Goal: Task Accomplishment & Management: Manage account settings

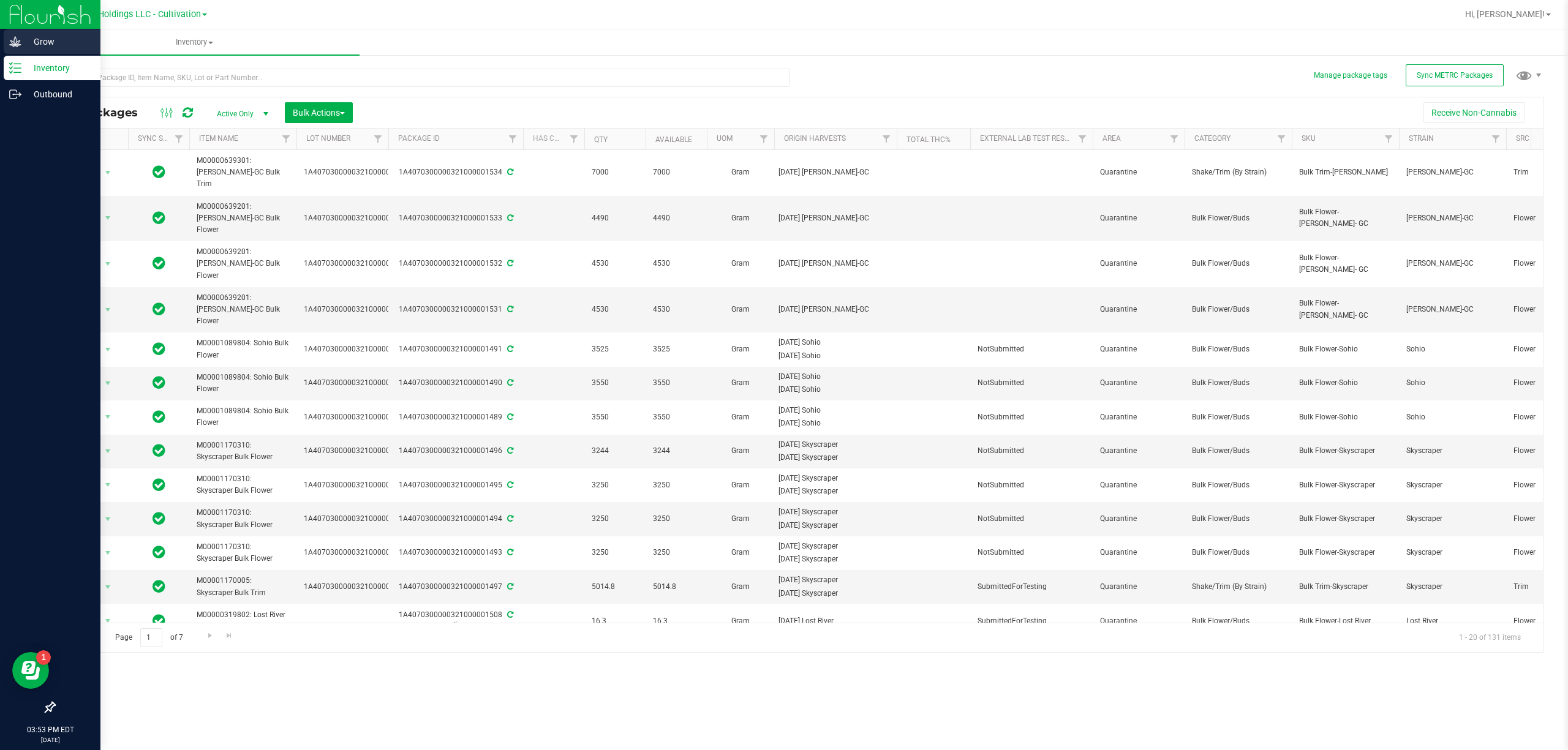
click at [11, 40] on icon at bounding box center [15, 41] width 12 height 11
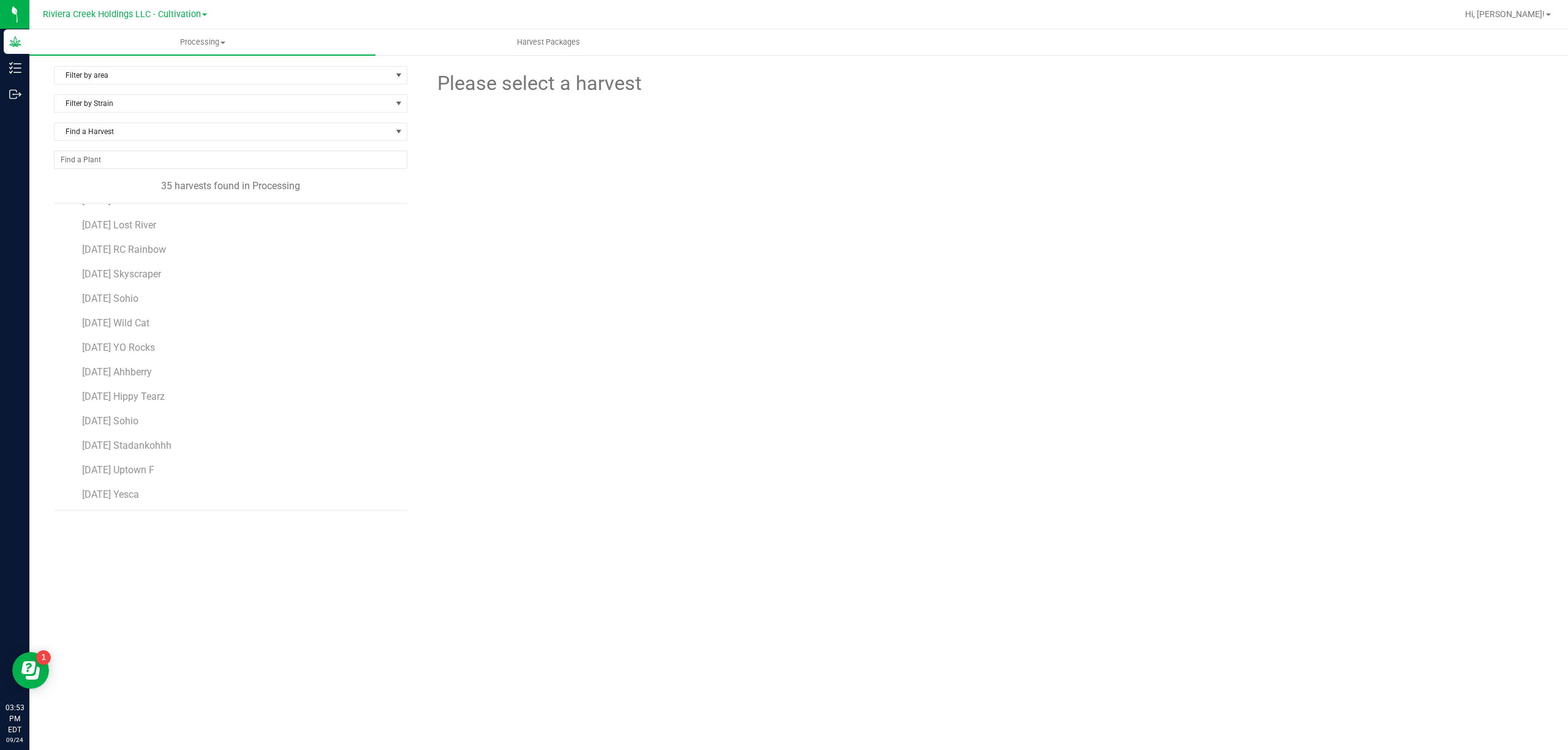
scroll to position [163, 0]
click at [155, 449] on span "[DATE] Uptown F" at bounding box center [119, 450] width 73 height 12
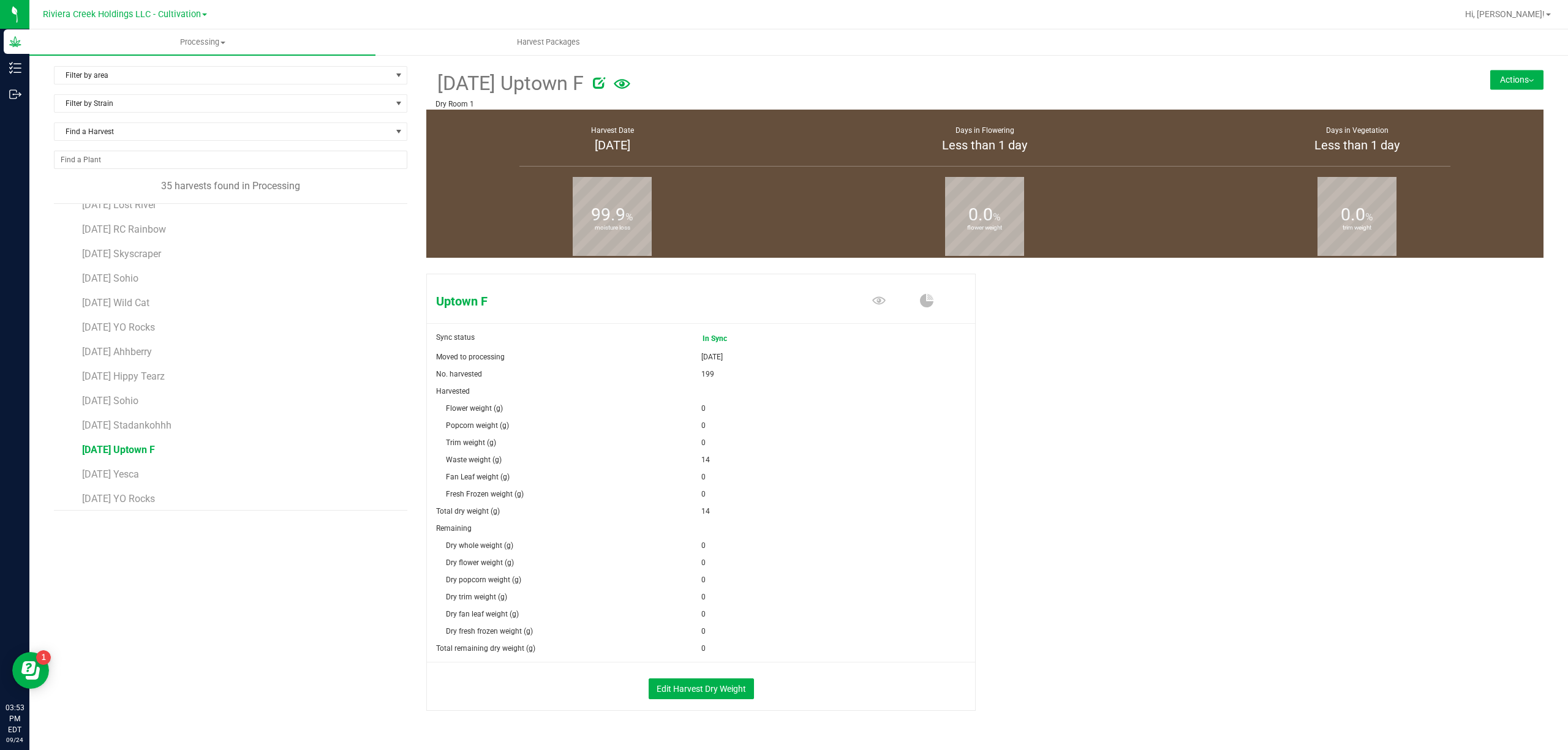
click at [1532, 82] on div "Filter by area Filter by area All Clone 3 Dry Room 1 Dry Room 2 Dry Room 3 Flow…" at bounding box center [799, 417] width 1509 height 703
click at [1513, 80] on button "Actions" at bounding box center [1517, 80] width 54 height 20
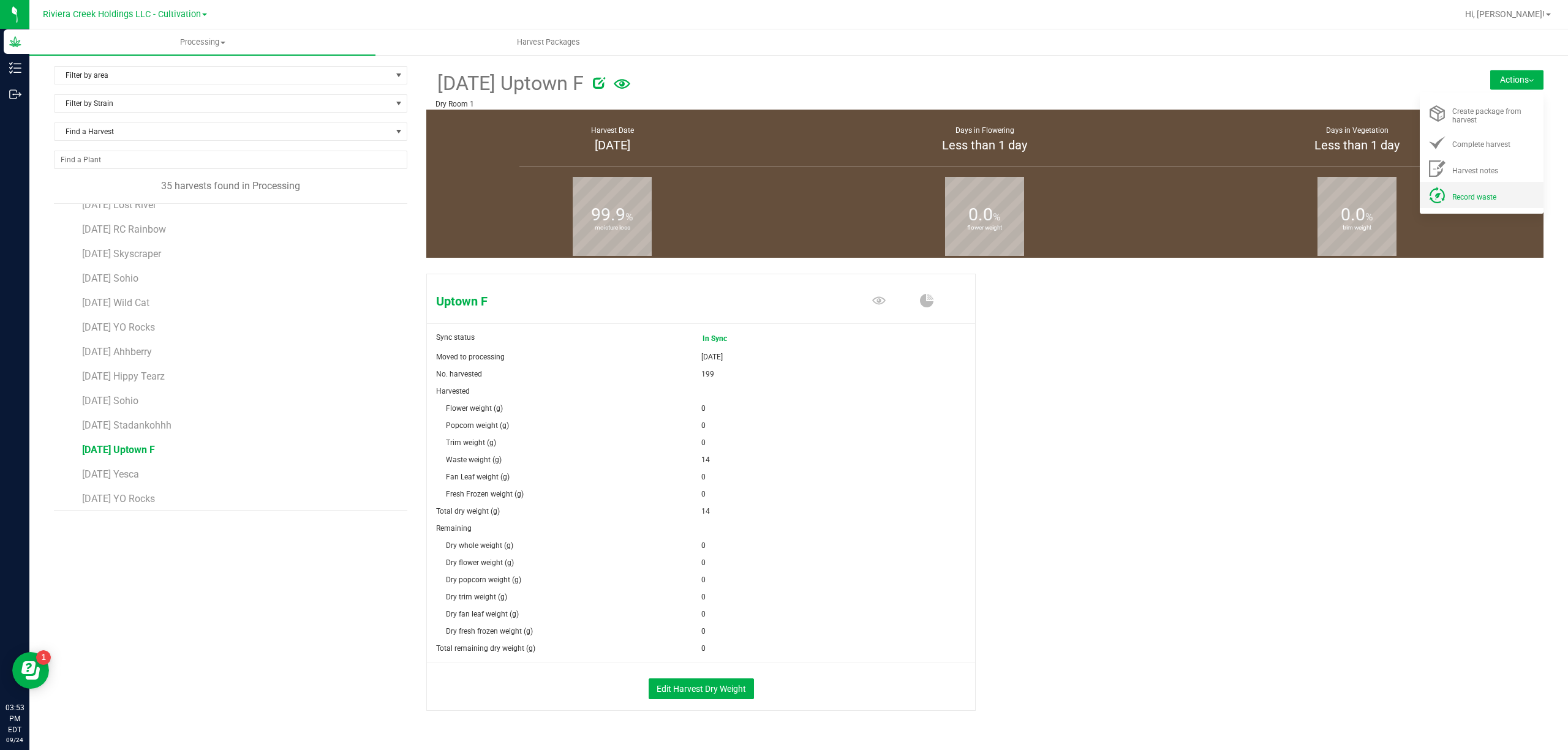
click at [1467, 197] on span "Record waste" at bounding box center [1475, 197] width 45 height 8
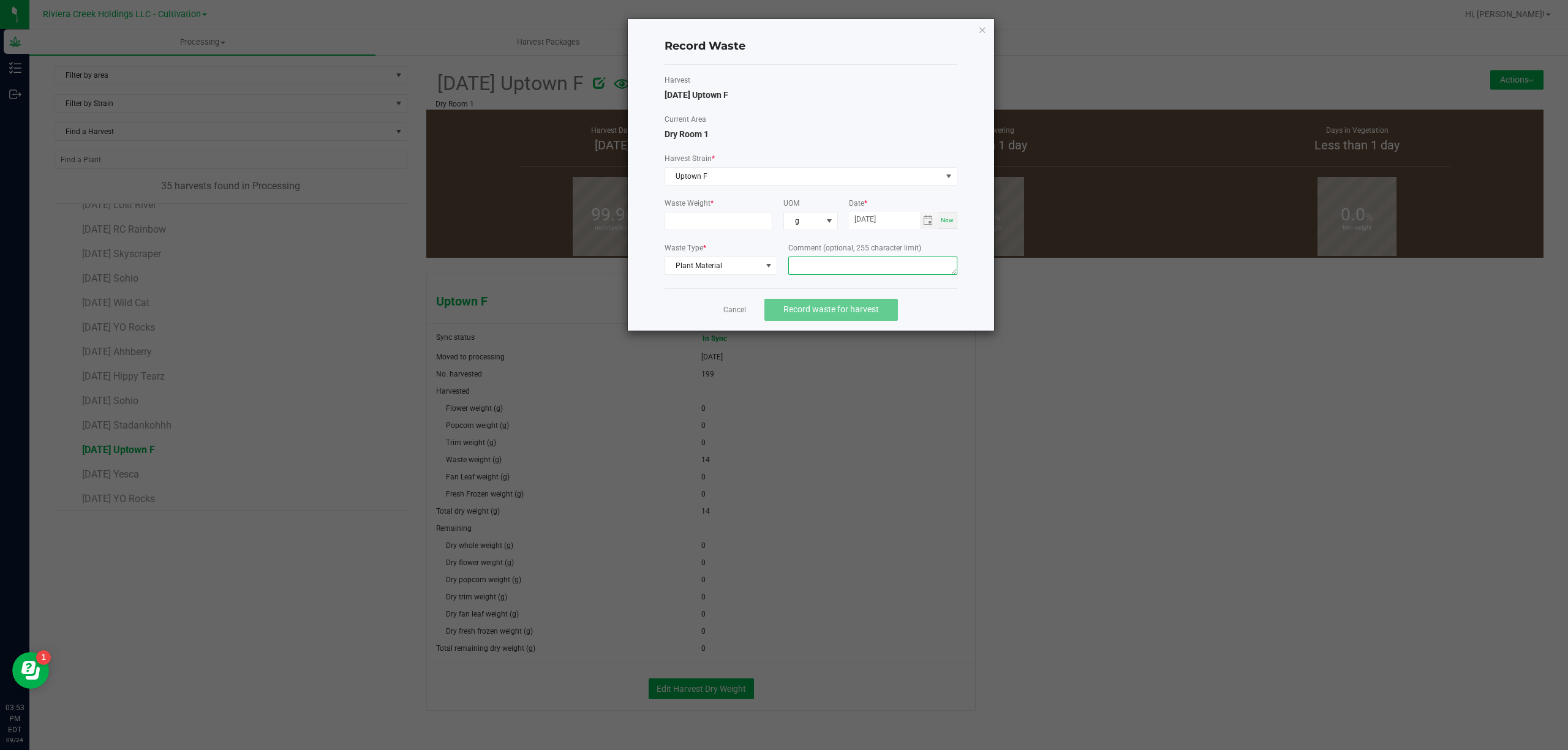
click at [866, 275] on textarea at bounding box center [872, 265] width 169 height 18
type textarea "Trim Floor Waste"
click at [730, 222] on input at bounding box center [719, 221] width 107 height 17
type input "11.0000 g"
click at [952, 65] on div "Harvest [DATE] Uptown F Current Area Dry Room 1 Harvest Strain * Uptown F Waste…" at bounding box center [810, 176] width 293 height 223
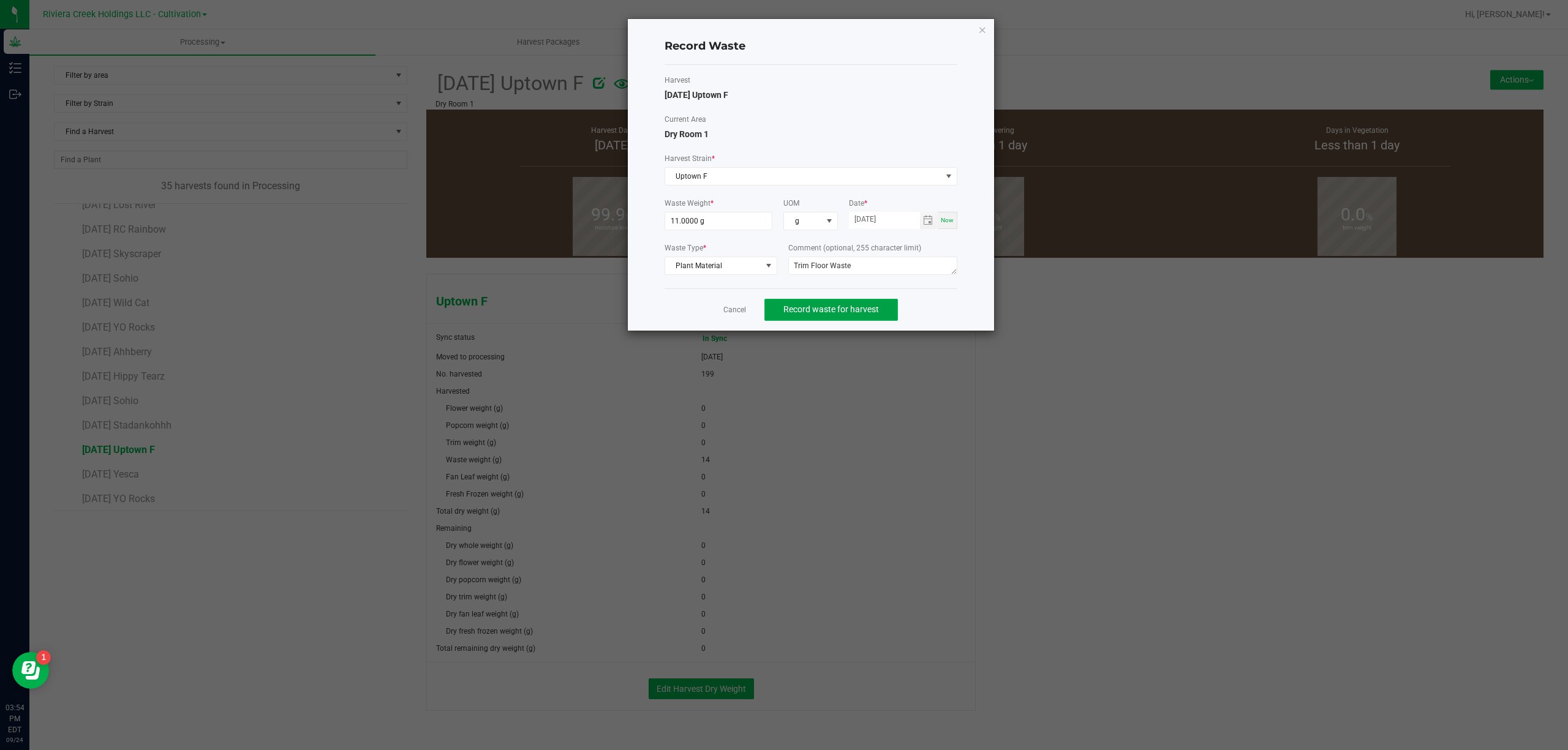
click at [863, 312] on span "Record waste for harvest" at bounding box center [831, 309] width 96 height 10
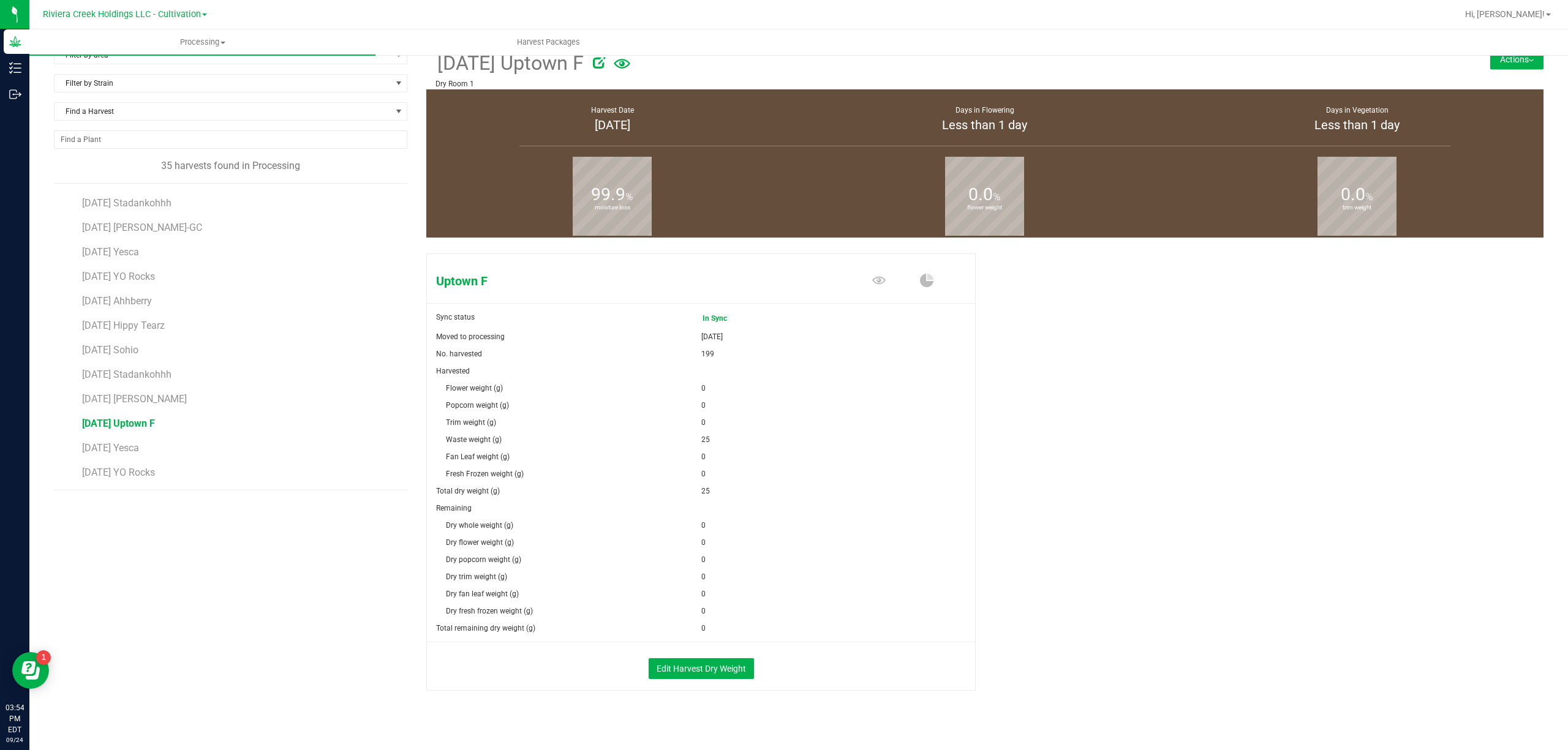
scroll to position [32, 0]
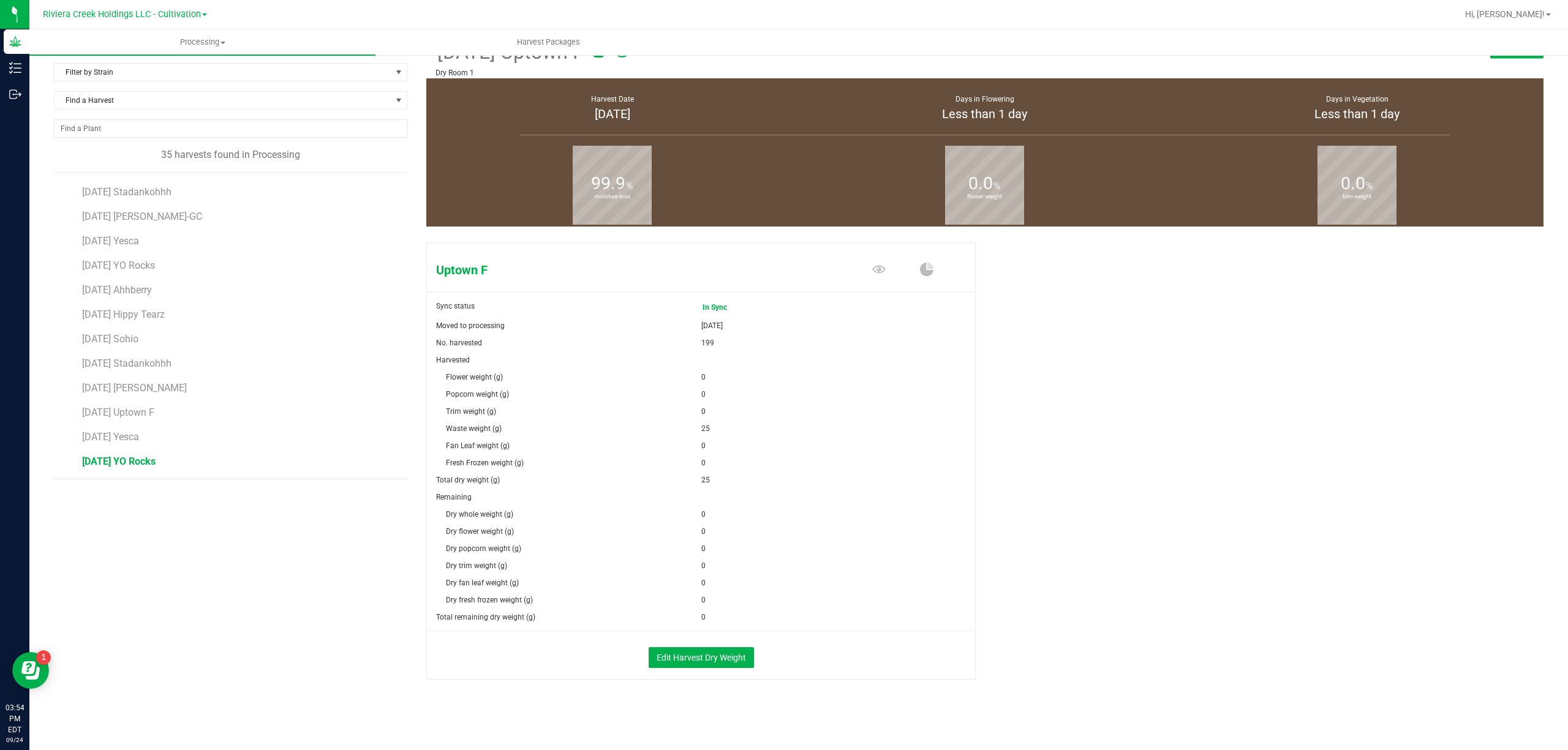
click at [156, 464] on span "[DATE] YO Rocks" at bounding box center [119, 462] width 73 height 12
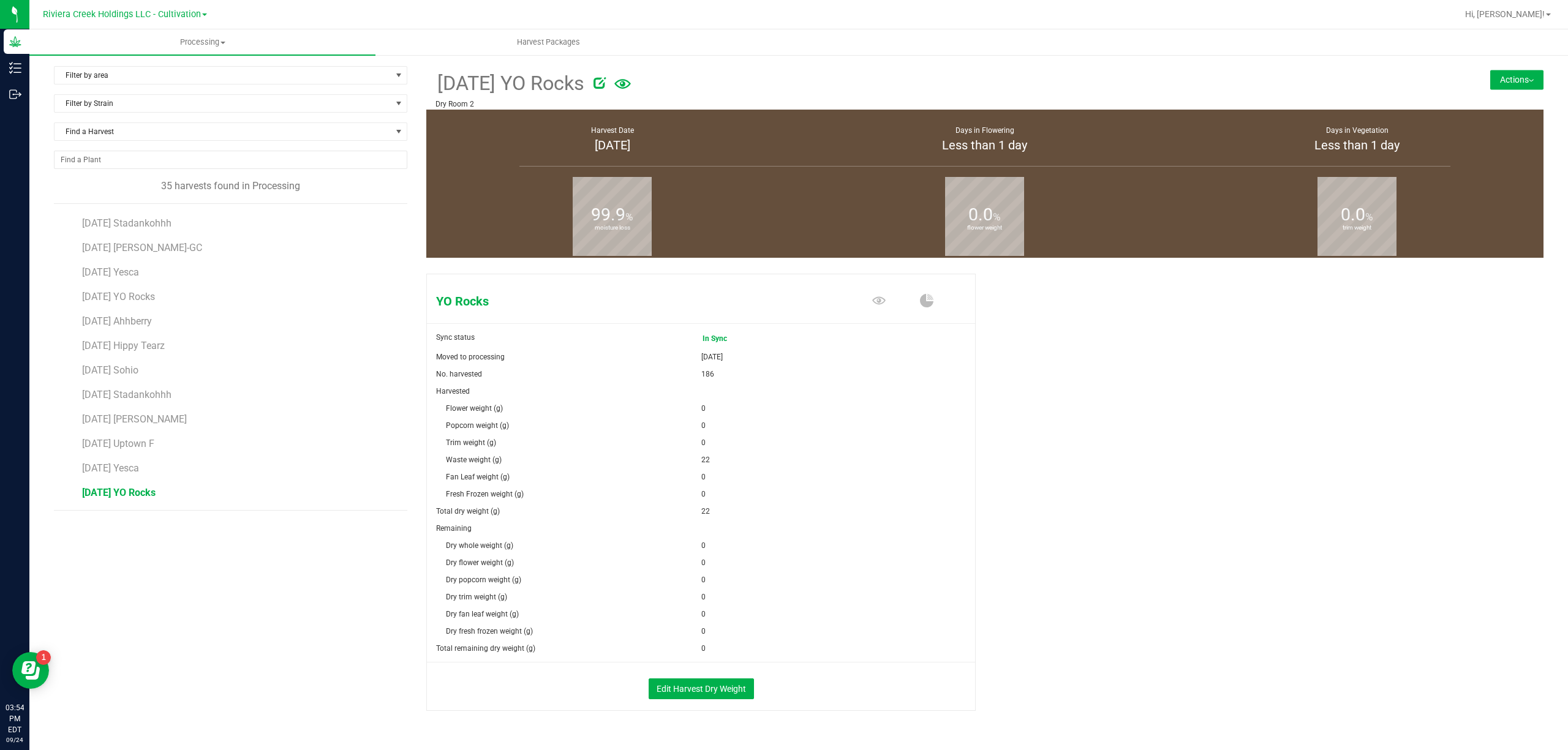
click at [1505, 68] on div "[DATE] YO Rocks Dry Room 2 Actions Create package from harvest Complete harvest" at bounding box center [984, 87] width 1117 height 44
click at [1502, 82] on button "Actions" at bounding box center [1517, 80] width 54 height 20
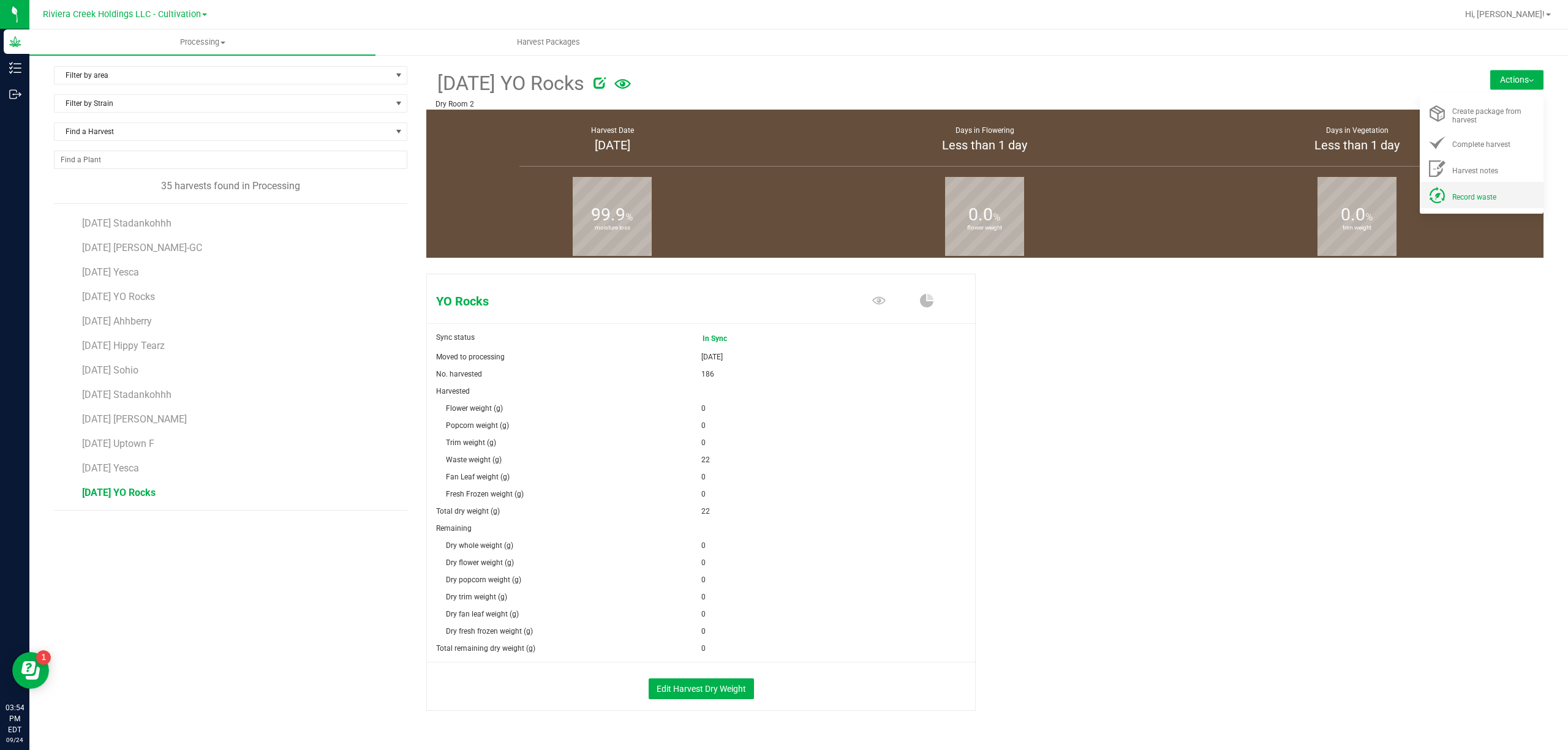
click at [1484, 189] on div "Record waste" at bounding box center [1494, 195] width 83 height 13
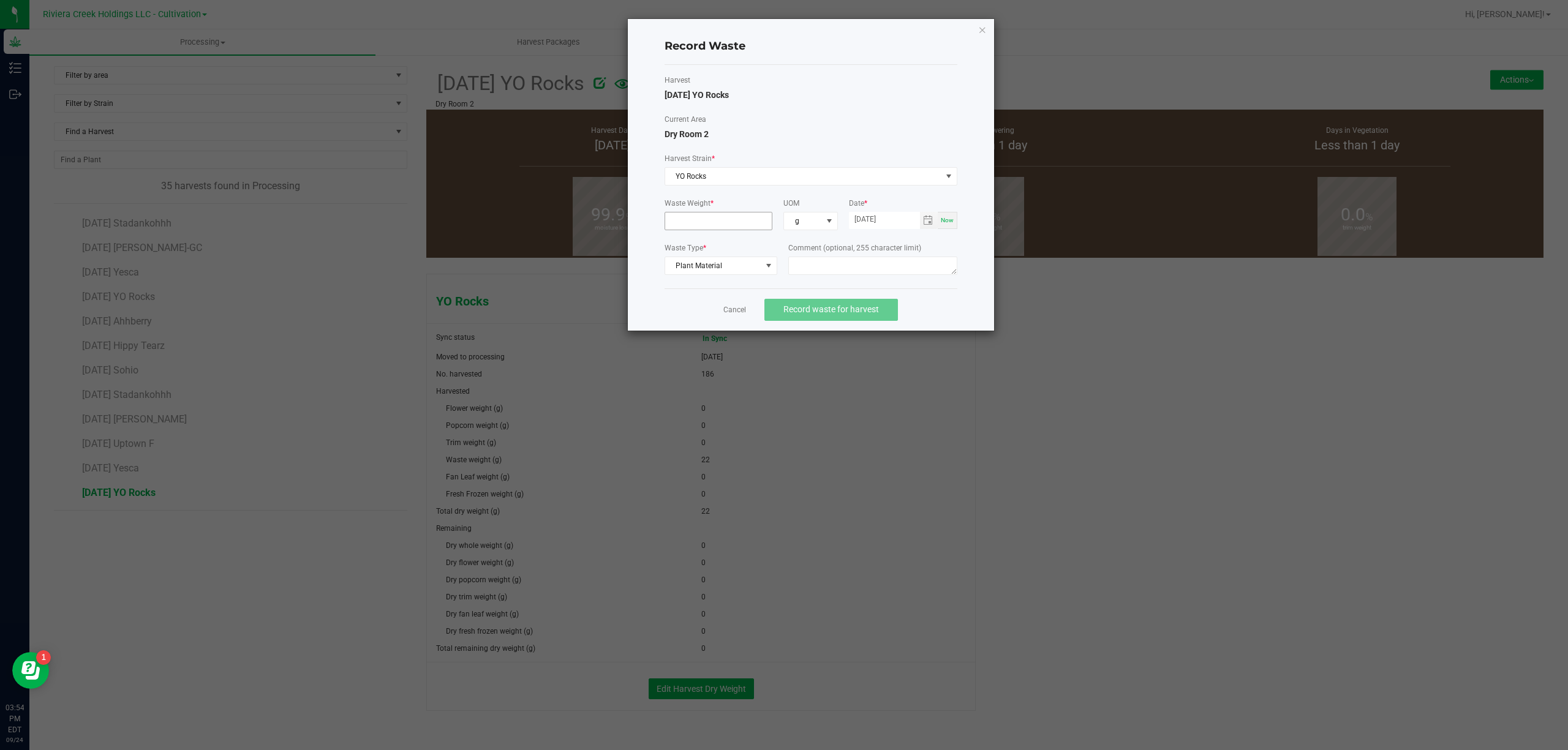
click at [733, 223] on input at bounding box center [719, 221] width 107 height 17
type input "16.0000 g"
click at [861, 274] on textarea at bounding box center [872, 265] width 169 height 18
type textarea "Buck Floor Waste"
click at [871, 311] on span "Record waste for harvest" at bounding box center [831, 309] width 96 height 10
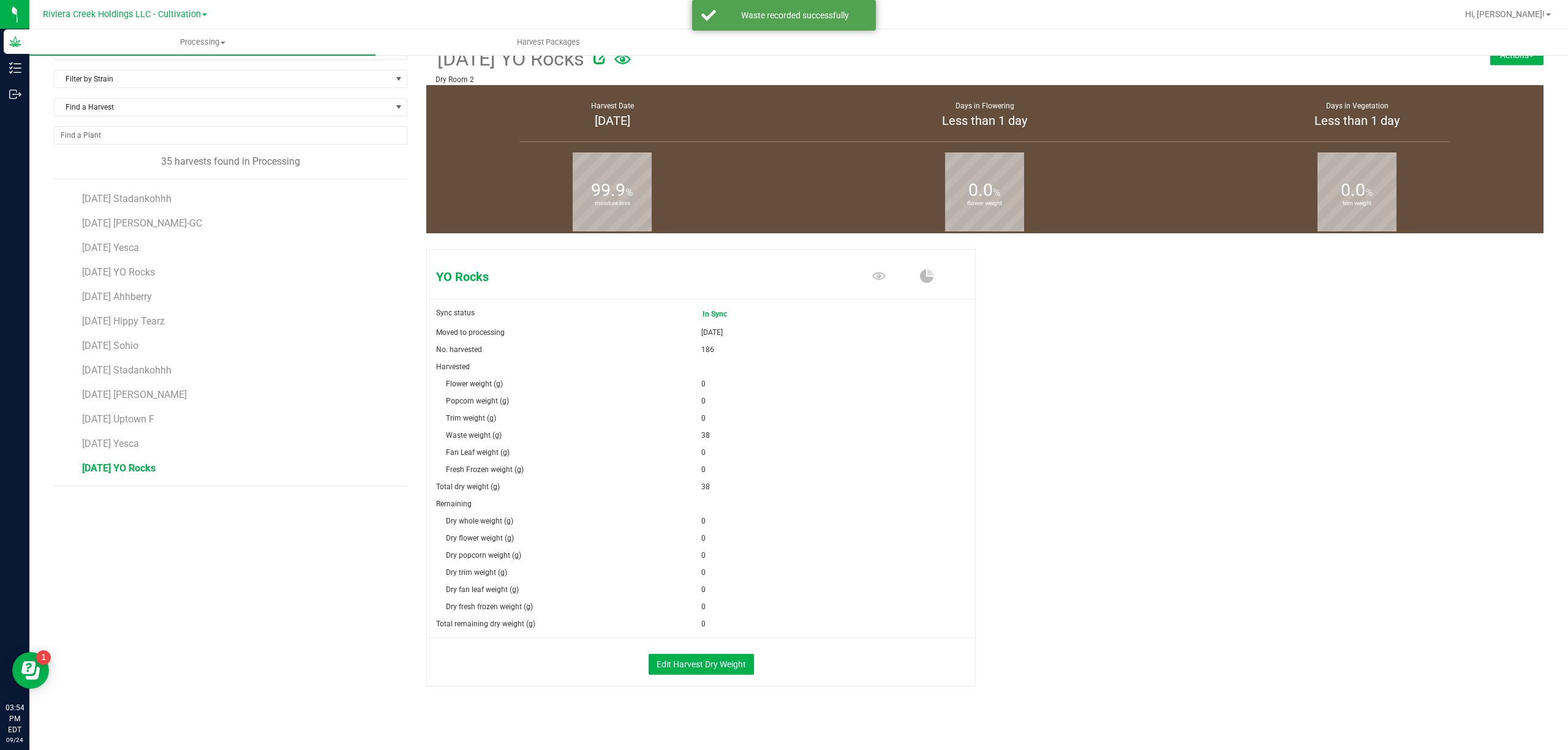
scroll to position [32, 0]
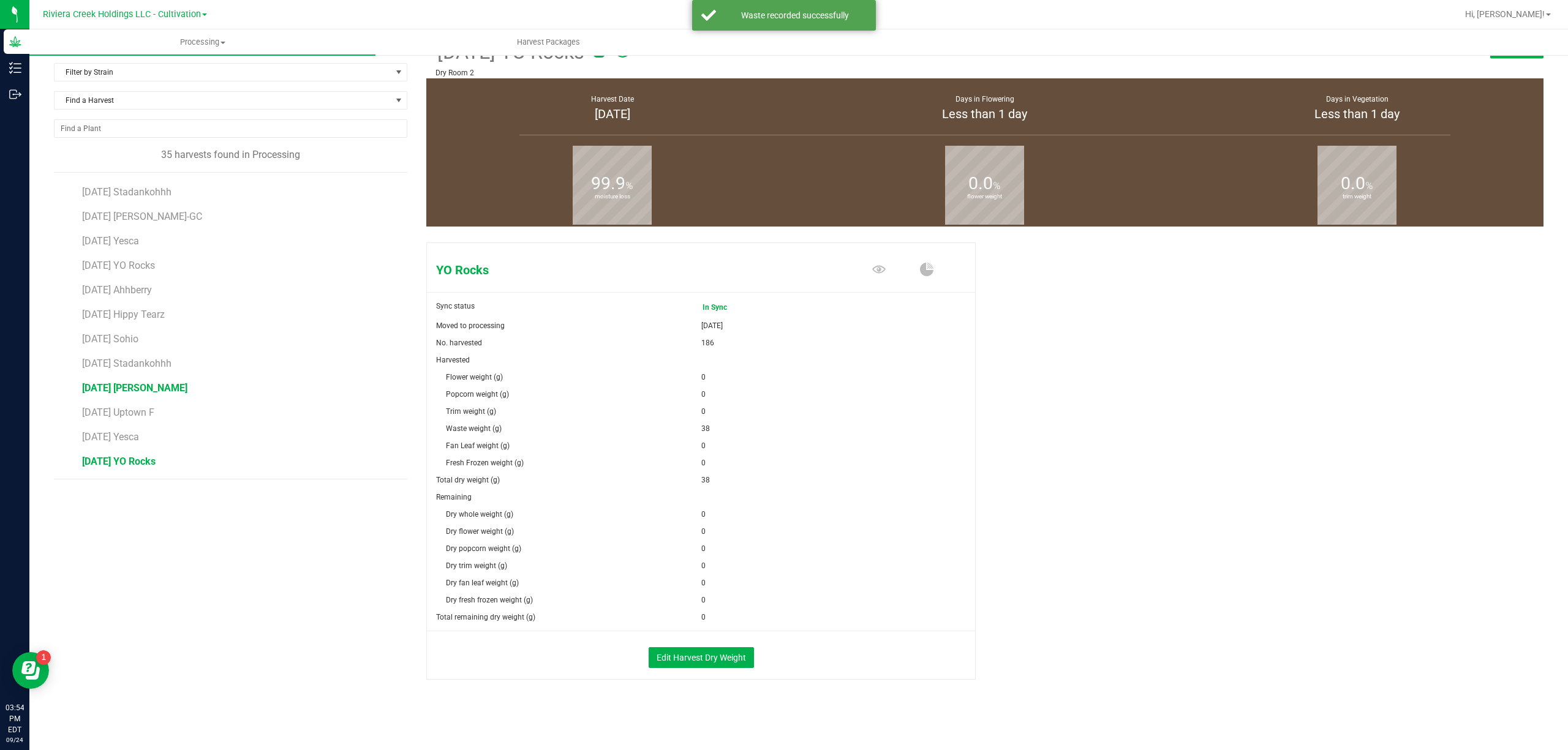
click at [163, 392] on span "[DATE] [PERSON_NAME]" at bounding box center [135, 388] width 106 height 12
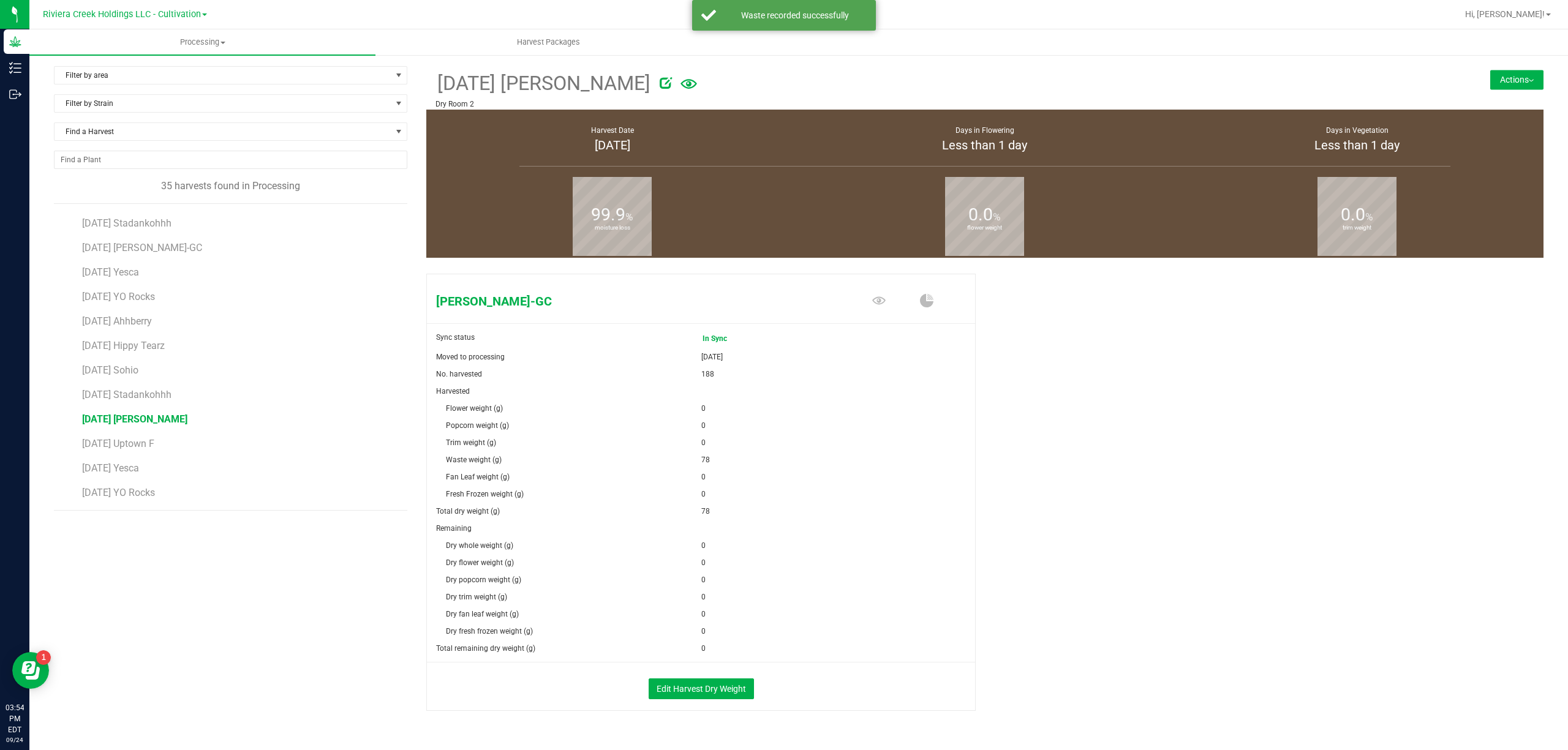
click at [1497, 82] on button "Actions" at bounding box center [1517, 80] width 54 height 20
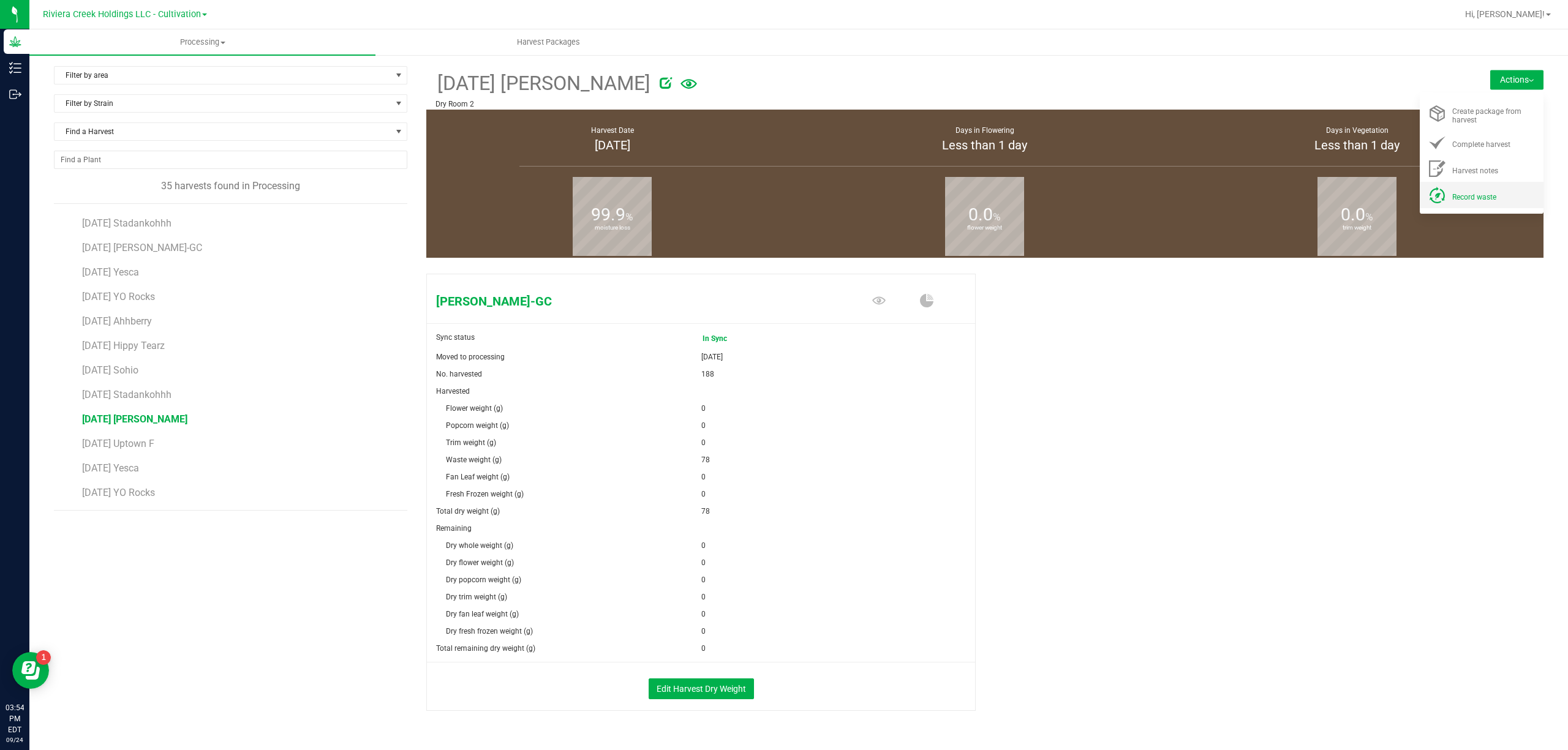
click at [1485, 190] on div "Record waste" at bounding box center [1494, 195] width 83 height 13
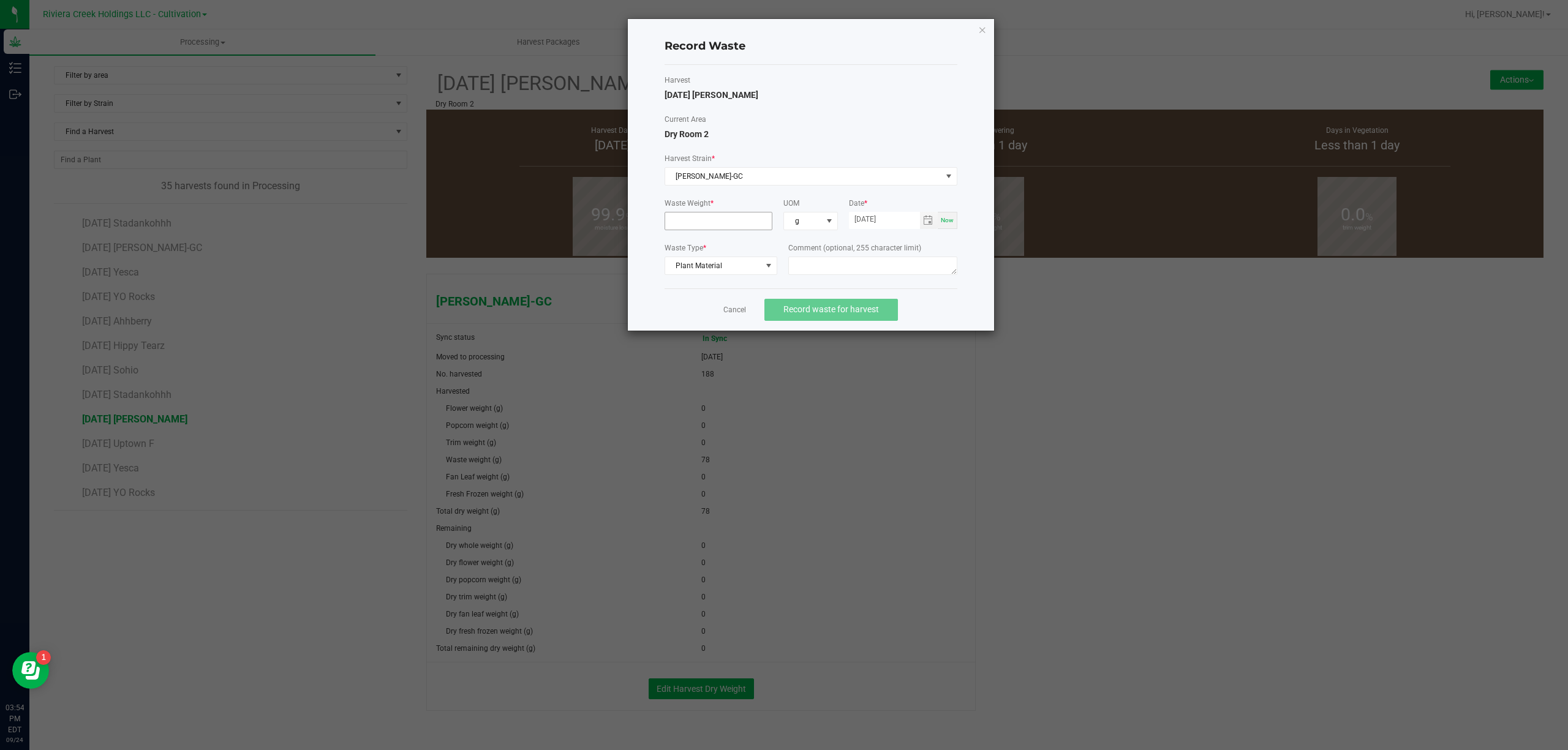
click at [714, 216] on input at bounding box center [719, 221] width 107 height 17
type input "16.0000 g"
click at [851, 267] on textarea at bounding box center [872, 265] width 169 height 18
type textarea "Buck Floor Waste"
click at [847, 311] on span "Record waste for harvest" at bounding box center [831, 309] width 96 height 10
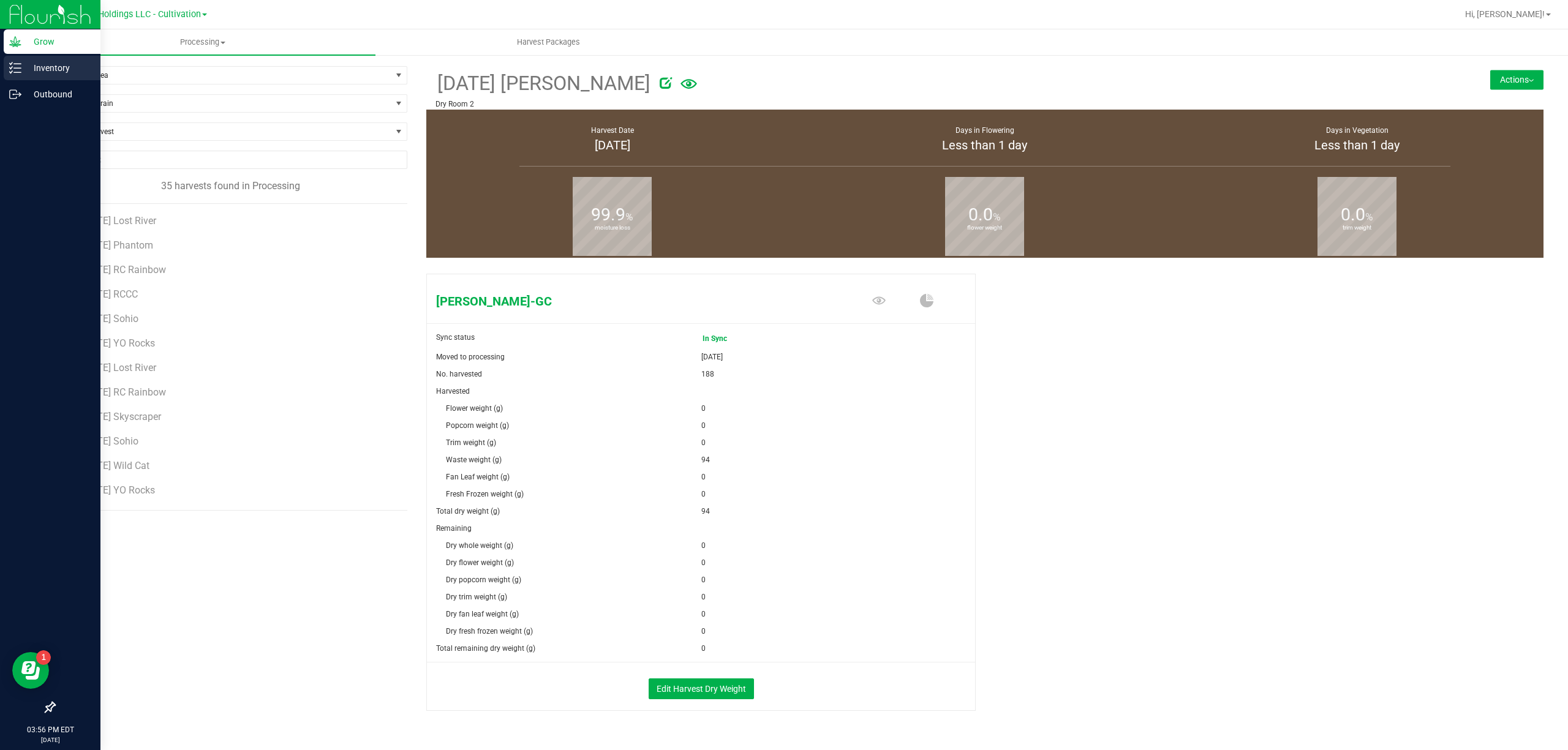
click at [0, 73] on link "Inventory" at bounding box center [50, 69] width 101 height 26
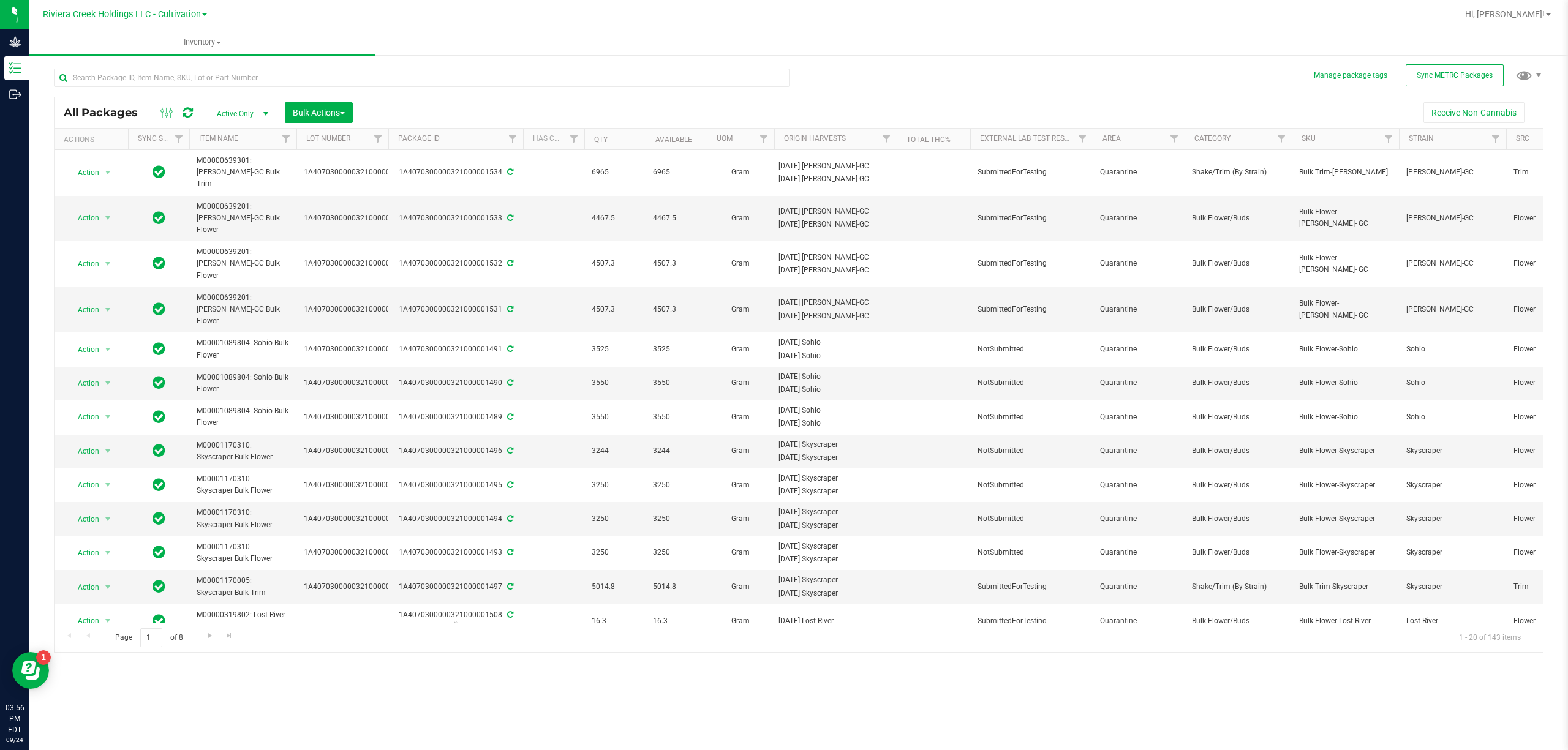
click at [171, 9] on span "Riviera Creek Holdings LLC - Cultivation" at bounding box center [122, 14] width 158 height 11
click at [192, 59] on link "Riviera Creek Holdings LLC - Processing" at bounding box center [124, 59] width 179 height 16
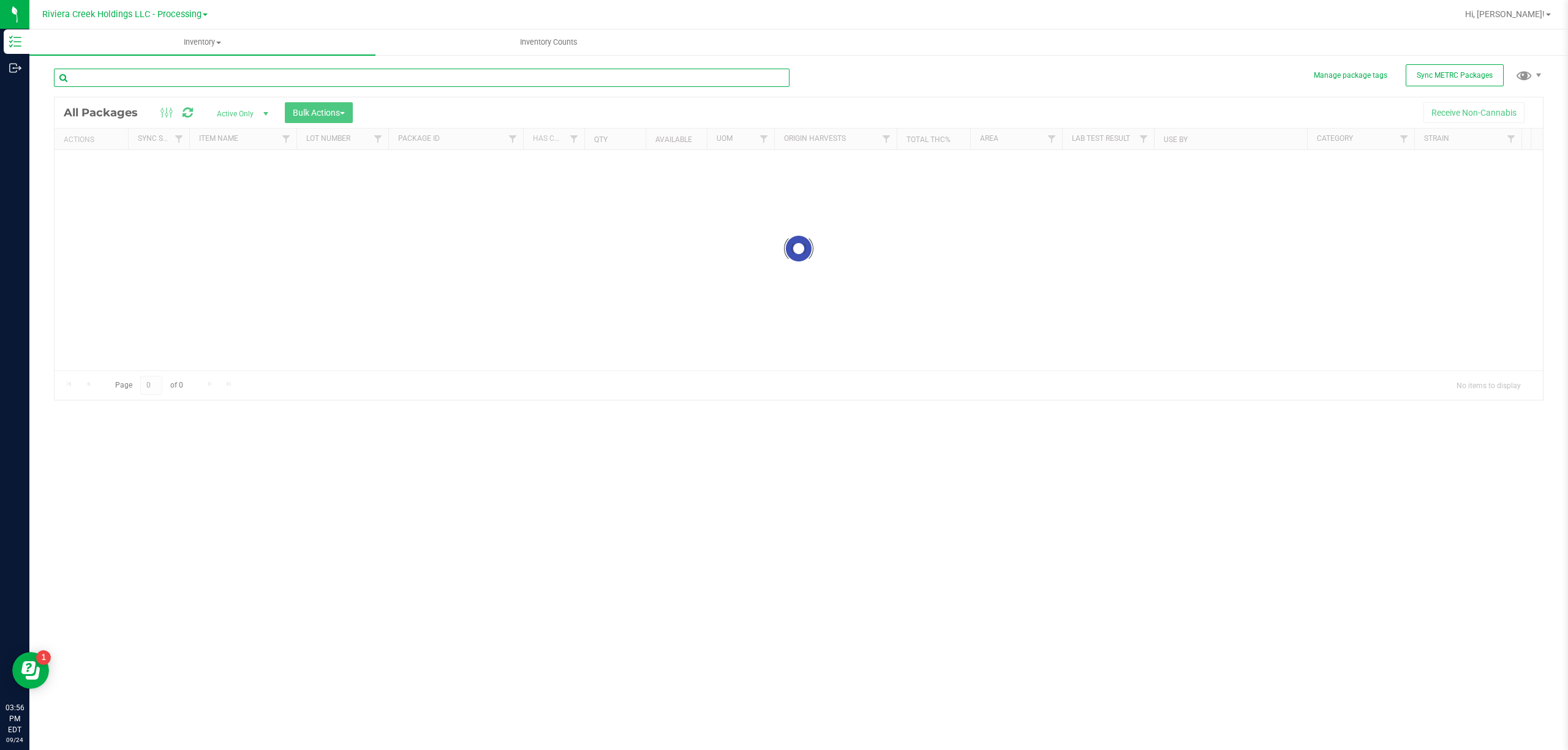
click at [196, 77] on input "text" at bounding box center [421, 77] width 735 height 18
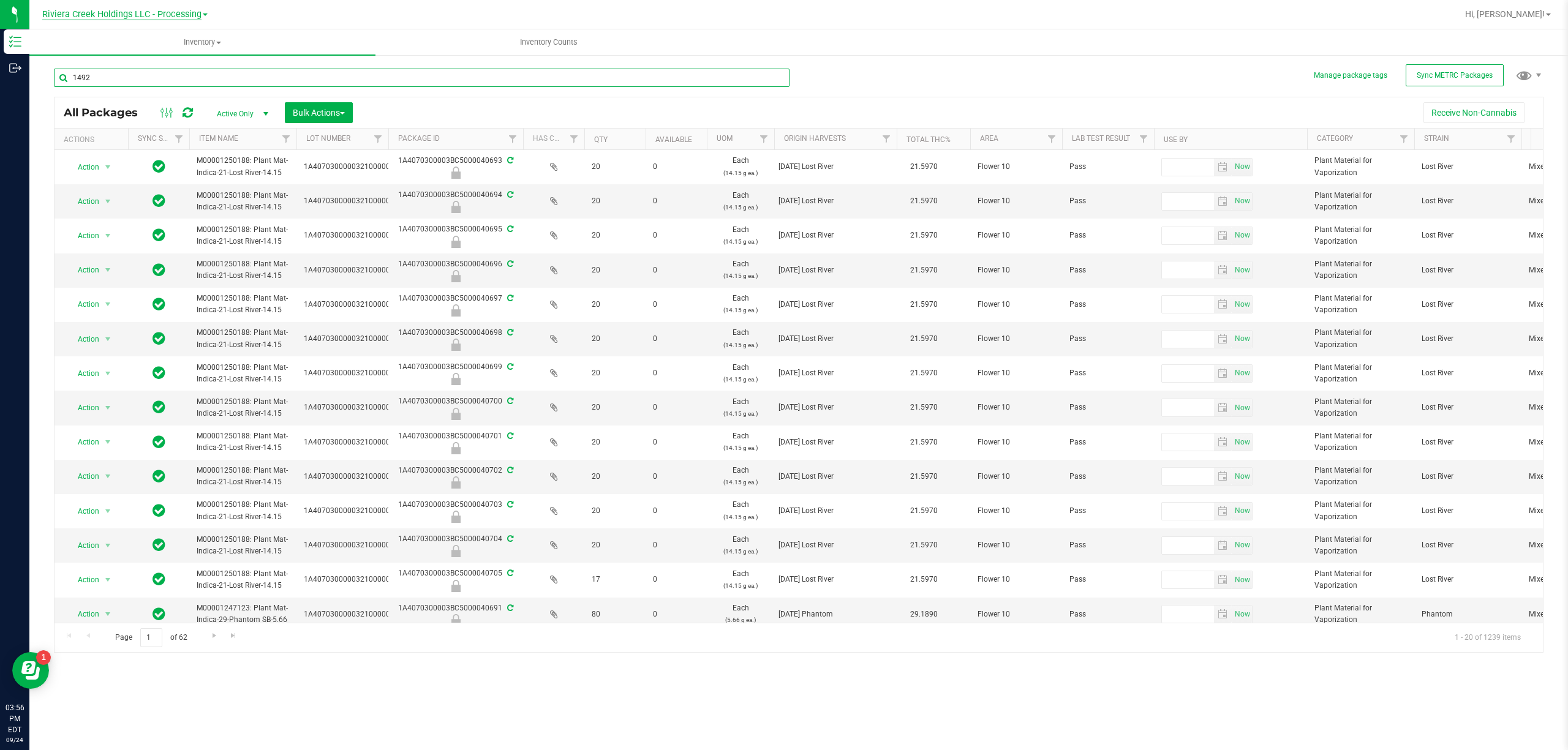
type input "1492"
click at [182, 17] on div "Riviera Creek Holdings LLC - Processing Riviera Creek Holdings LLC - Cultivatio…" at bounding box center [799, 375] width 1539 height 750
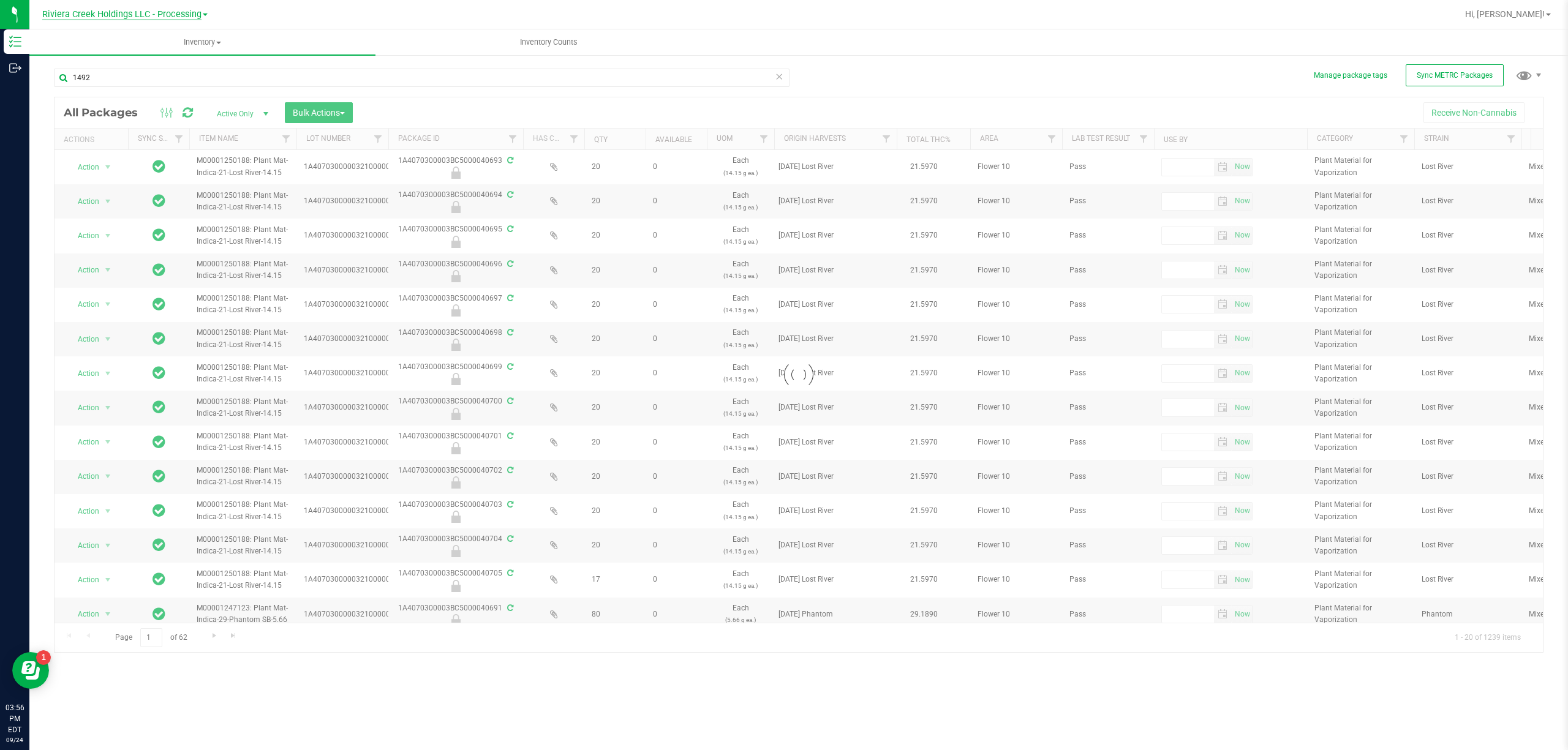
click at [182, 17] on span "Riviera Creek Holdings LLC - Processing" at bounding box center [121, 14] width 159 height 11
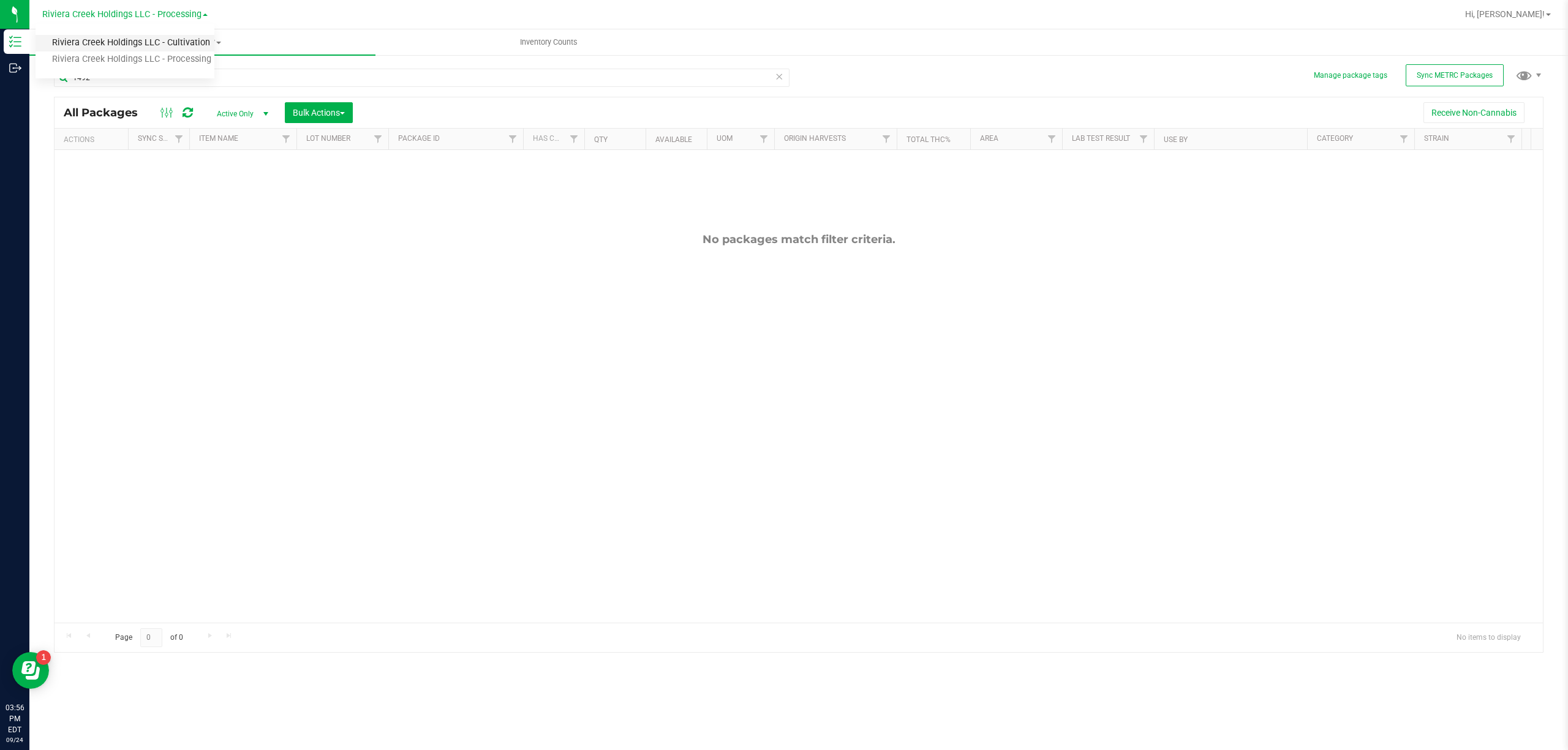
click at [184, 40] on link "Riviera Creek Holdings LLC - Cultivation" at bounding box center [124, 43] width 179 height 16
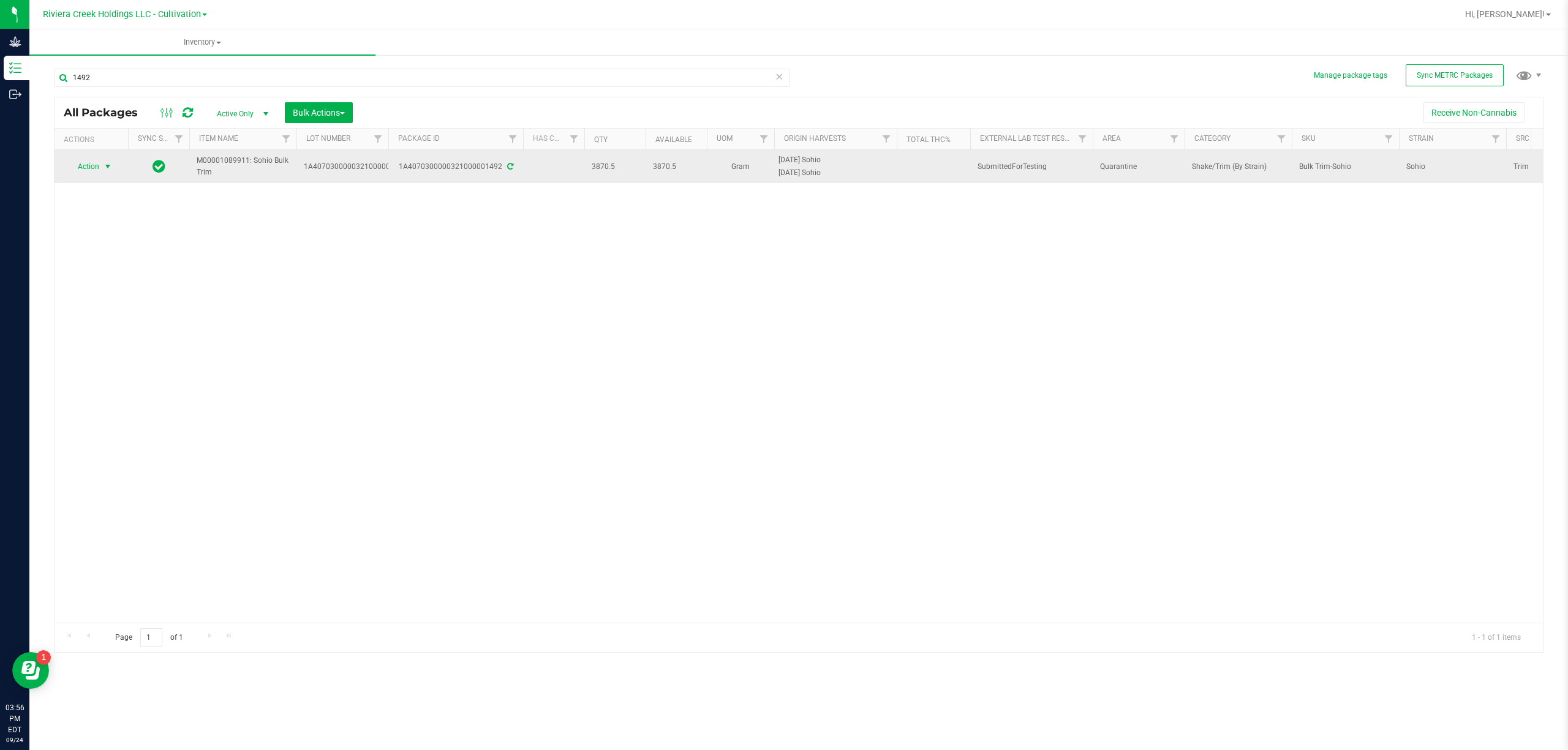
click at [96, 163] on span "Action" at bounding box center [83, 166] width 33 height 17
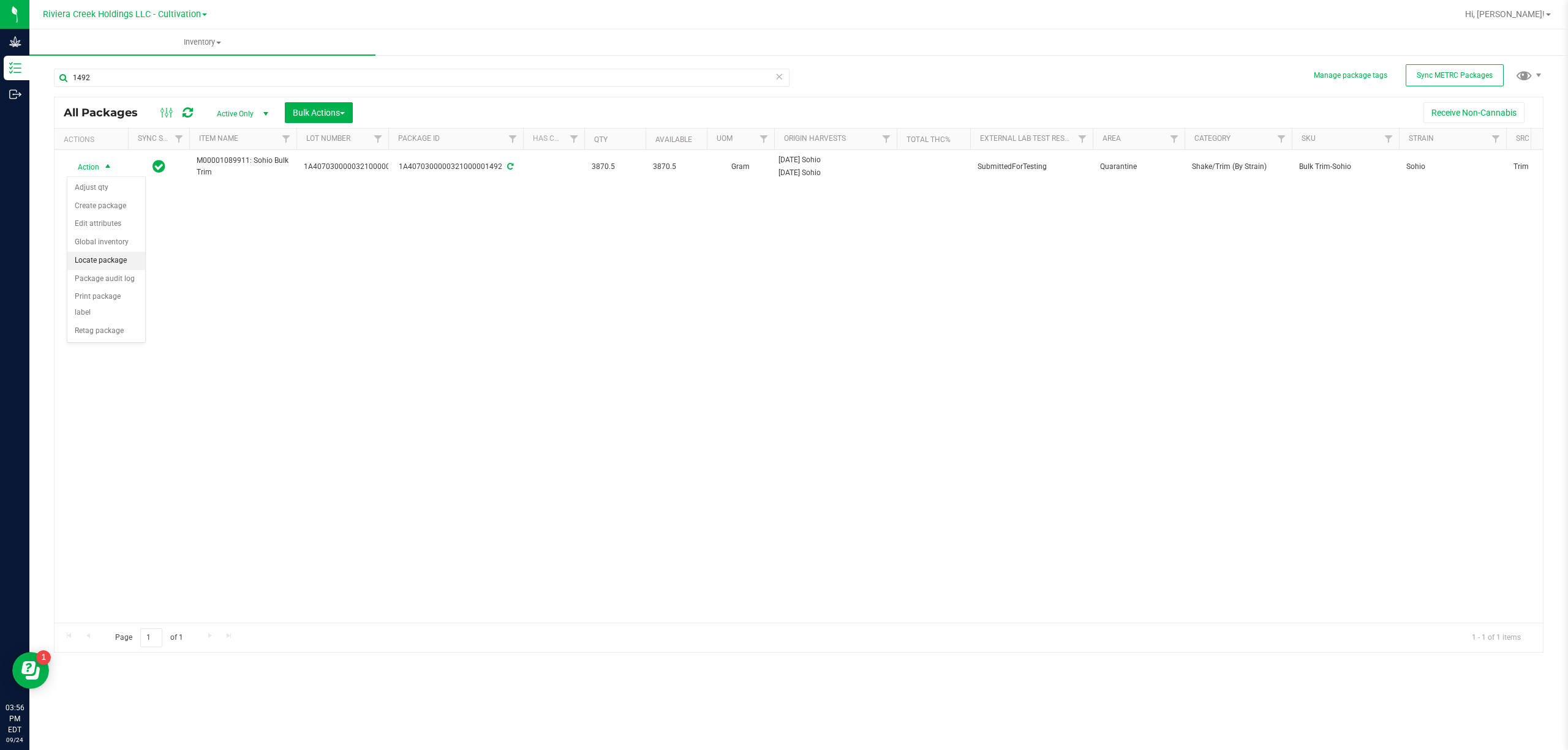
click at [106, 257] on li "Locate package" at bounding box center [106, 260] width 77 height 18
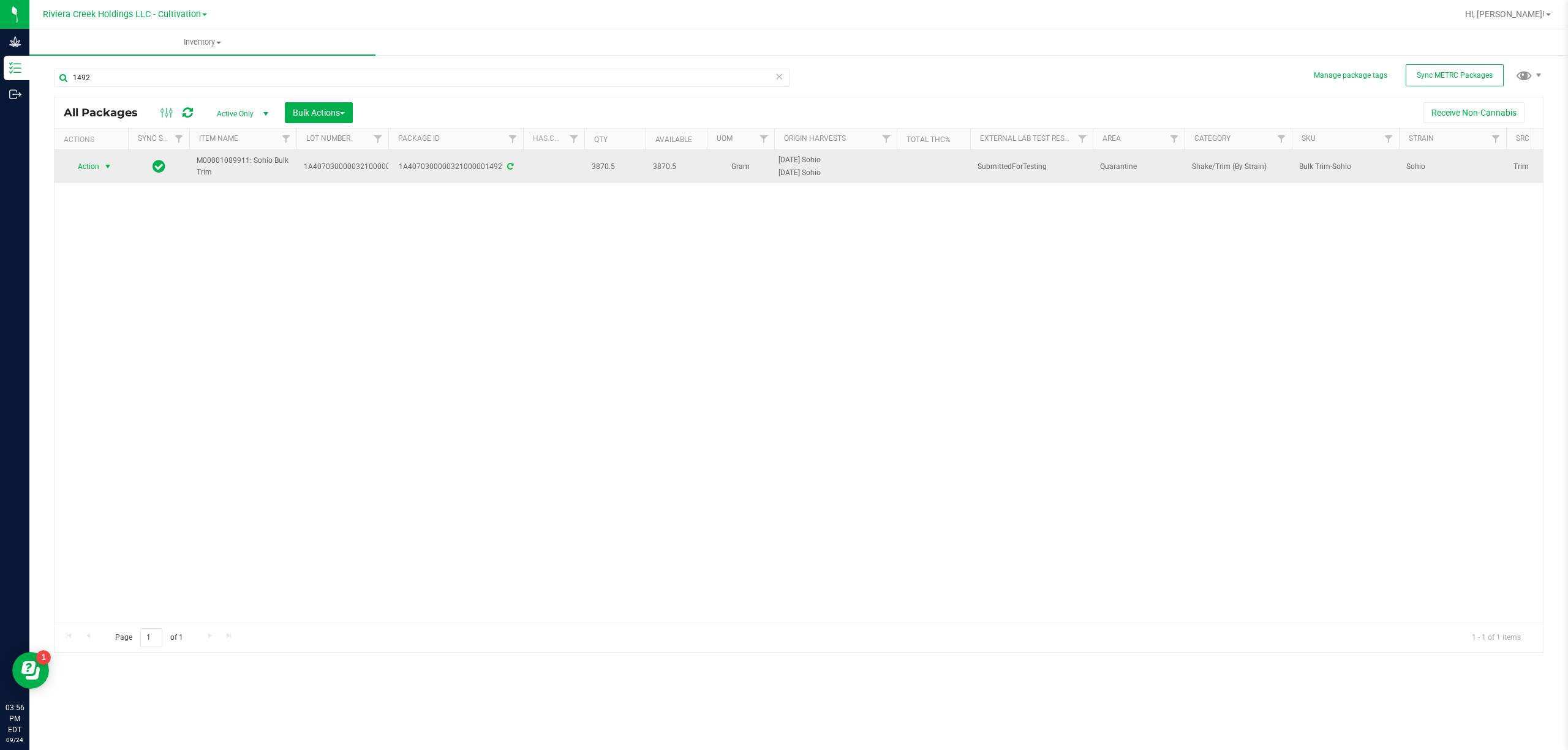
click at [106, 167] on span "select" at bounding box center [108, 166] width 10 height 10
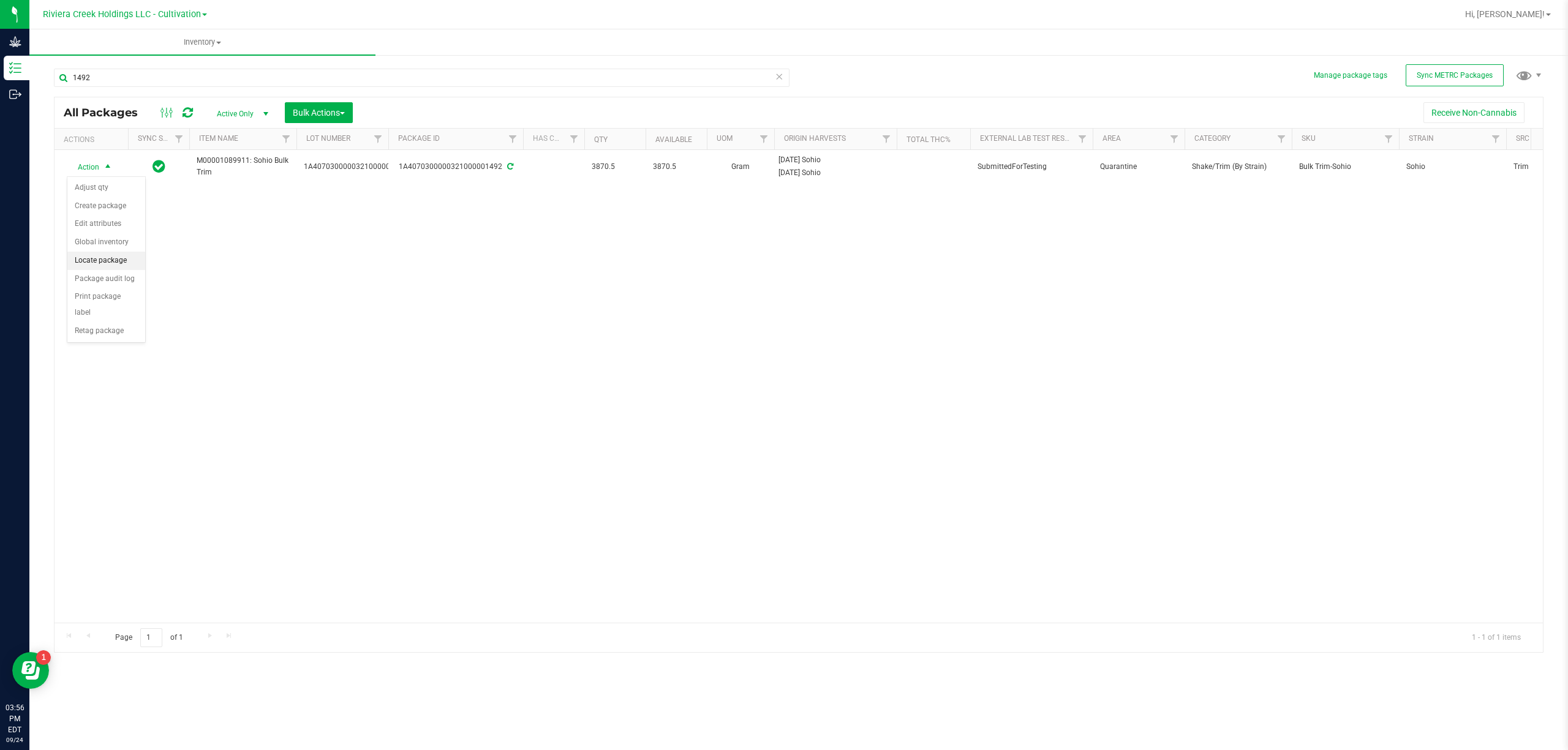
click at [113, 257] on li "Locate package" at bounding box center [106, 260] width 77 height 18
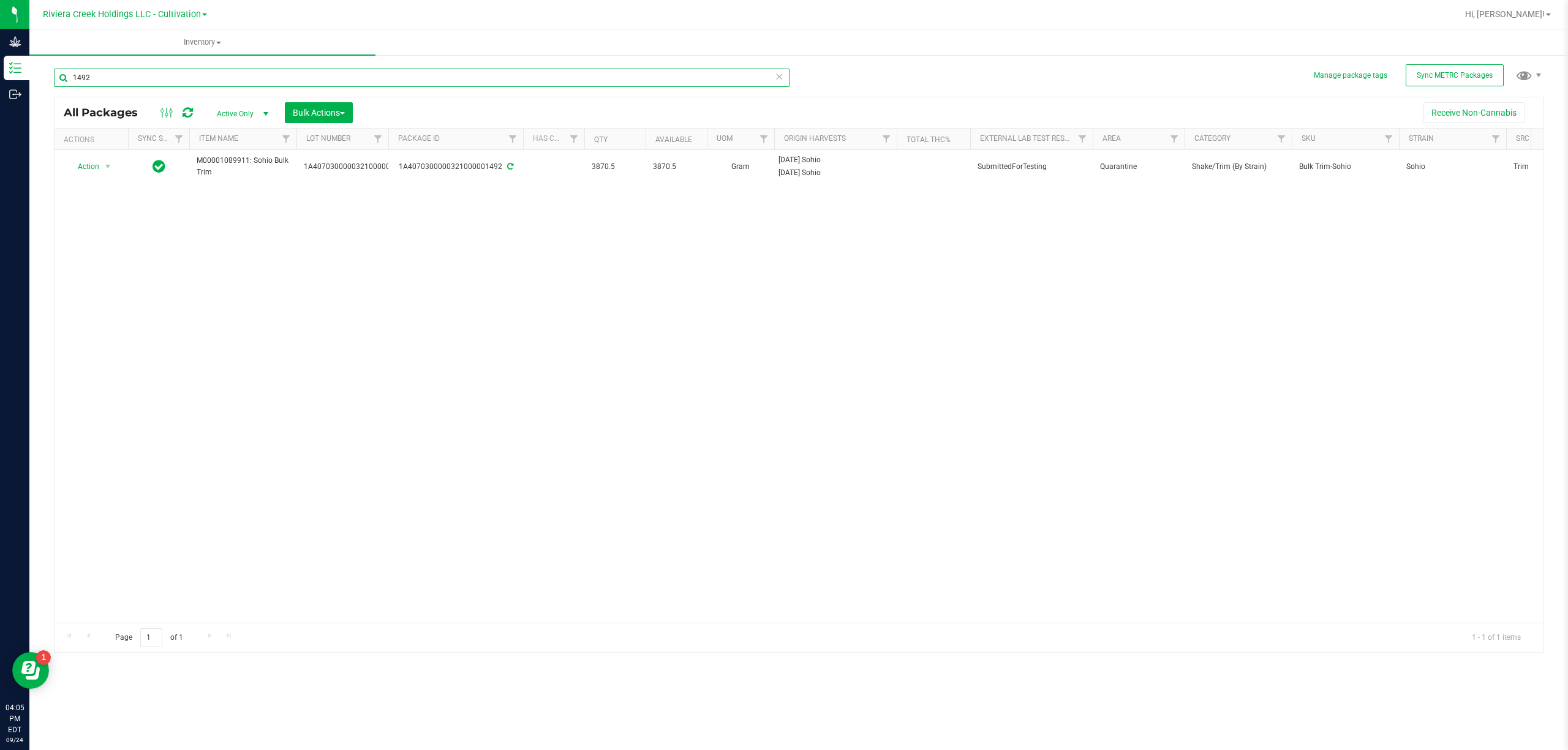
click at [158, 73] on input "1492" at bounding box center [421, 77] width 735 height 18
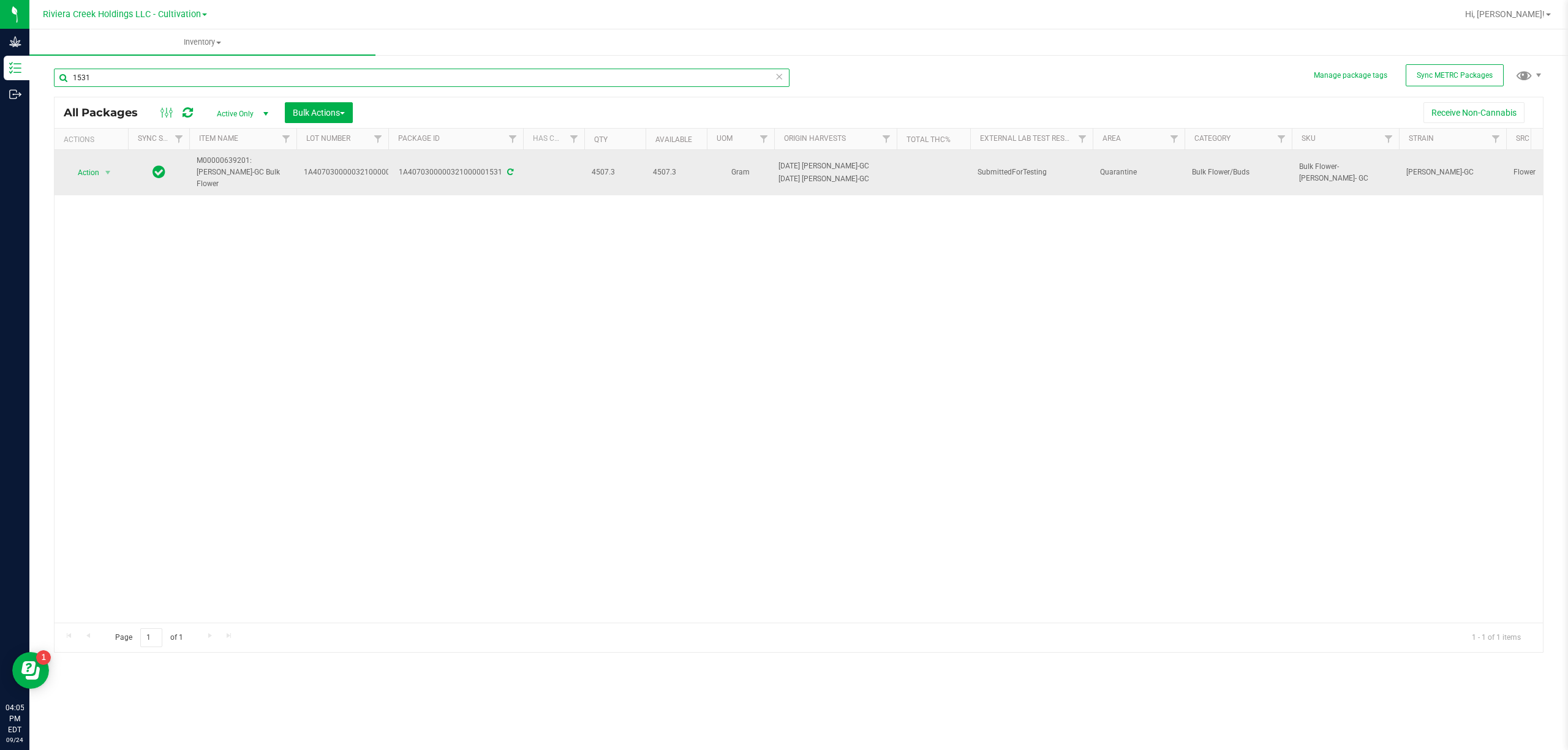
type input "1531"
click at [94, 170] on span "Action" at bounding box center [83, 172] width 33 height 17
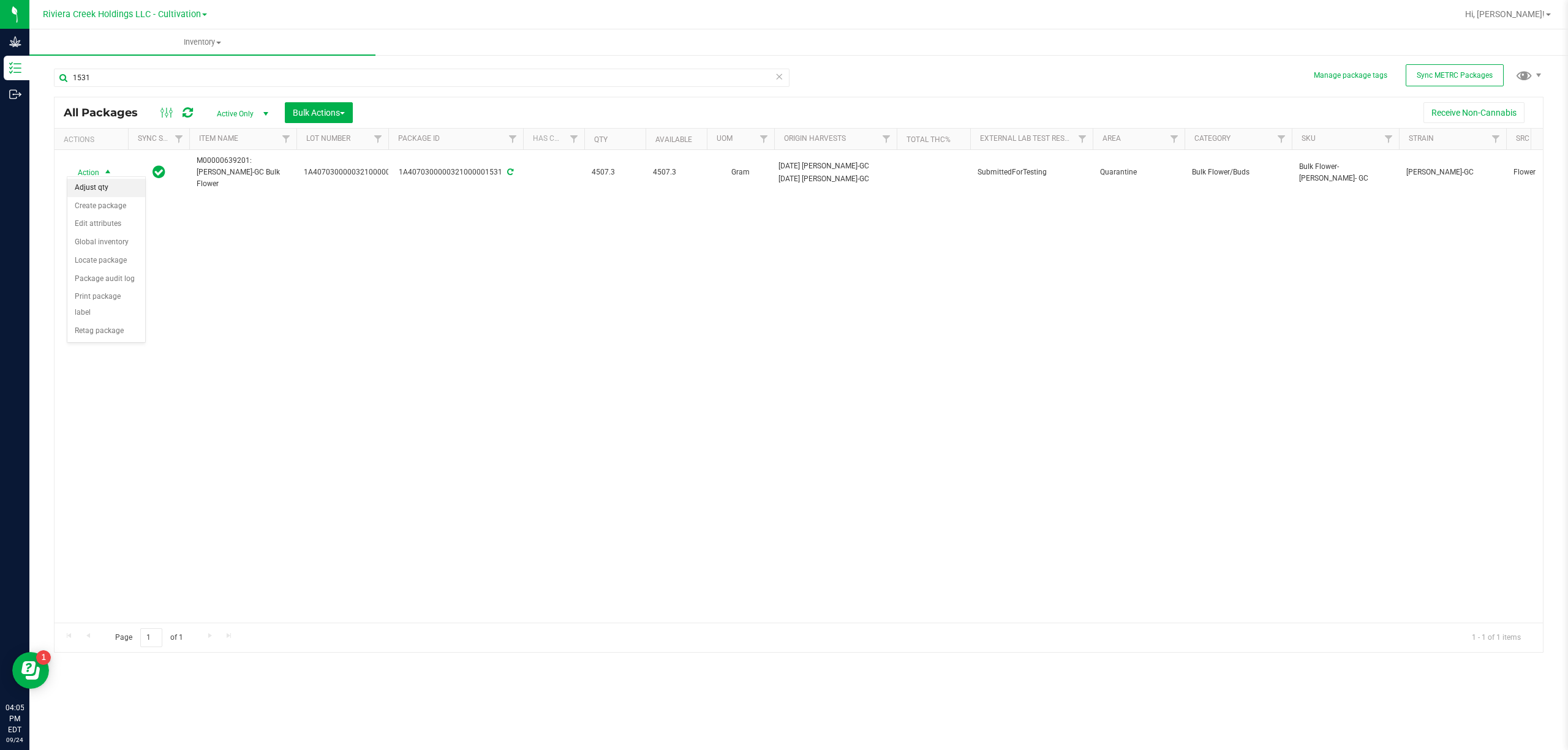
click at [109, 194] on li "Adjust qty" at bounding box center [106, 188] width 77 height 18
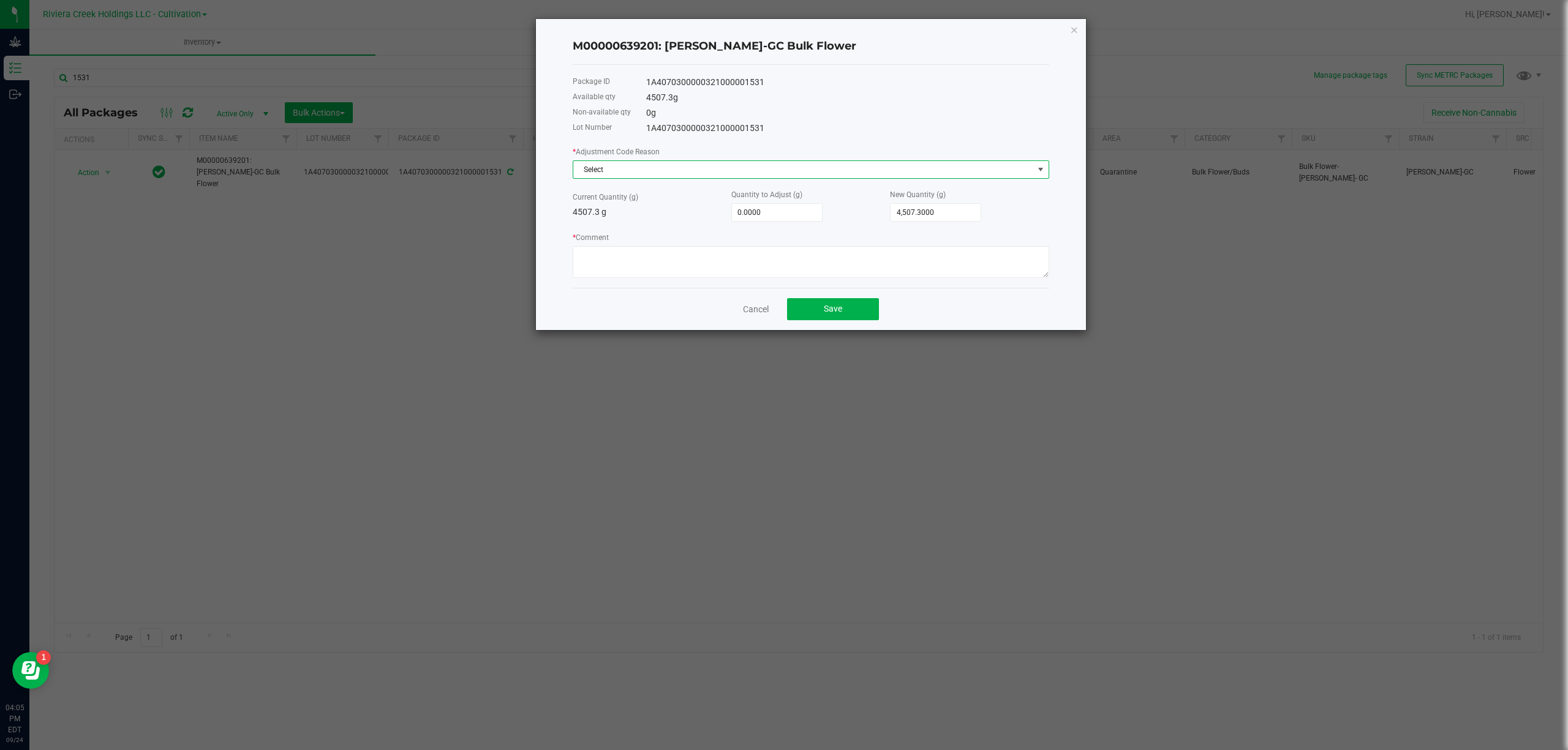
click at [680, 176] on span "Select" at bounding box center [804, 169] width 460 height 17
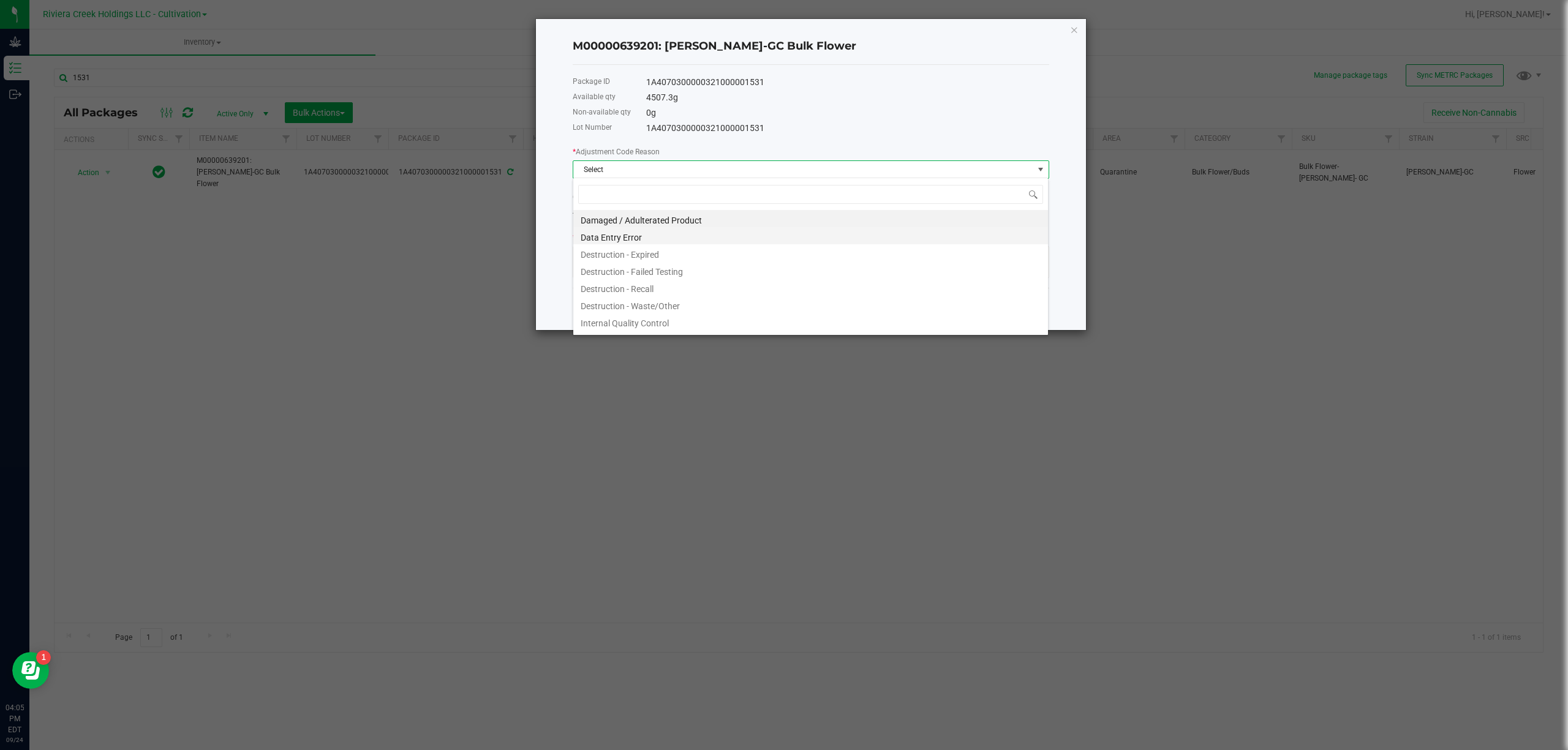
scroll to position [18, 476]
click at [682, 302] on li "Destruction - Waste/Other" at bounding box center [811, 304] width 475 height 17
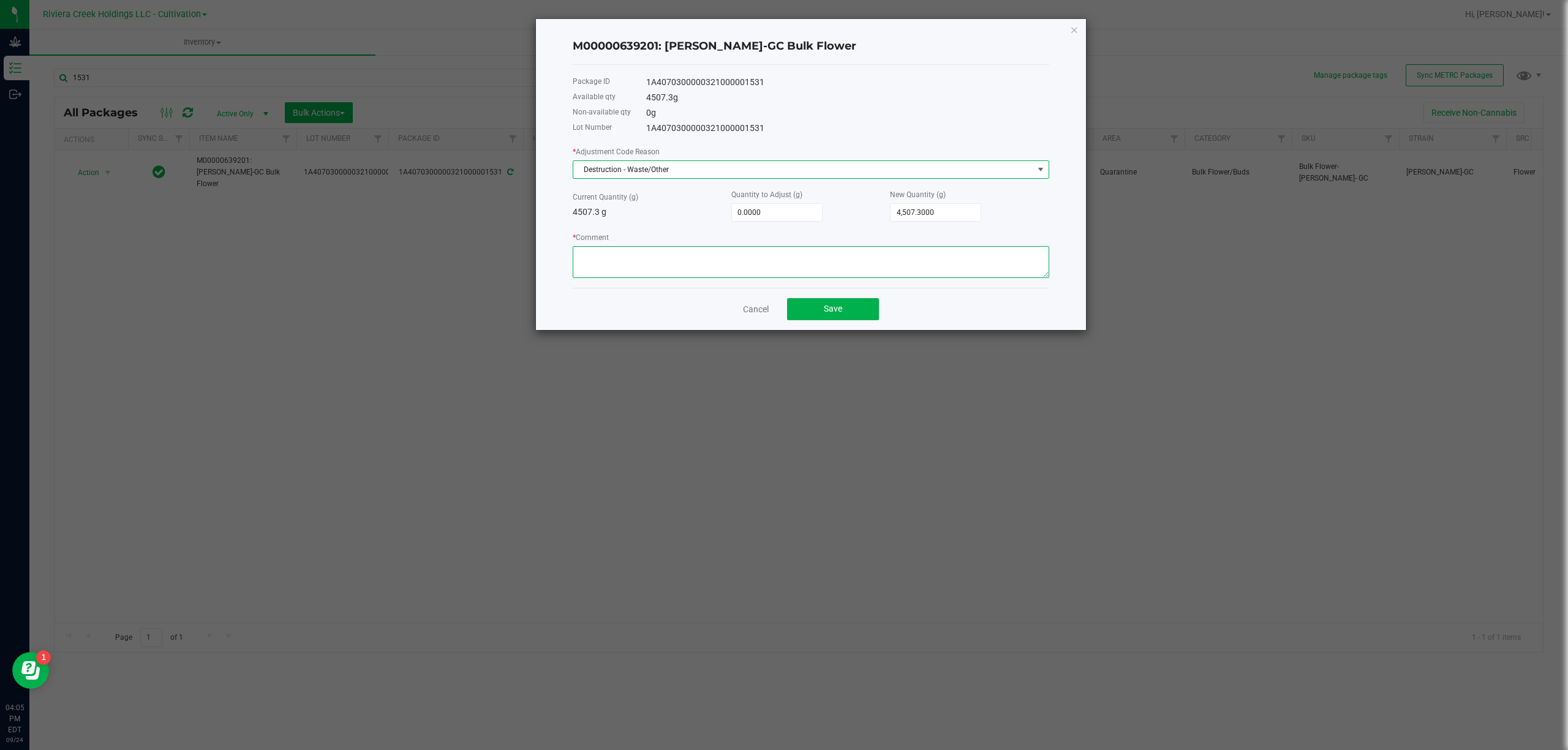
click at [684, 264] on textarea "* Comment" at bounding box center [811, 262] width 477 height 32
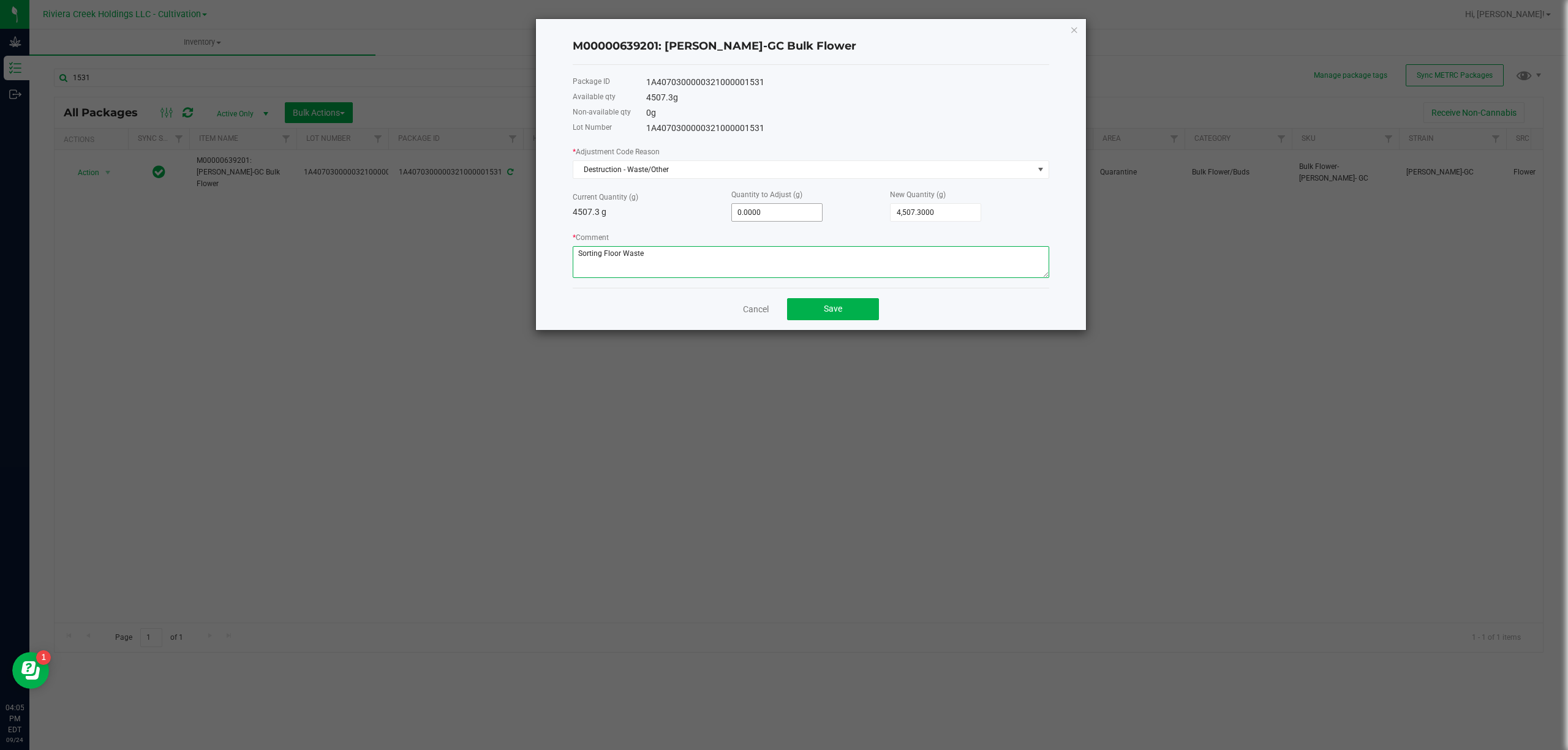
type textarea "Sorting Floor Waste"
click at [768, 218] on input "0" at bounding box center [777, 212] width 90 height 17
type input "-5"
type input "4,502.3000"
type input "-5.0000"
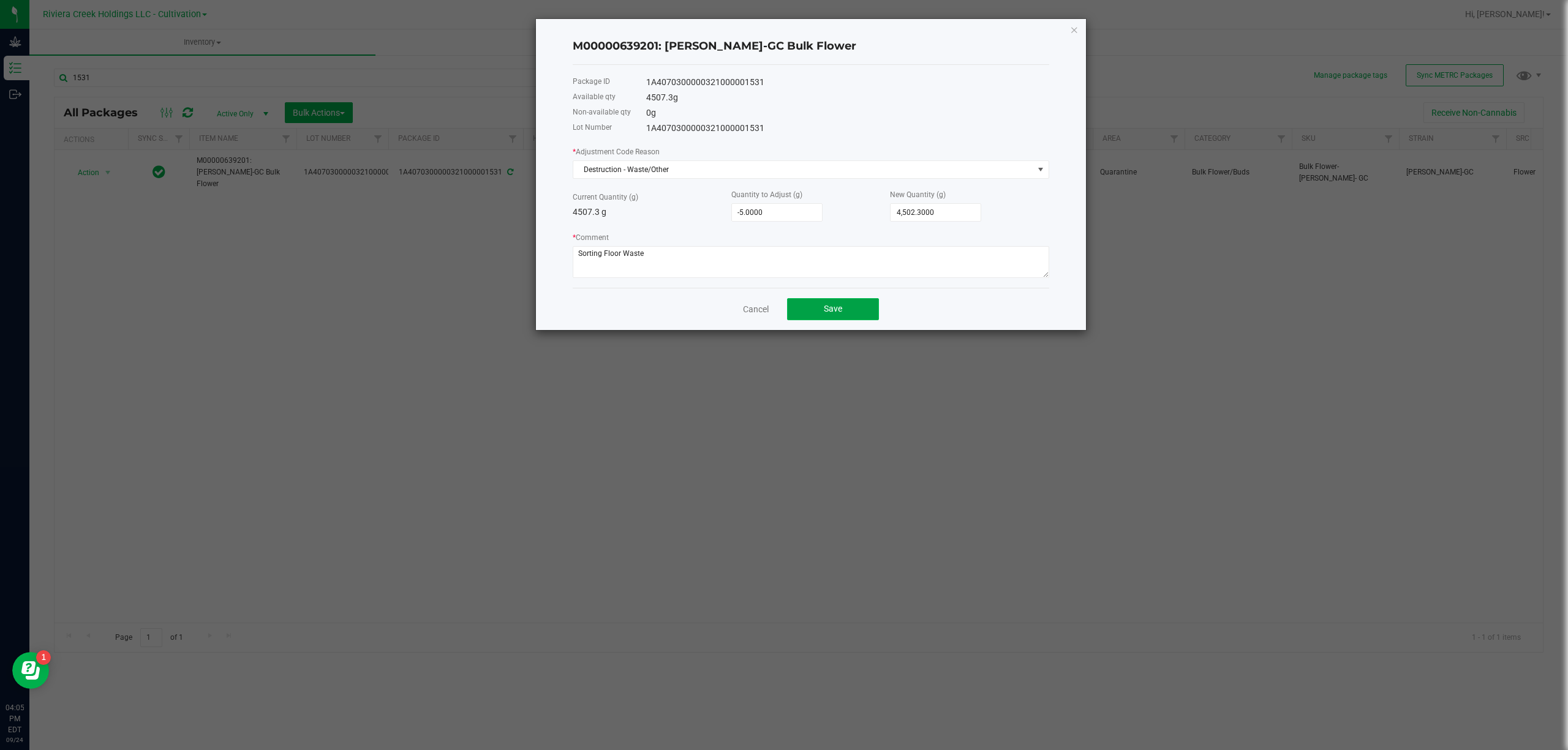
click at [812, 299] on button "Save" at bounding box center [833, 309] width 92 height 22
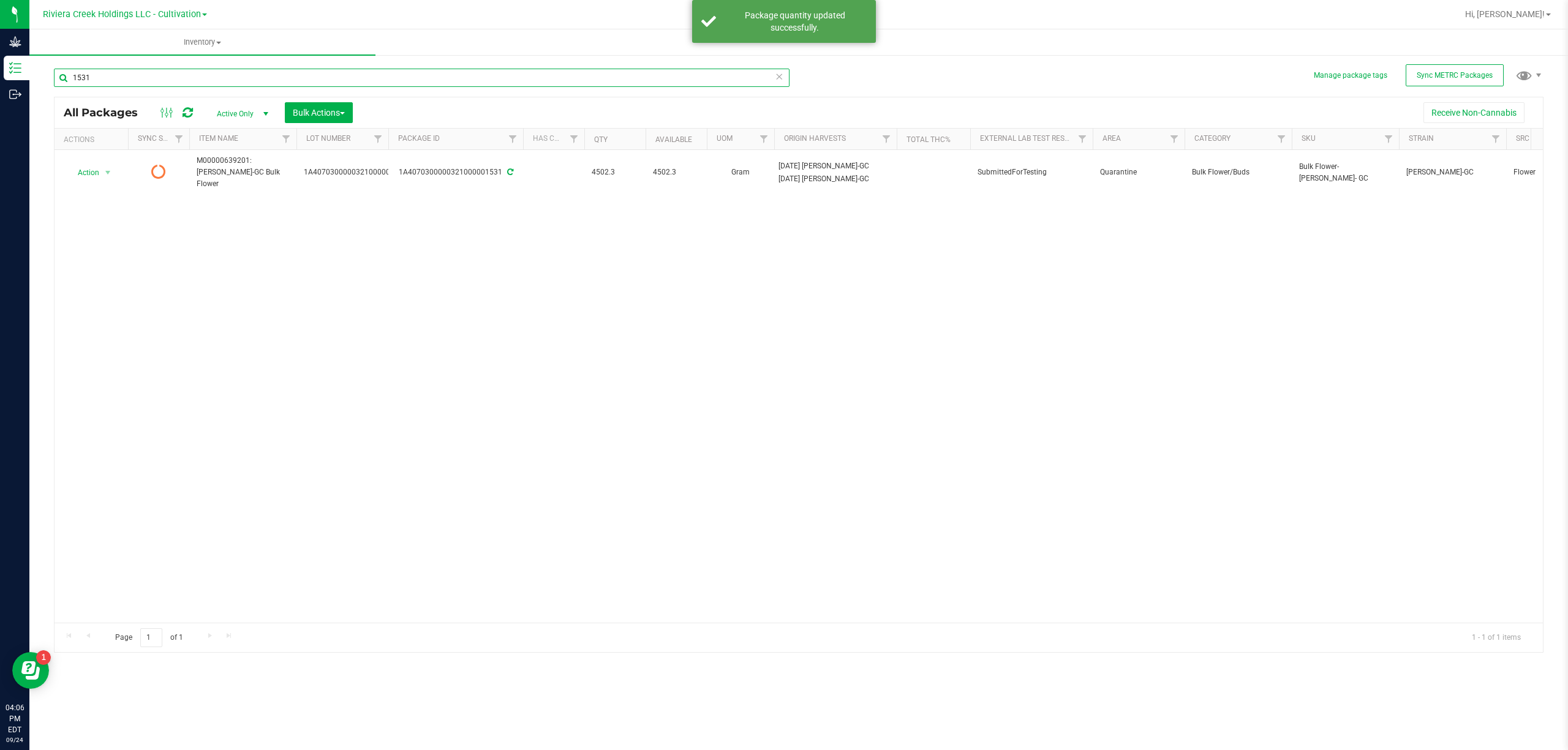
click at [176, 73] on input "1531" at bounding box center [421, 77] width 735 height 18
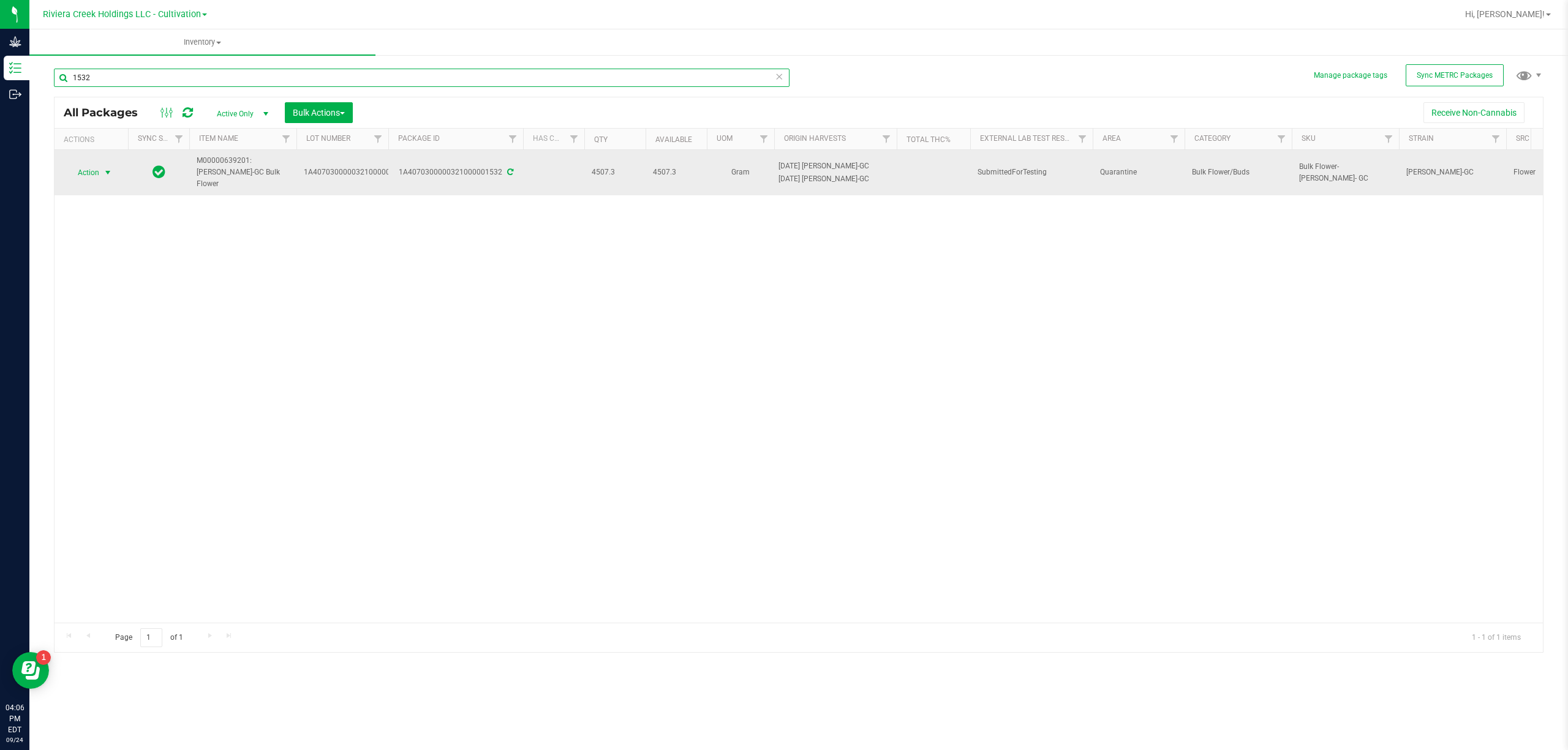
type input "1532"
click at [110, 168] on span "select" at bounding box center [108, 173] width 10 height 10
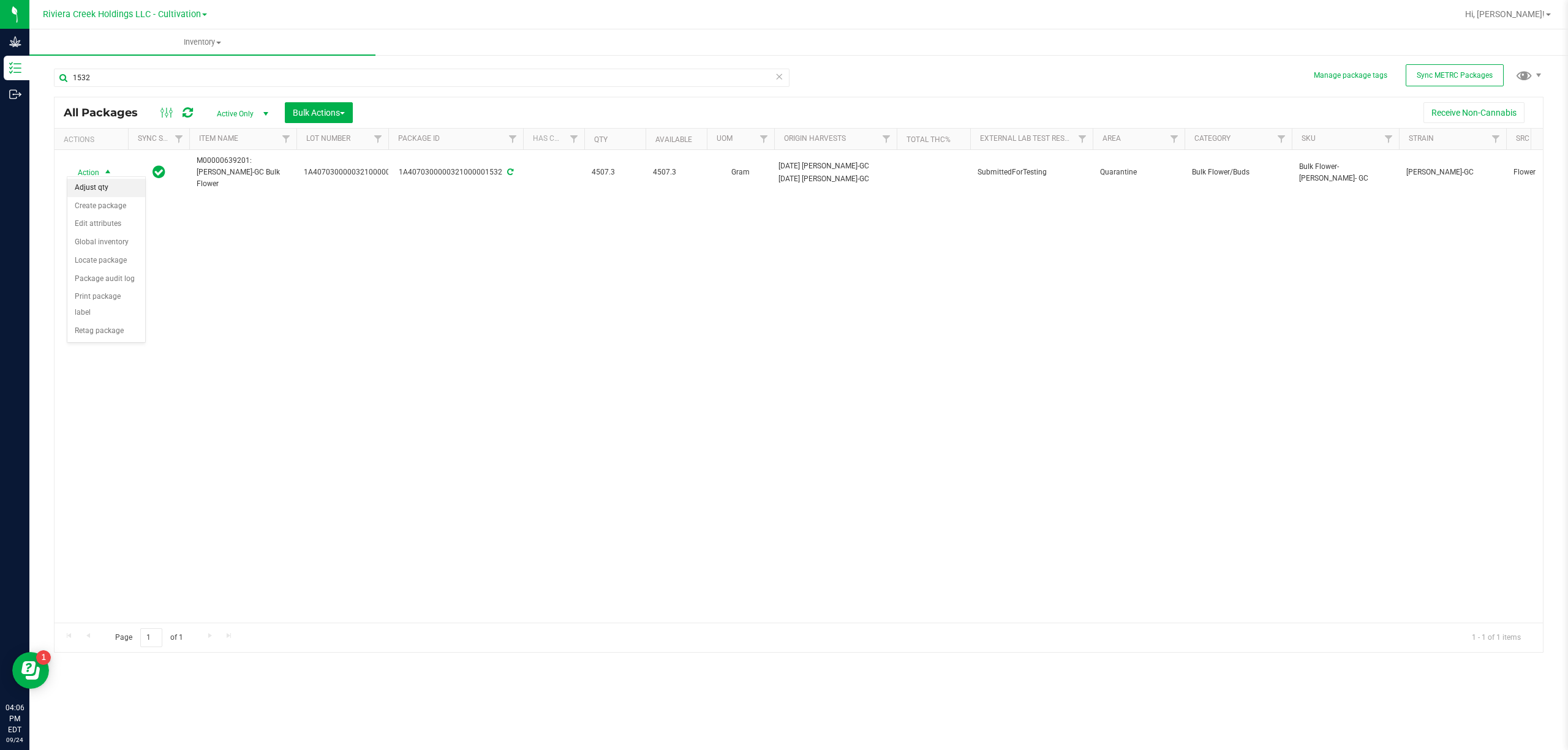
click at [106, 186] on li "Adjust qty" at bounding box center [106, 188] width 77 height 18
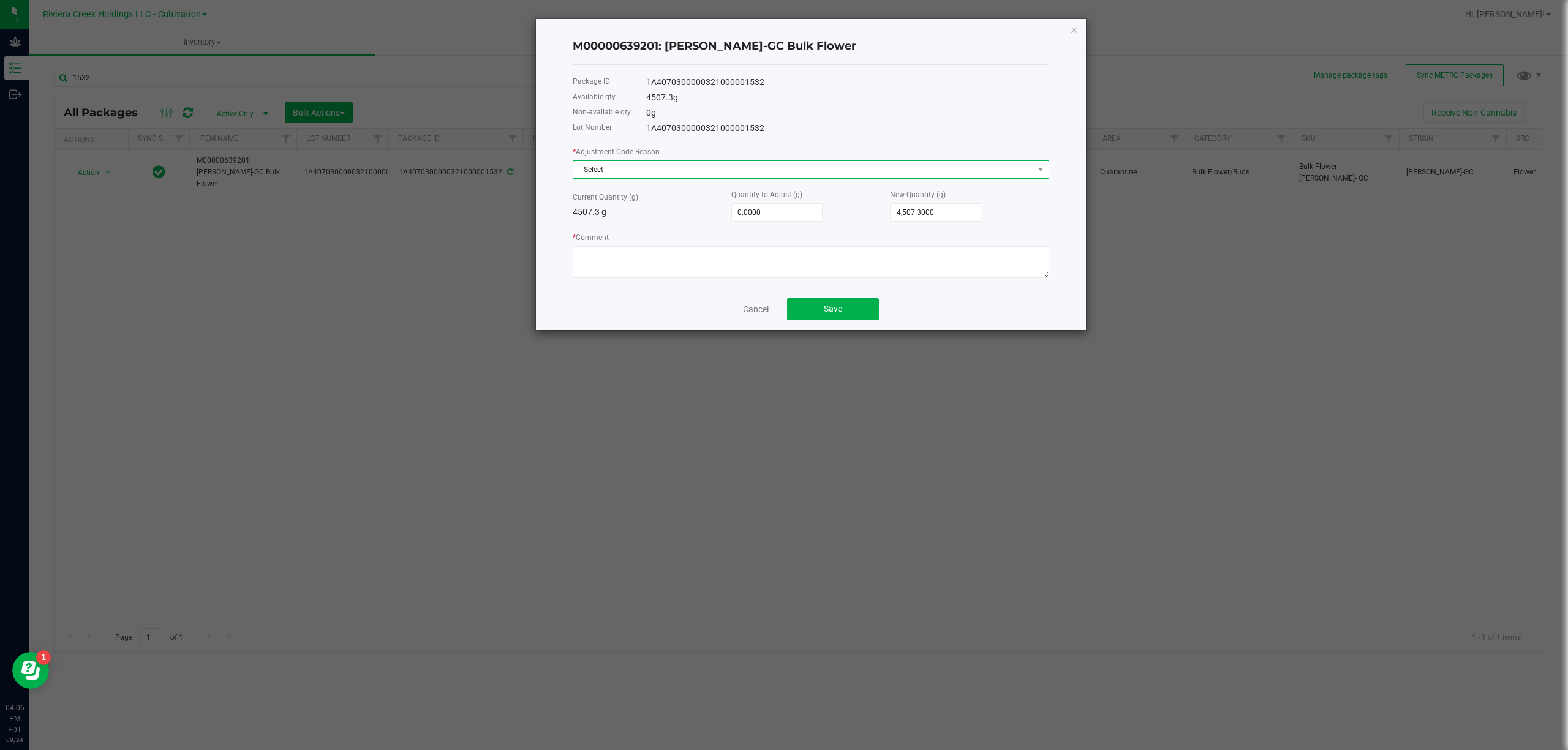
click at [664, 173] on span "Select" at bounding box center [804, 169] width 460 height 17
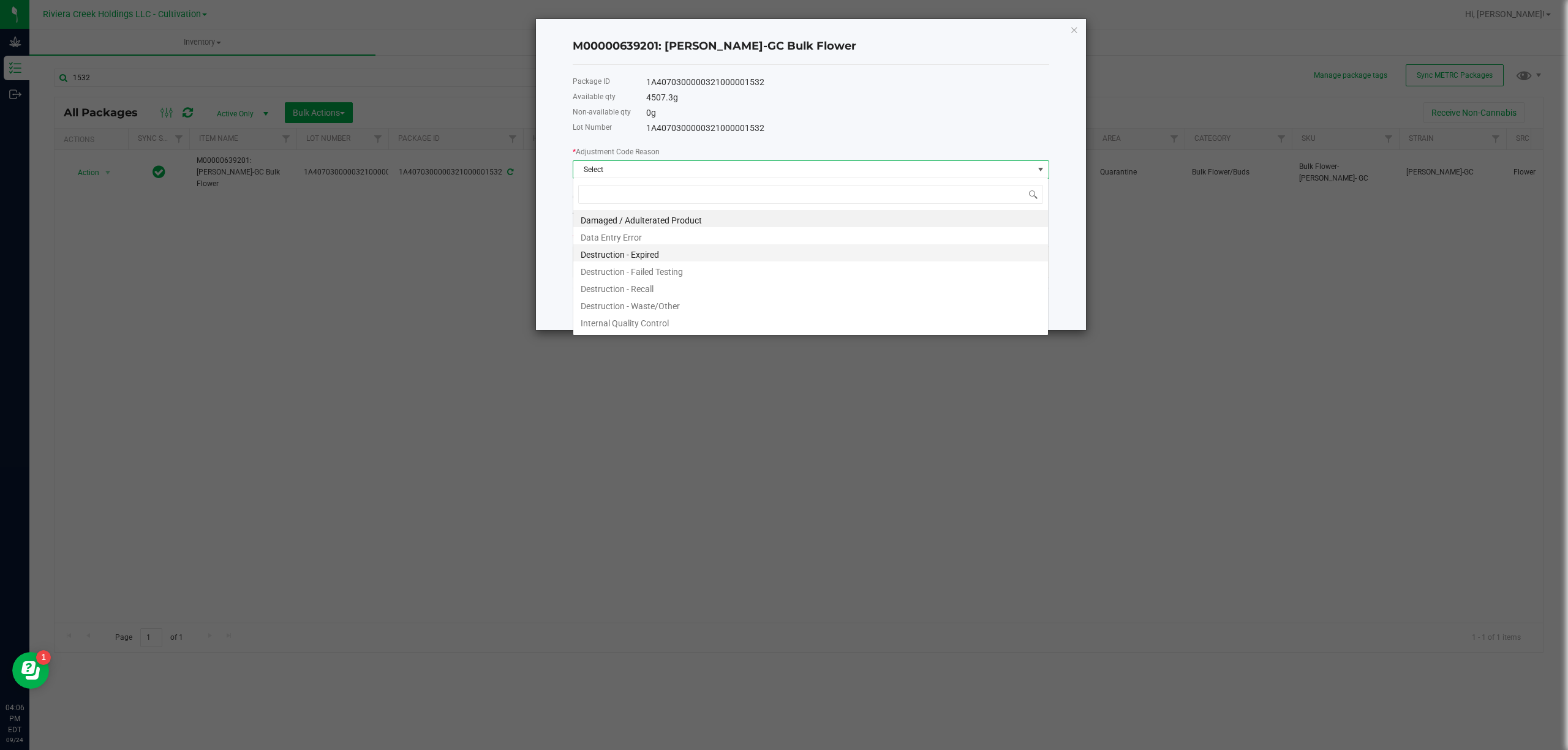
scroll to position [18, 476]
click at [664, 302] on li "Destruction - Waste/Other" at bounding box center [811, 304] width 475 height 17
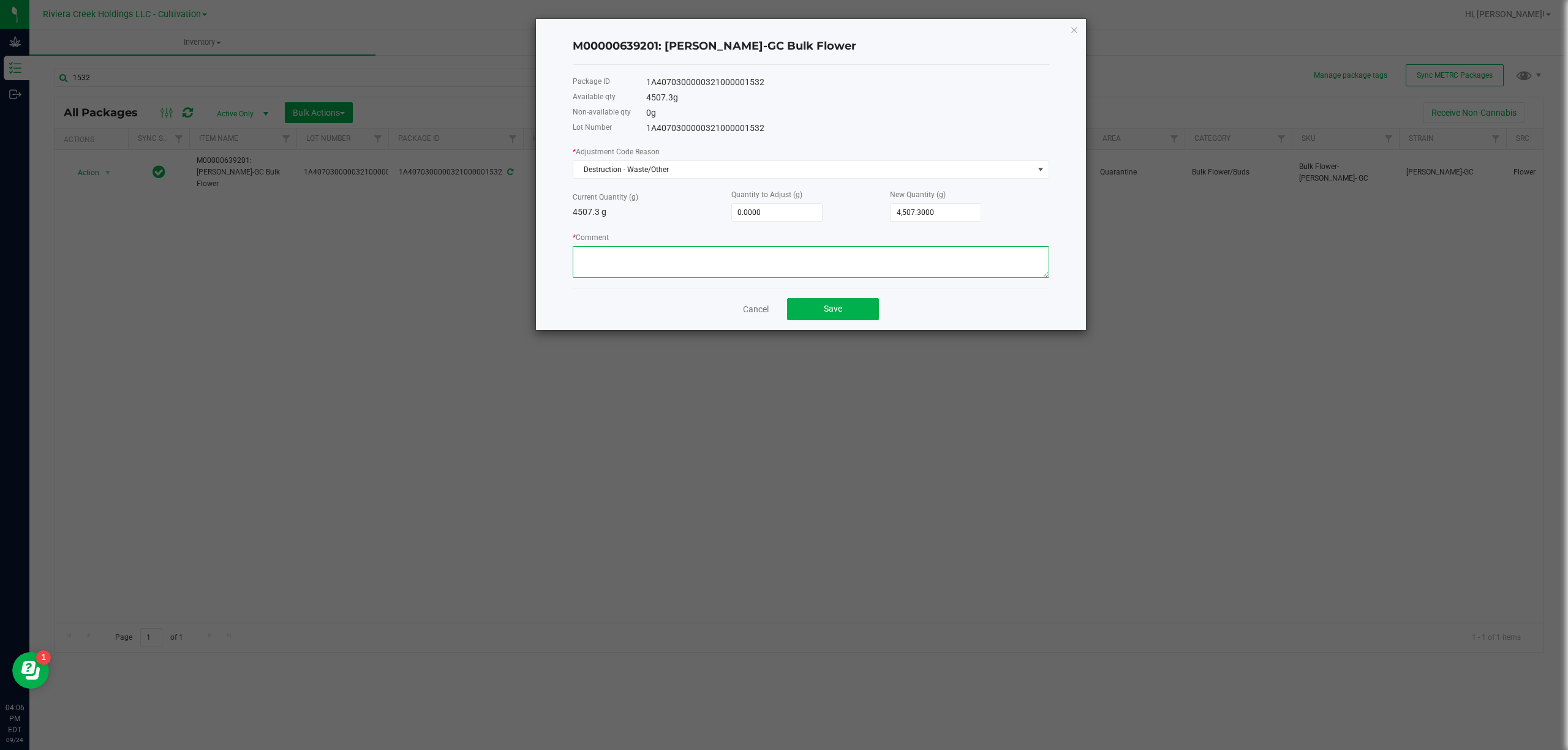
paste textarea "Sorting Floor Waste"
type textarea "Sorting Floor Waste"
click at [755, 216] on input "0" at bounding box center [777, 212] width 90 height 17
type input "-5"
type input "4,502.3000"
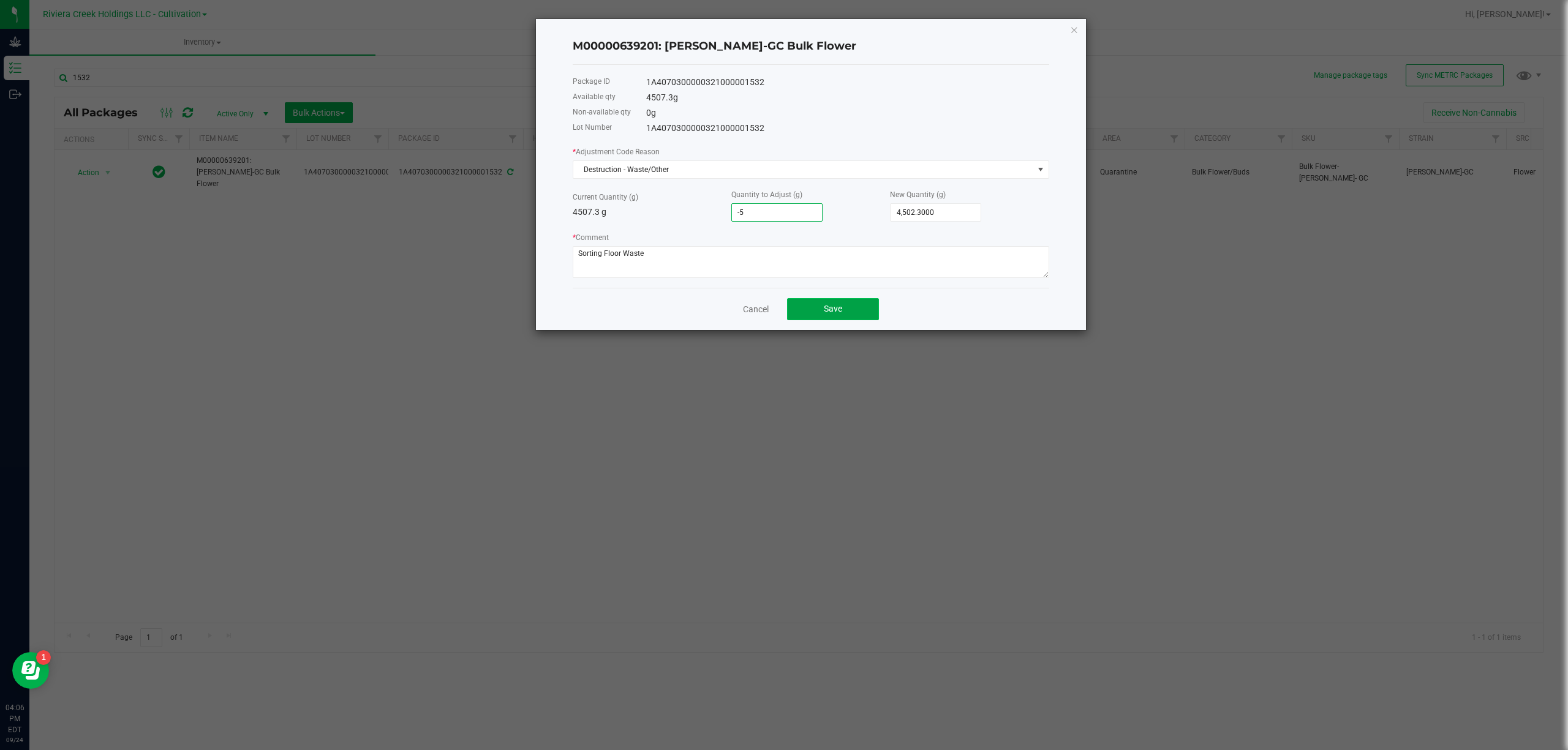
type input "-5.0000"
click at [839, 310] on span "Save" at bounding box center [833, 309] width 18 height 10
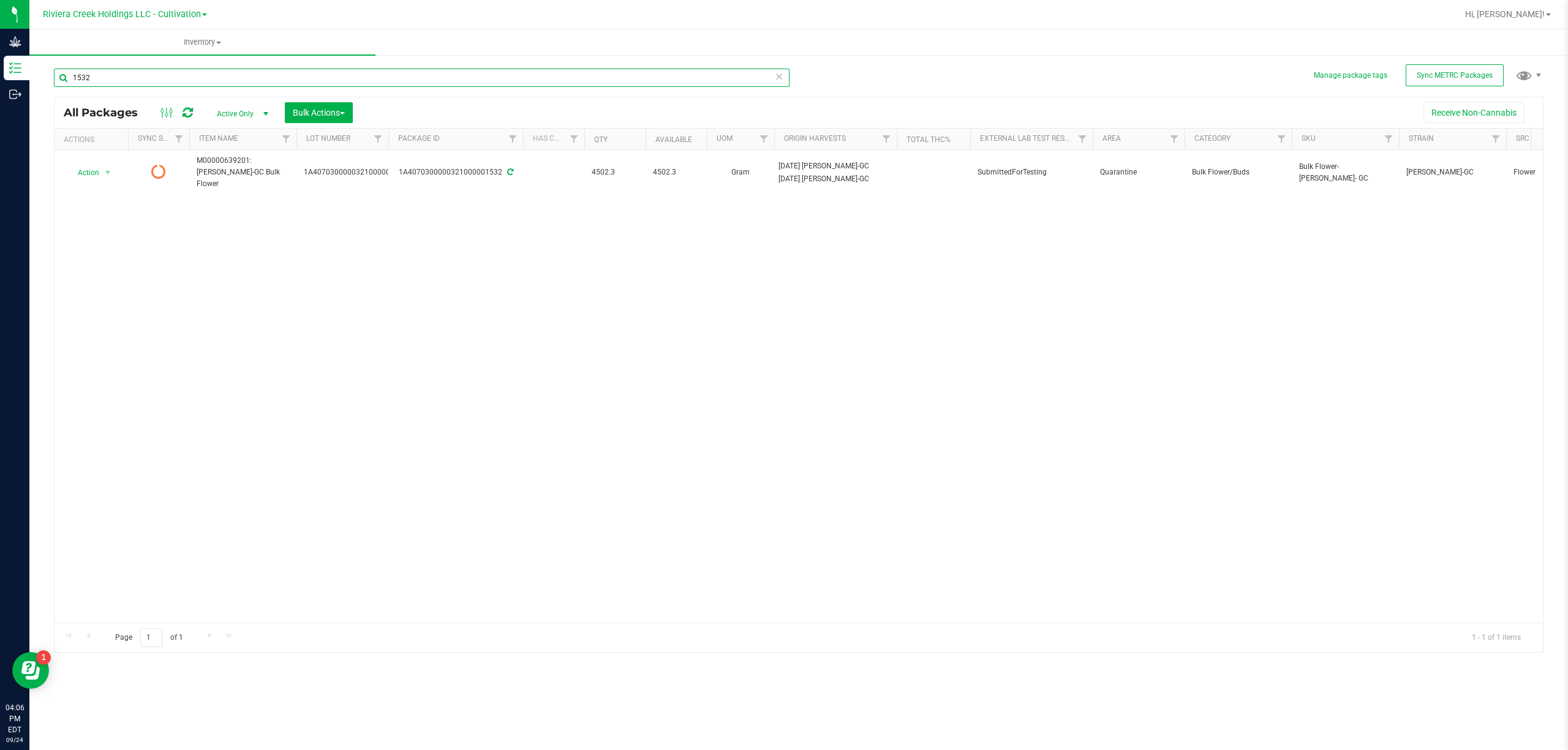
click at [115, 71] on input "1532" at bounding box center [421, 77] width 735 height 18
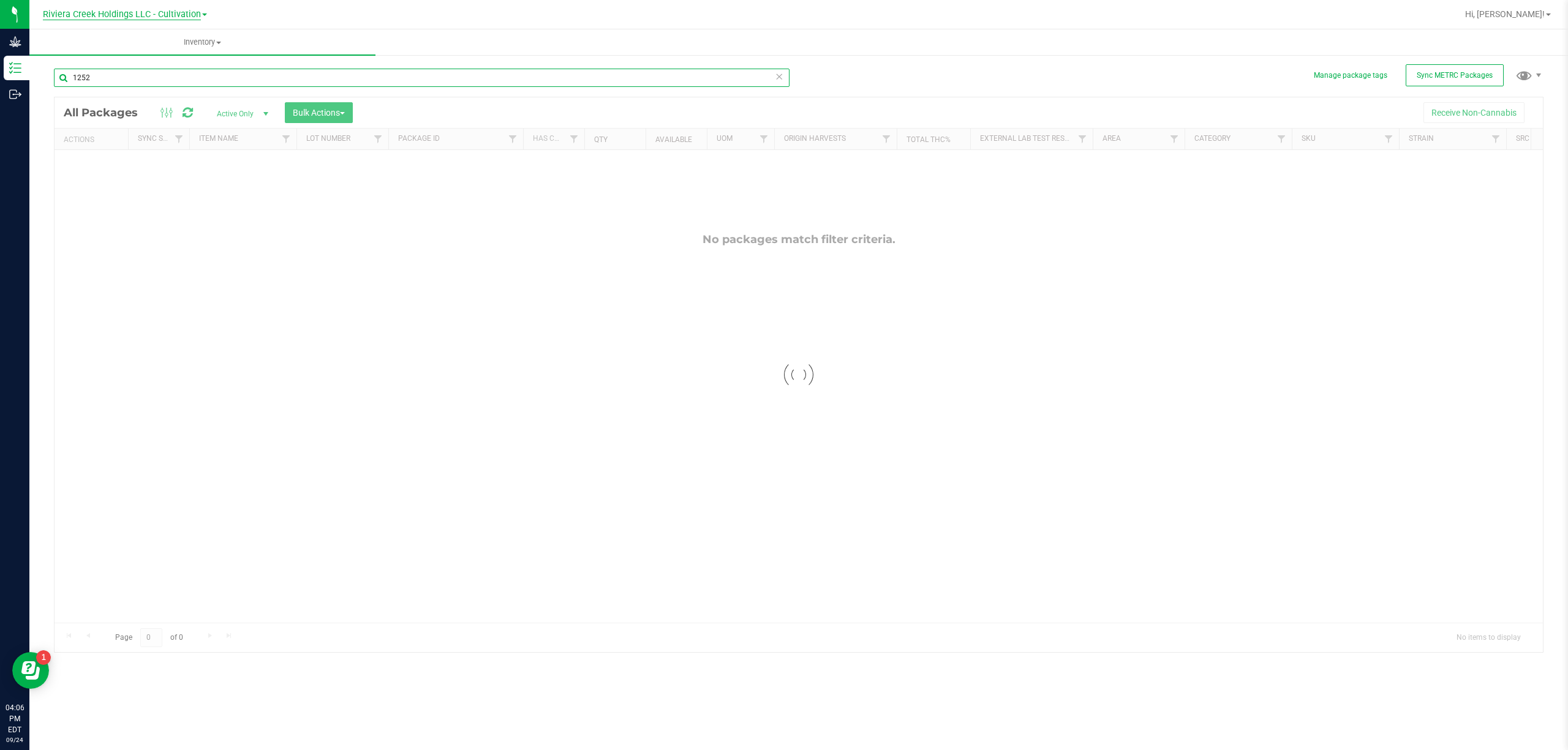
type input "1252"
click at [129, 11] on span "Riviera Creek Holdings LLC - Cultivation" at bounding box center [122, 14] width 158 height 11
click at [189, 62] on link "Riviera Creek Holdings LLC - Processing" at bounding box center [124, 59] width 179 height 16
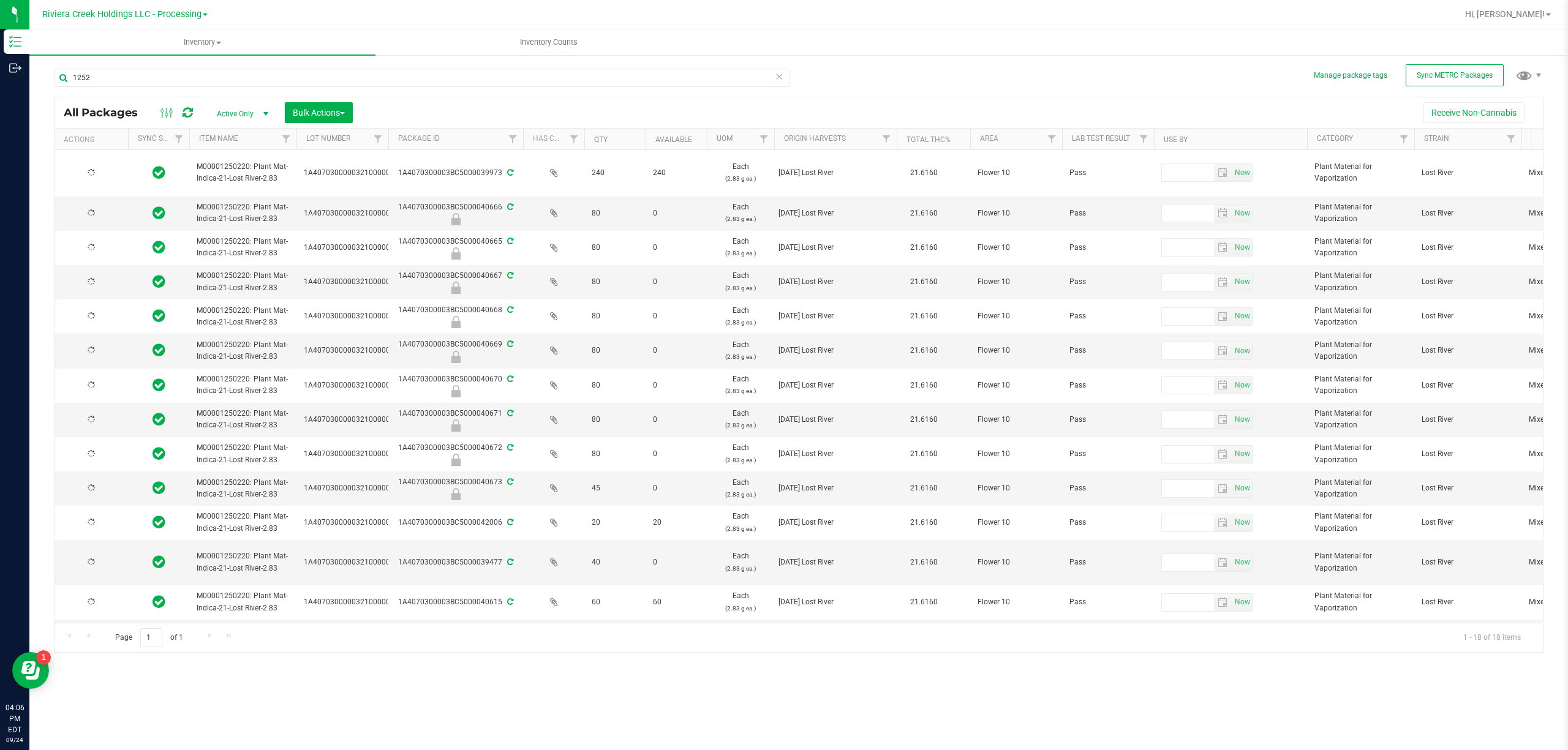
click at [239, 109] on span "Active Only" at bounding box center [240, 114] width 68 height 17
click at [238, 184] on li "All" at bounding box center [240, 189] width 66 height 18
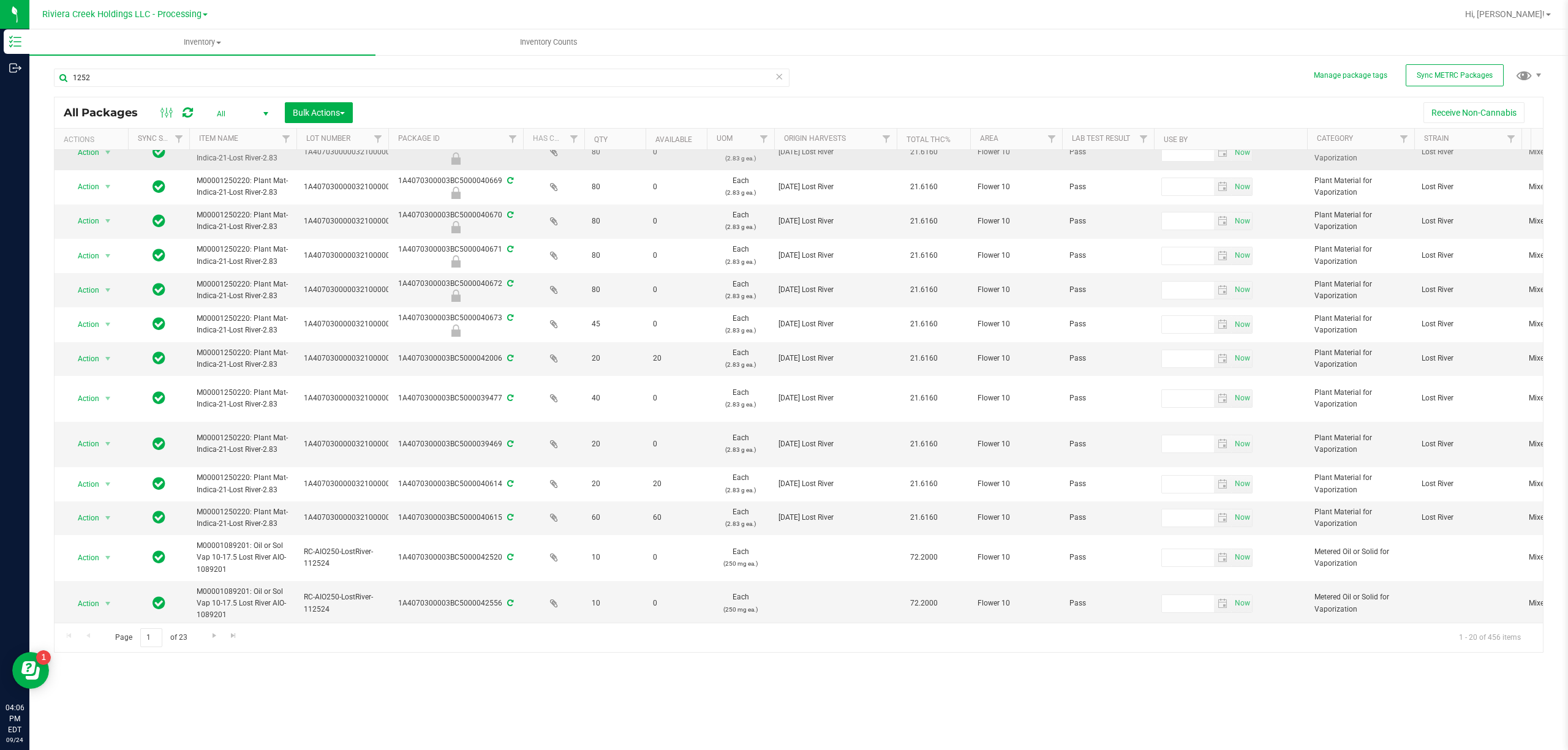
scroll to position [285, 0]
click at [505, 142] on link "Filter" at bounding box center [513, 138] width 21 height 21
type input "1252"
click at [550, 189] on button "Filter" at bounding box center [539, 199] width 59 height 27
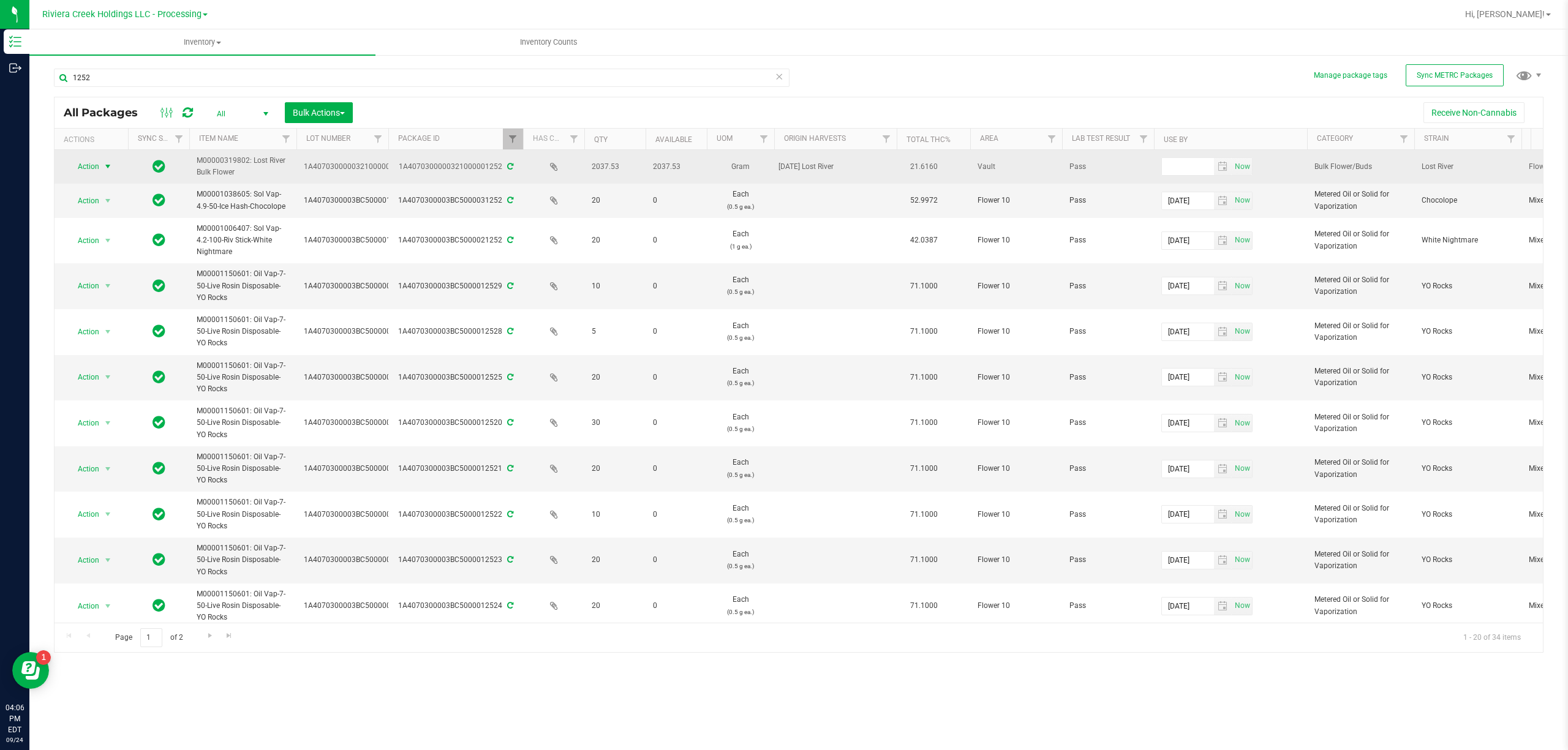
click at [92, 164] on span "Action" at bounding box center [83, 166] width 33 height 17
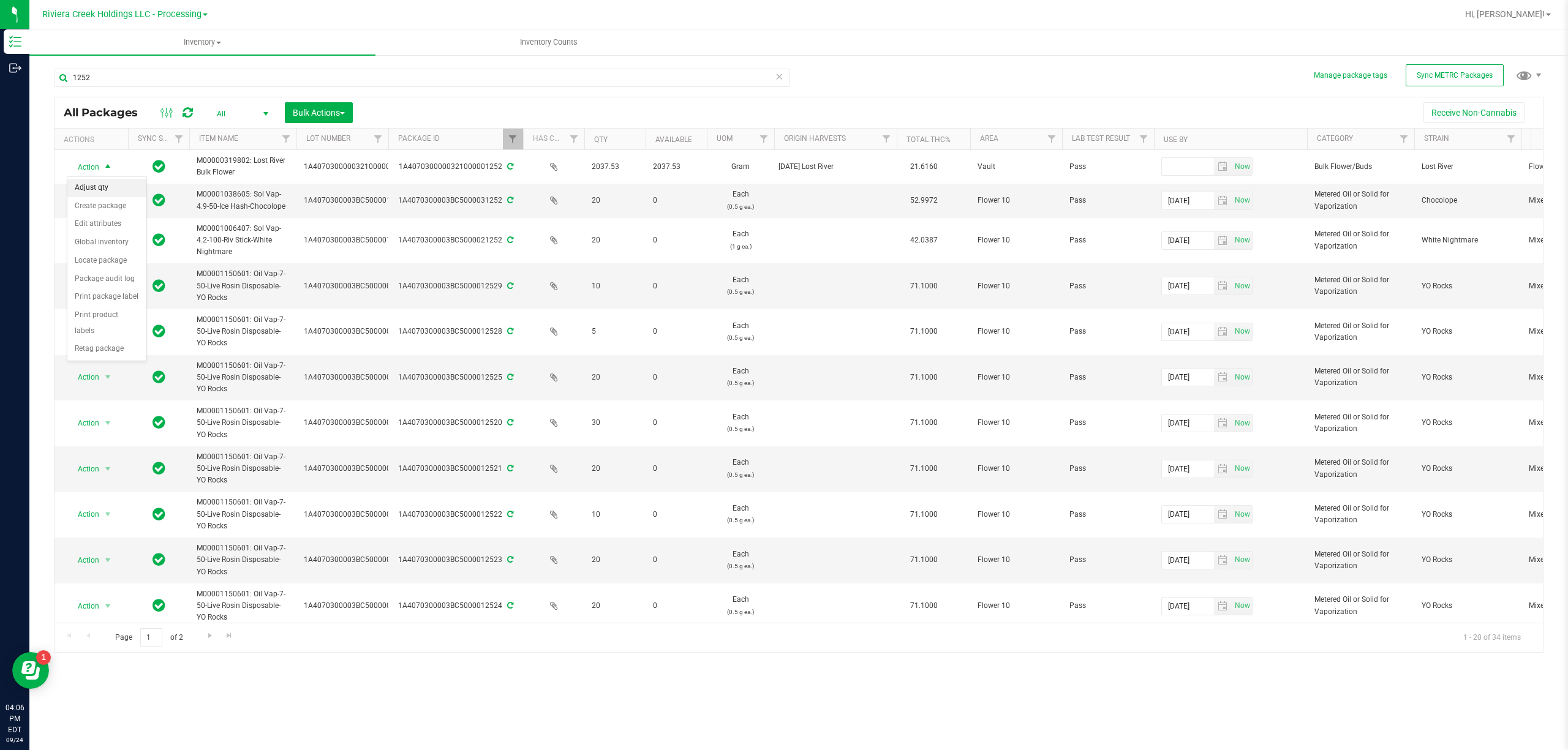
click at [104, 189] on li "Adjust qty" at bounding box center [107, 188] width 79 height 18
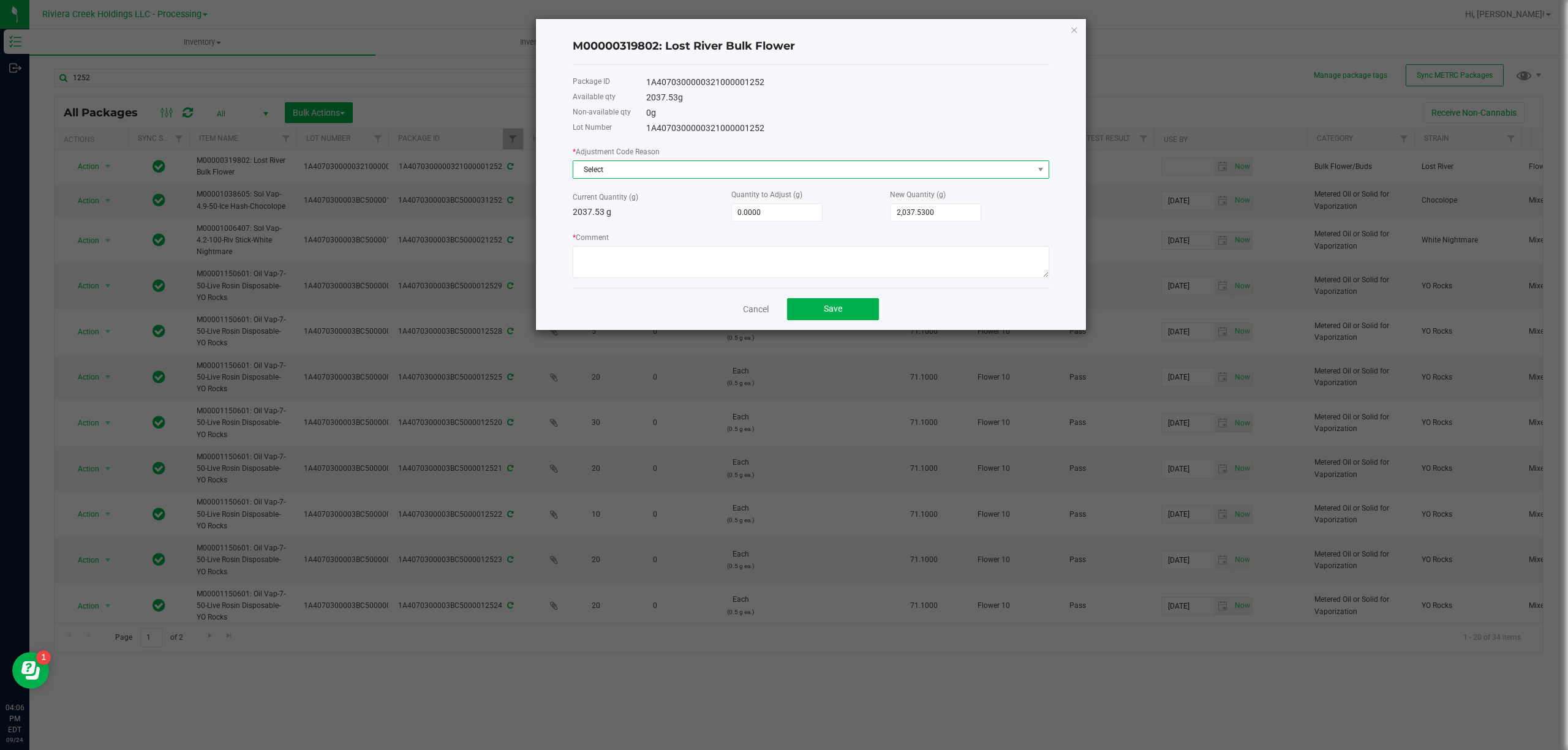
click at [623, 164] on span "Select" at bounding box center [804, 169] width 460 height 17
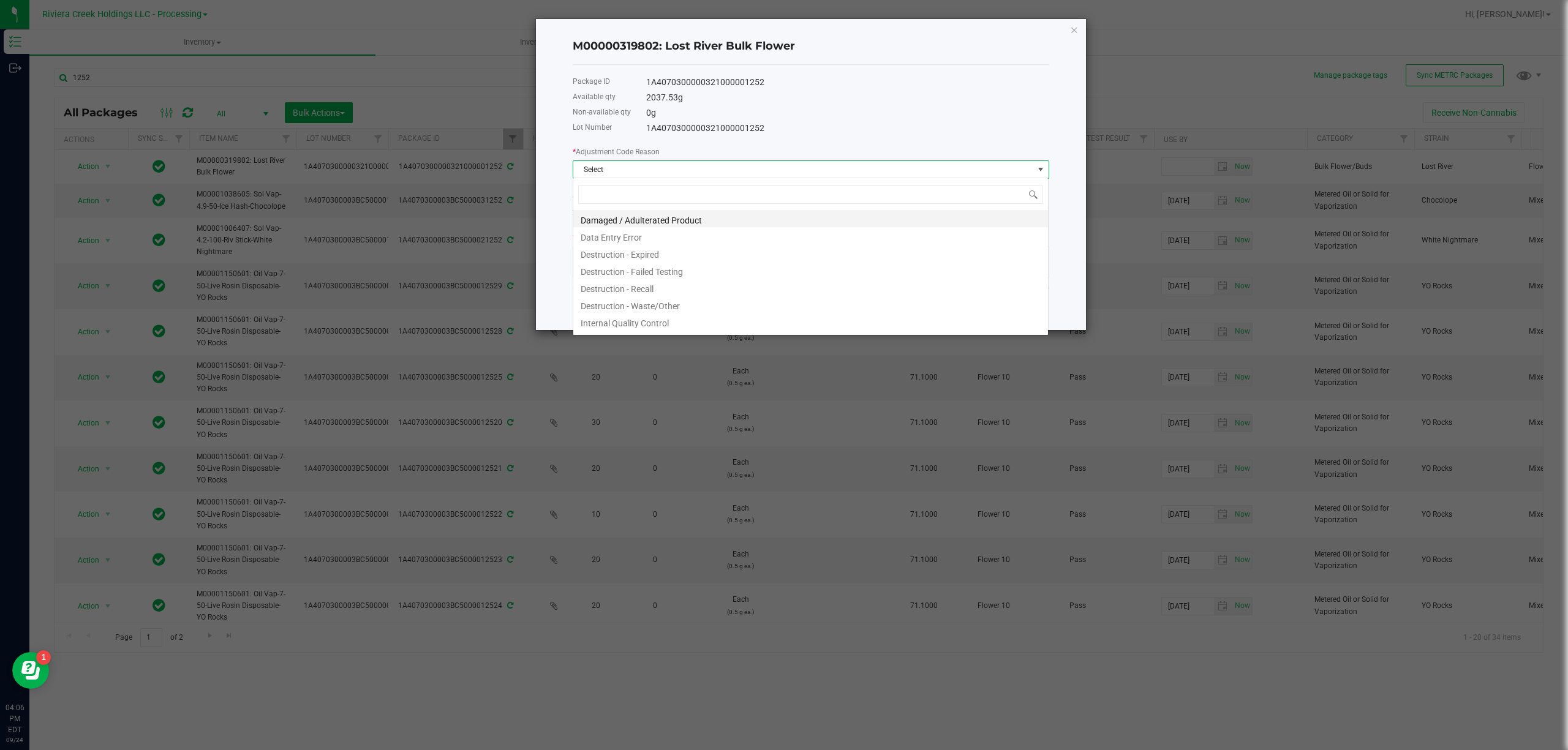
scroll to position [18, 476]
click at [650, 307] on li "Destruction - Waste/Other" at bounding box center [811, 304] width 475 height 17
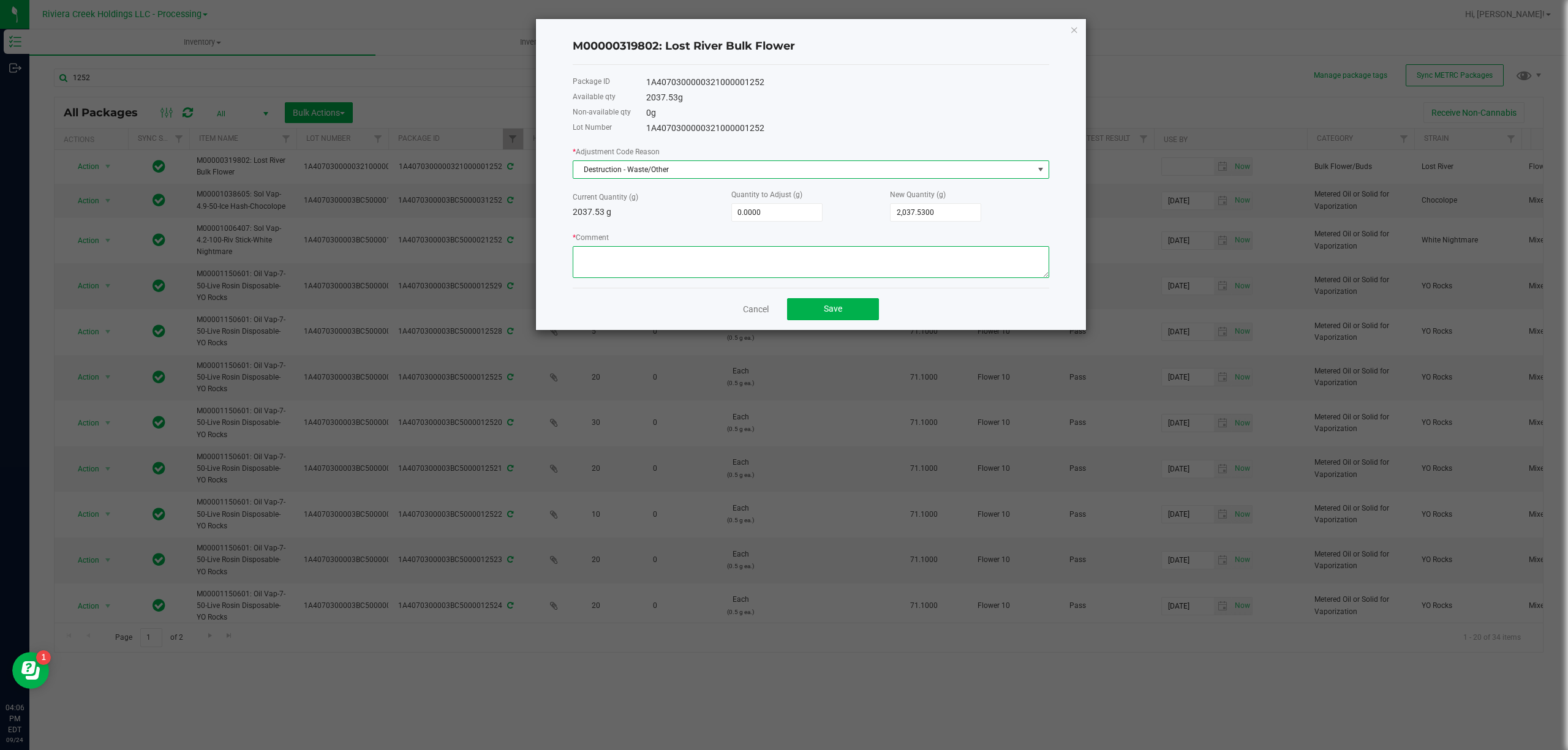
click at [645, 262] on textarea "* Comment" at bounding box center [811, 262] width 477 height 32
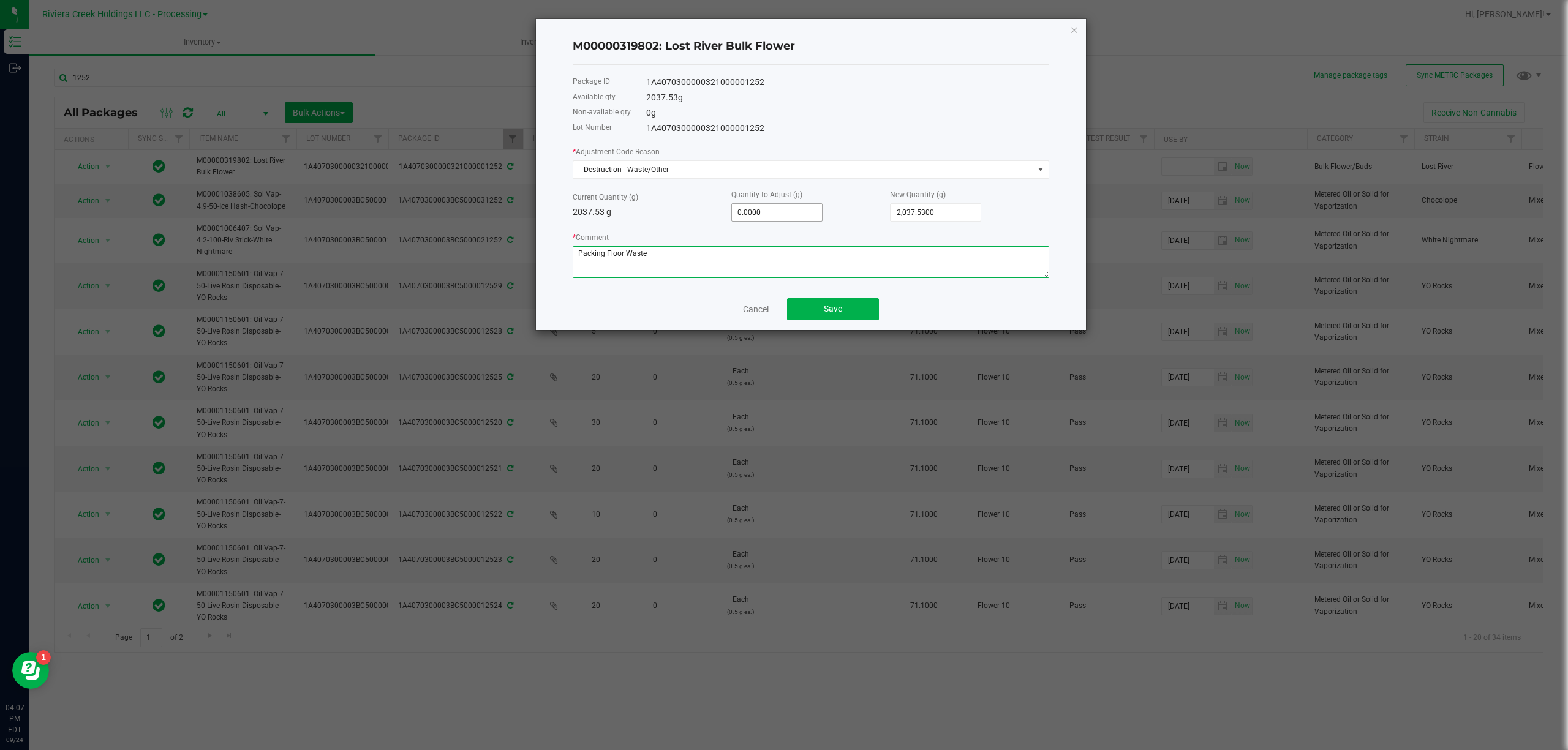
type textarea "Packing Floor Waste"
click at [765, 214] on input "0" at bounding box center [777, 212] width 90 height 17
type input "-1"
type input "2,036.5300"
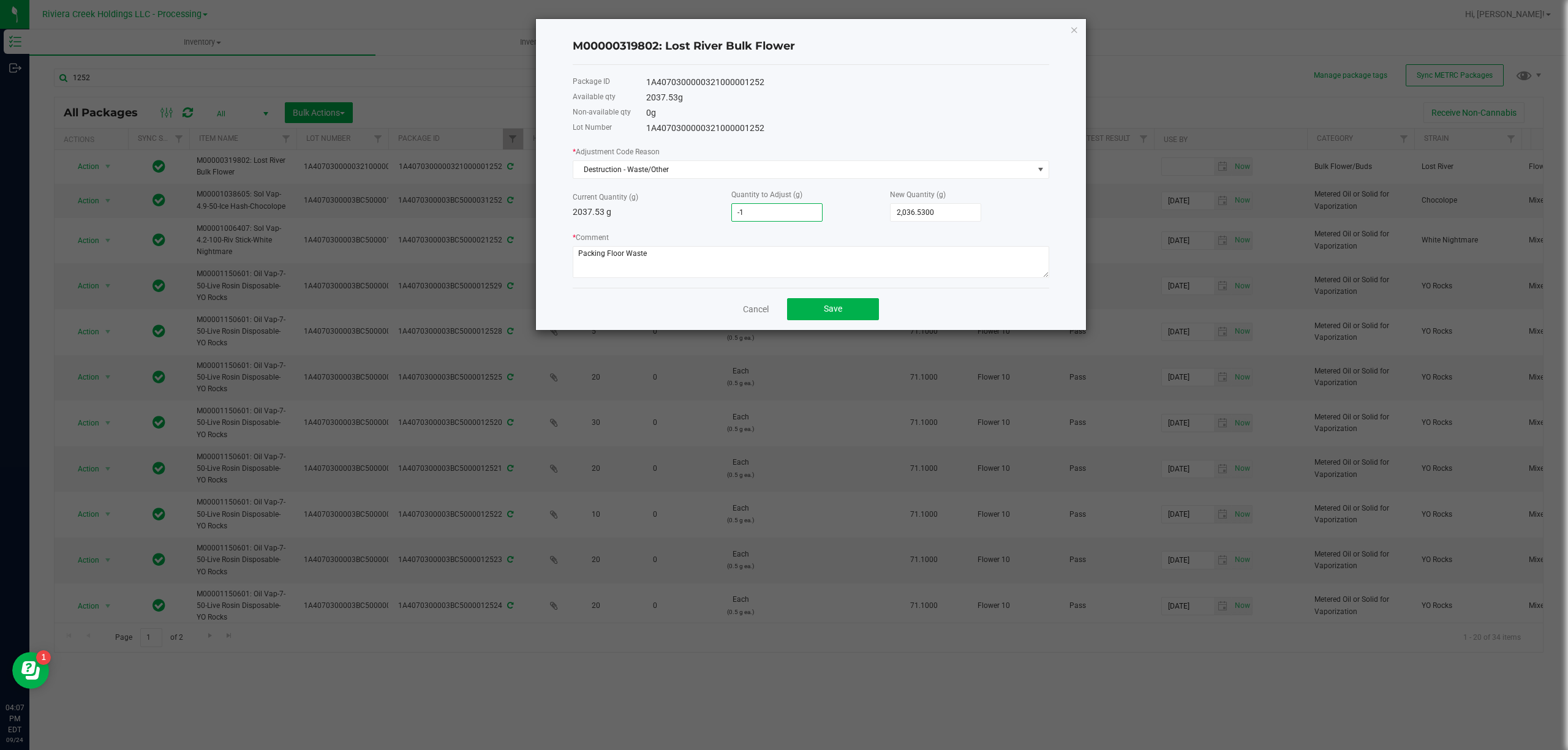
type input "-13"
type input "2,024.5300"
type input "-13.8"
type input "2,023.7300"
type input "-13.88"
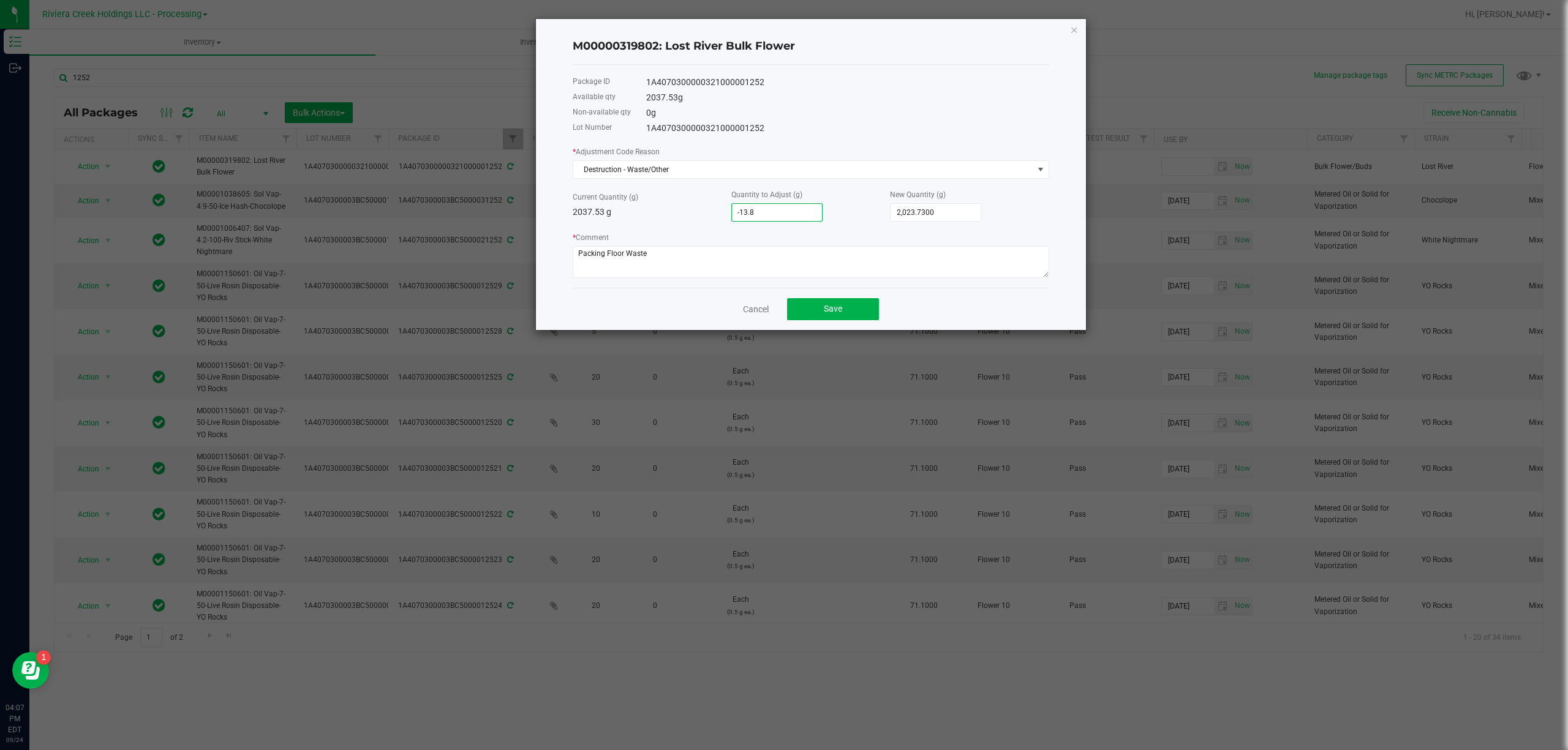
type input "2,023.6500"
type input "-13.8800"
click at [824, 299] on button "Save" at bounding box center [833, 309] width 92 height 22
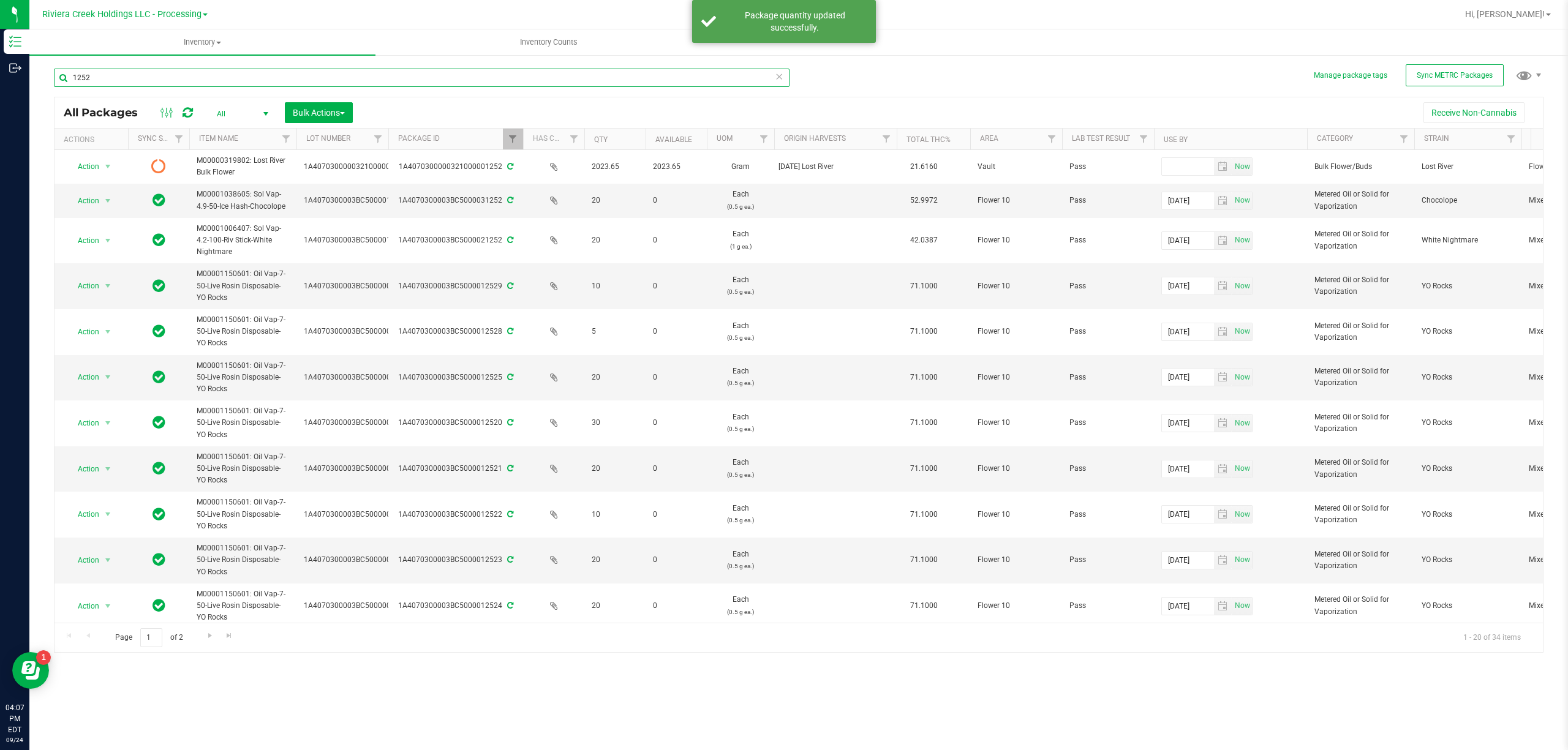
click at [135, 77] on input "1252" at bounding box center [421, 77] width 735 height 18
type input "1253"
click at [516, 138] on span "Filter" at bounding box center [513, 139] width 10 height 10
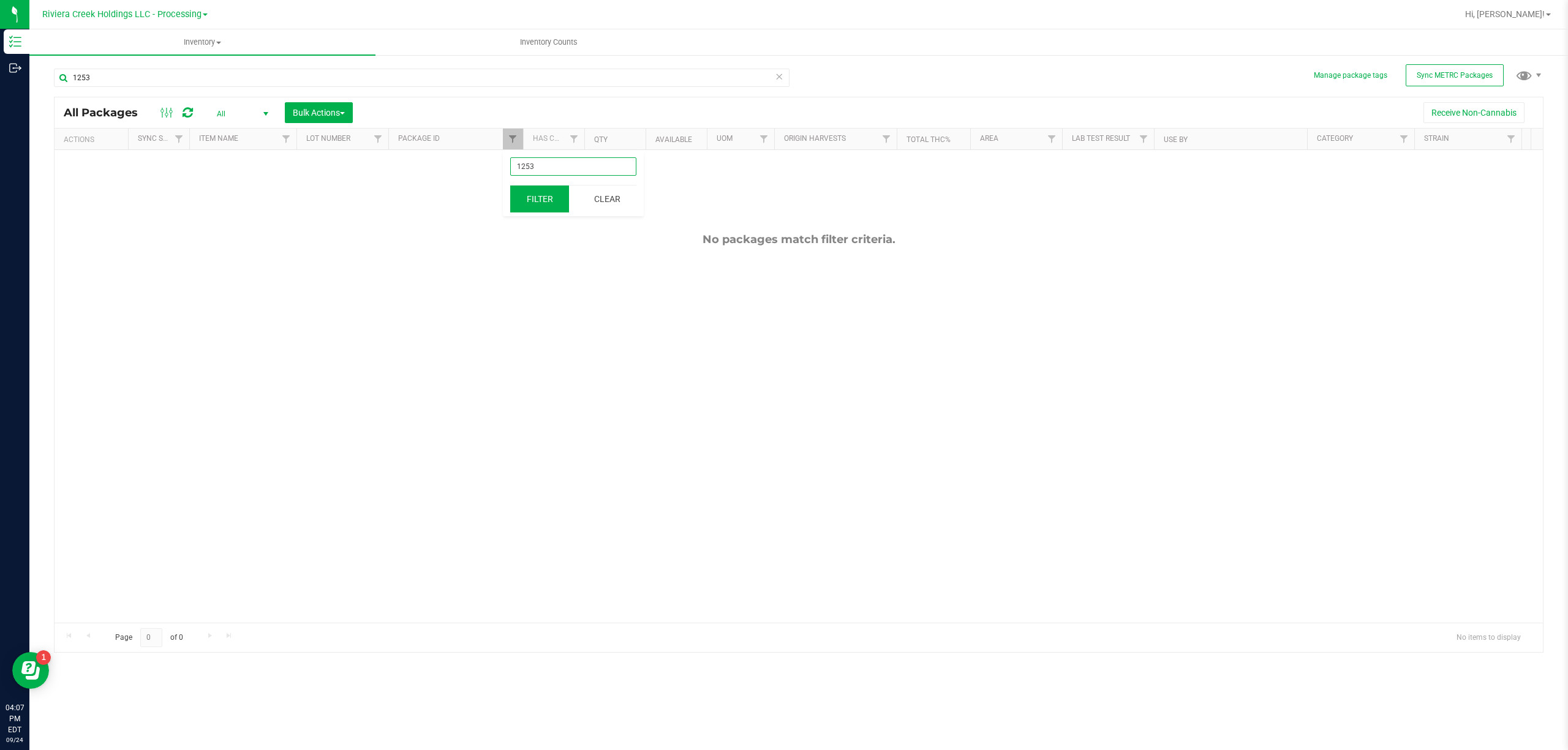
type input "1253"
click at [559, 201] on button "Filter" at bounding box center [539, 199] width 59 height 27
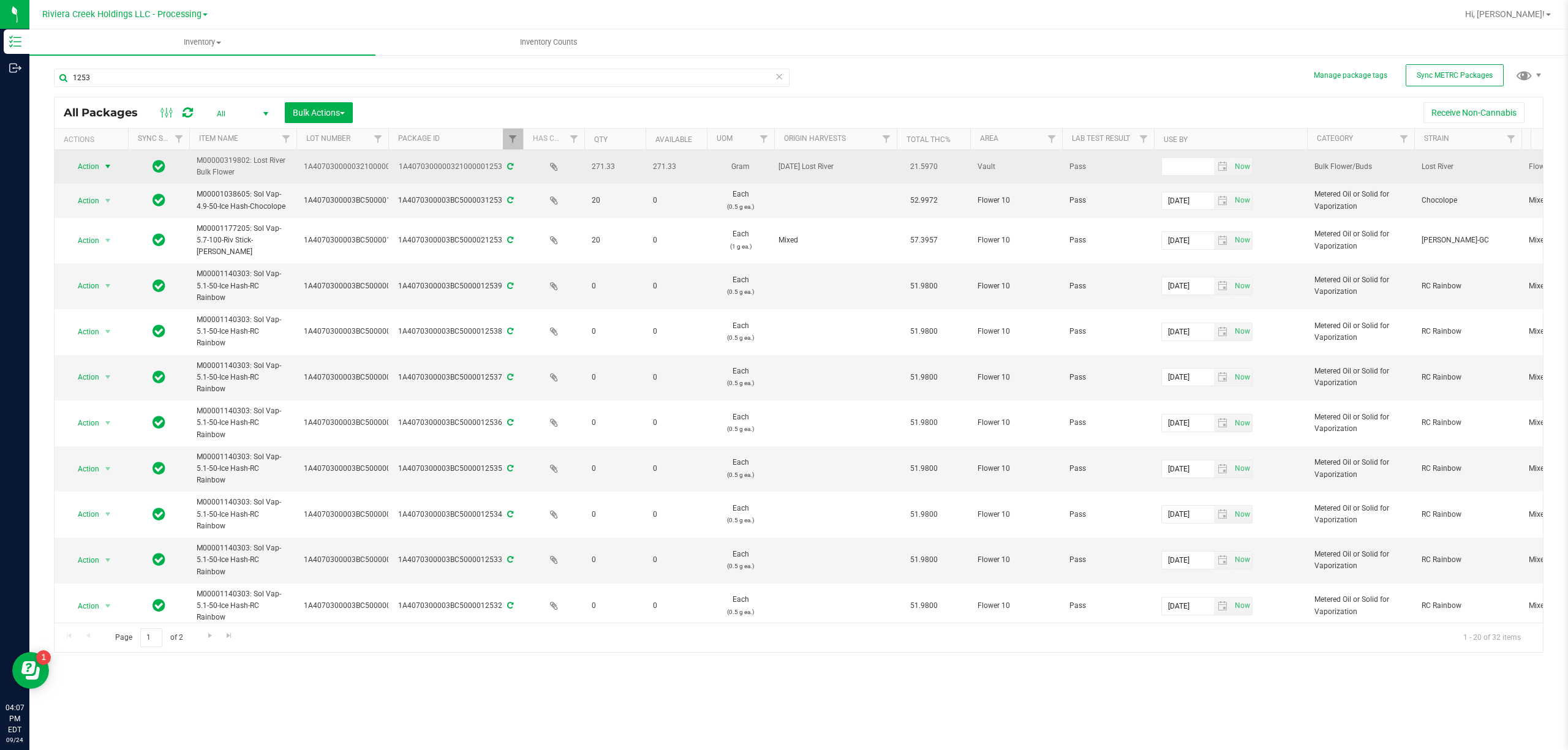
click at [106, 164] on span "select" at bounding box center [108, 166] width 10 height 10
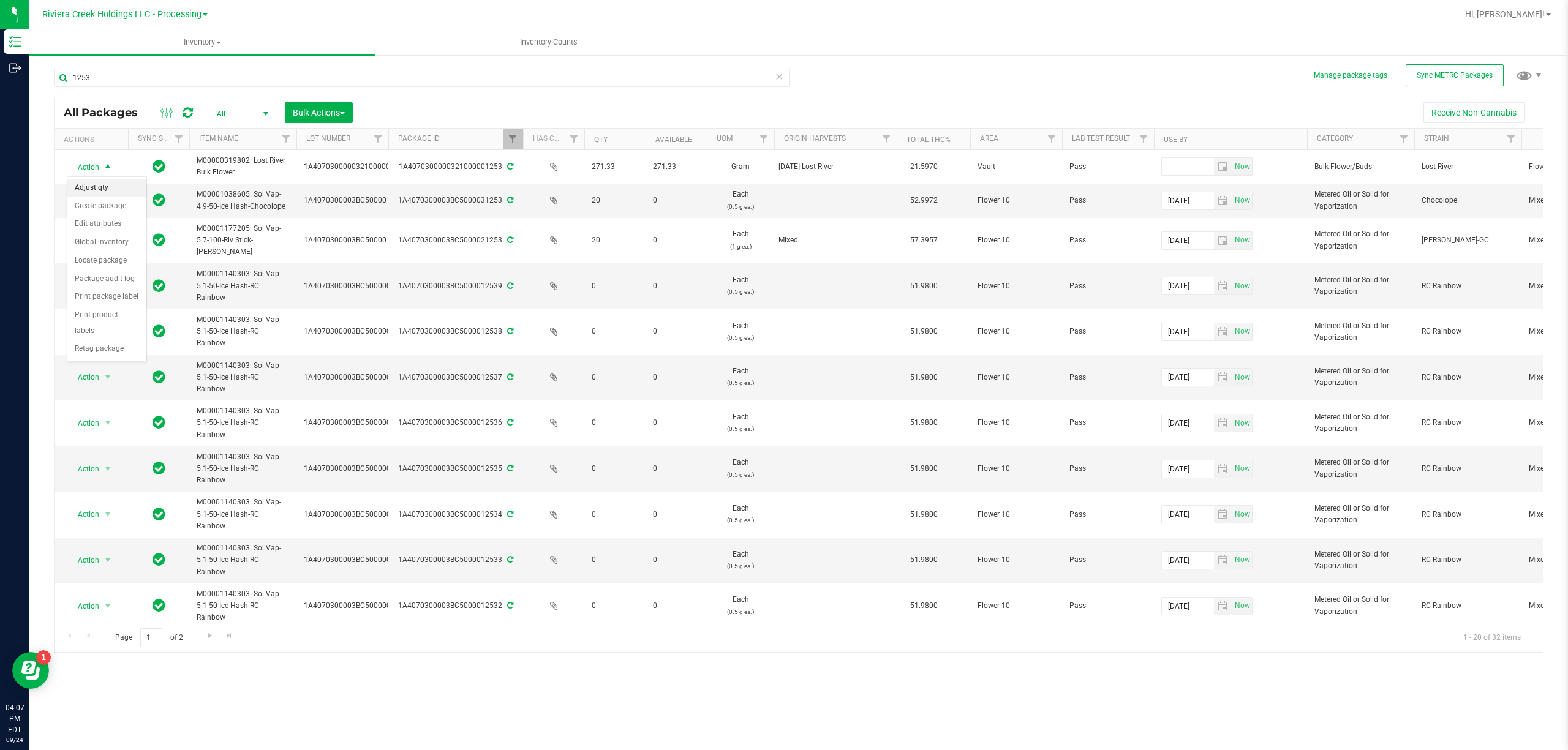
click at [101, 190] on li "Adjust qty" at bounding box center [107, 188] width 79 height 18
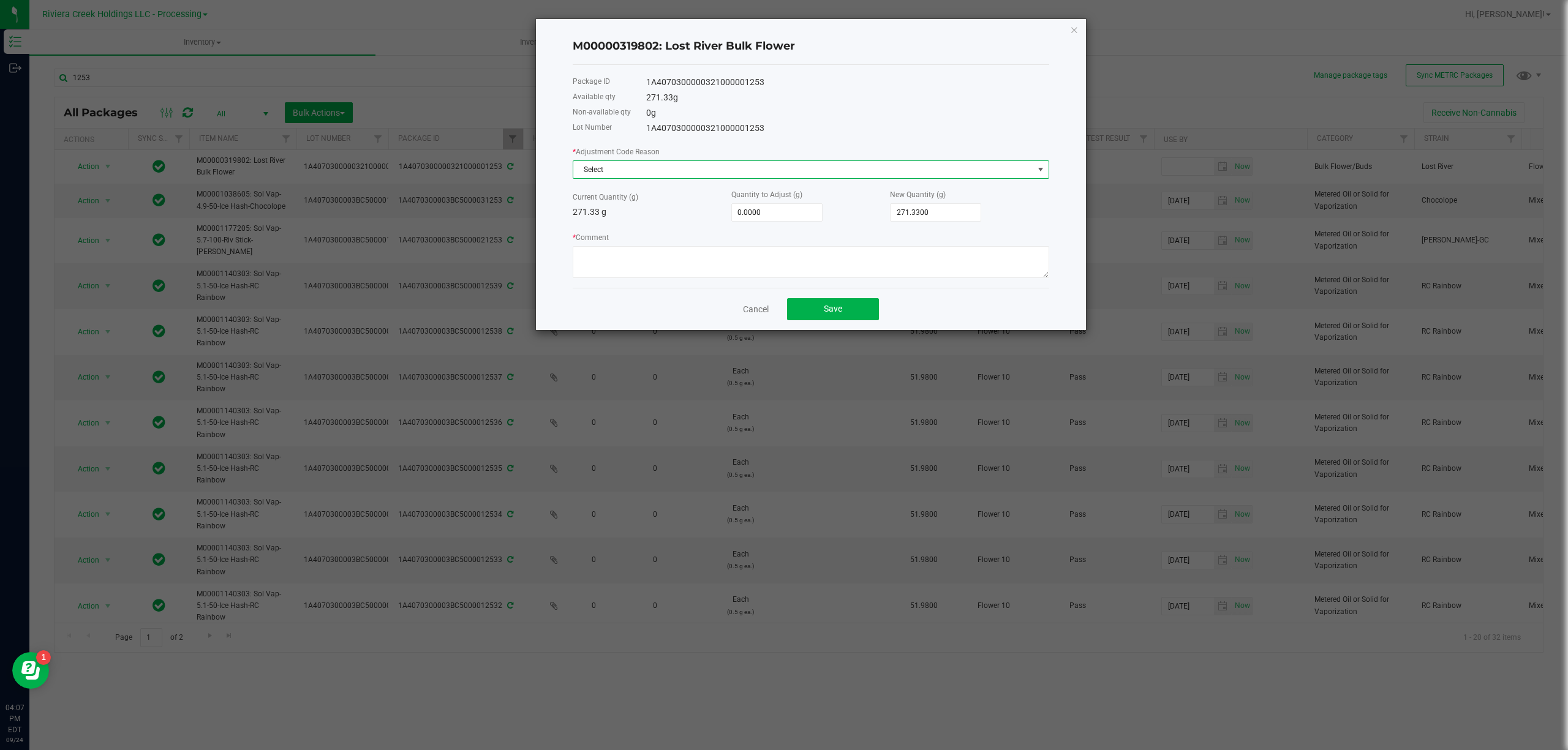
click at [672, 166] on span "Select" at bounding box center [804, 169] width 460 height 17
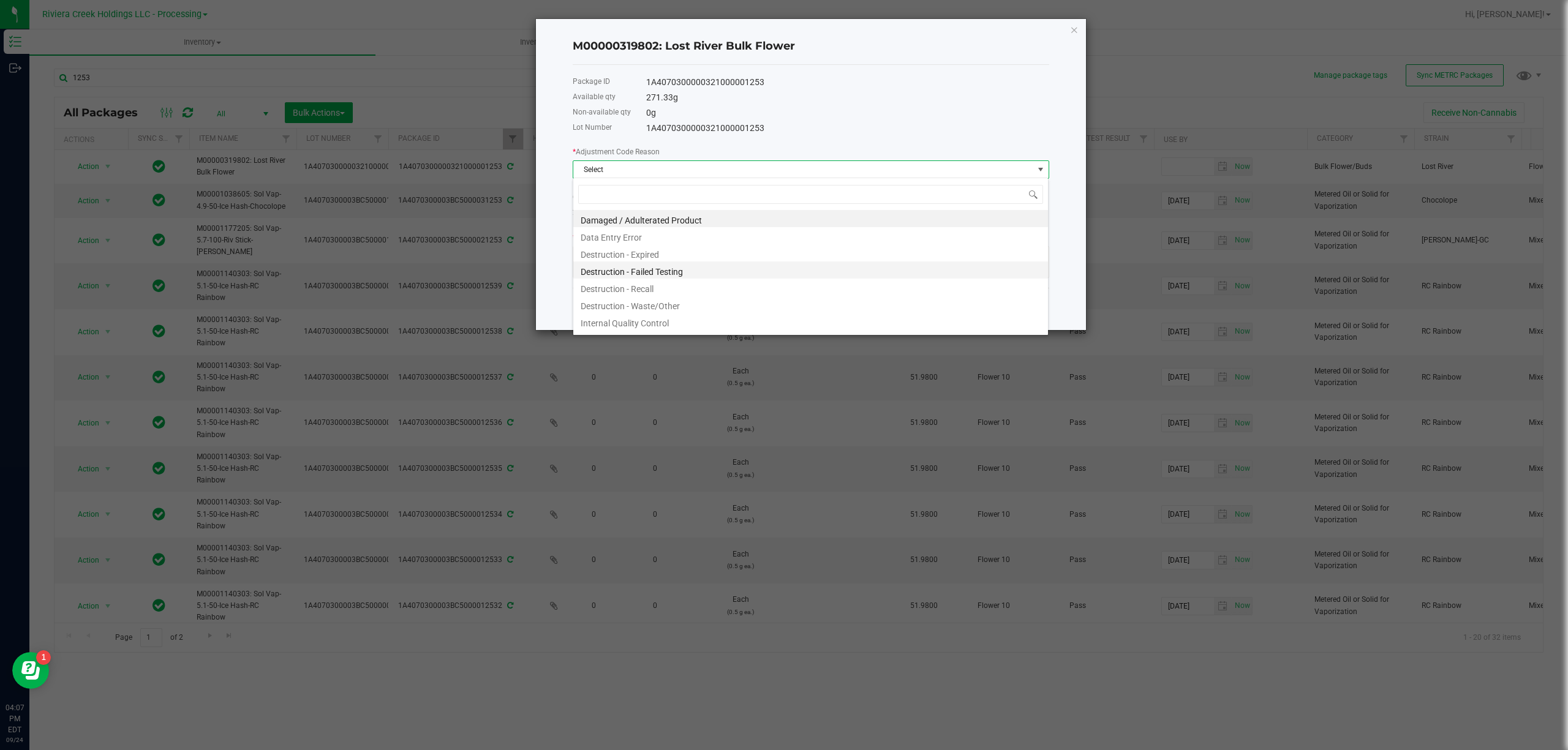
scroll to position [18, 476]
click at [672, 302] on li "Destruction - Waste/Other" at bounding box center [811, 304] width 475 height 17
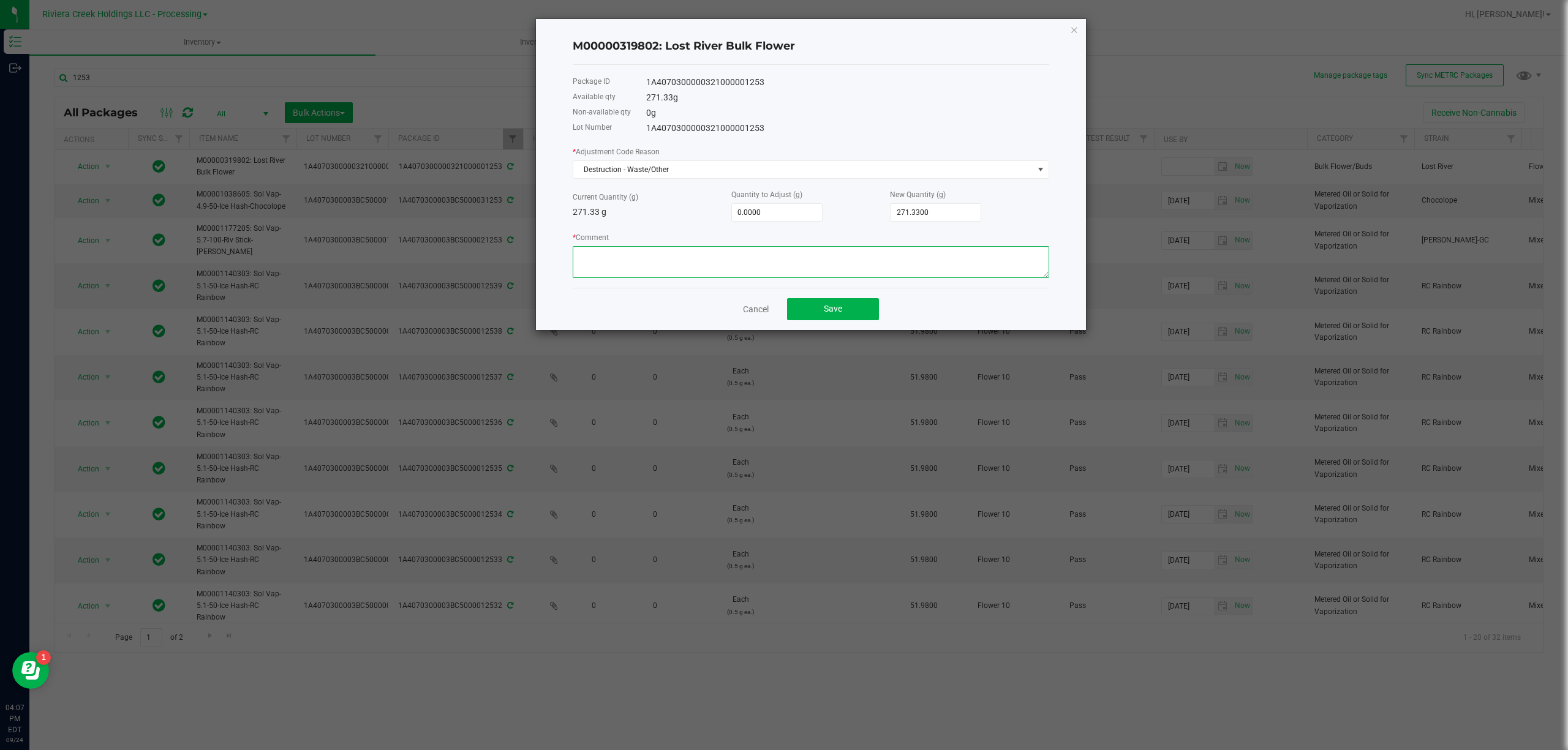
paste textarea "Packing Floor Waste"
type textarea "Packing Floor Waste"
click at [761, 223] on div "* Adjustment Code Reason Destruction - Waste/Other Current Quantity (g) 271.33 …" at bounding box center [811, 211] width 477 height 133
click at [755, 213] on input "0" at bounding box center [777, 212] width 90 height 17
type input "-1"
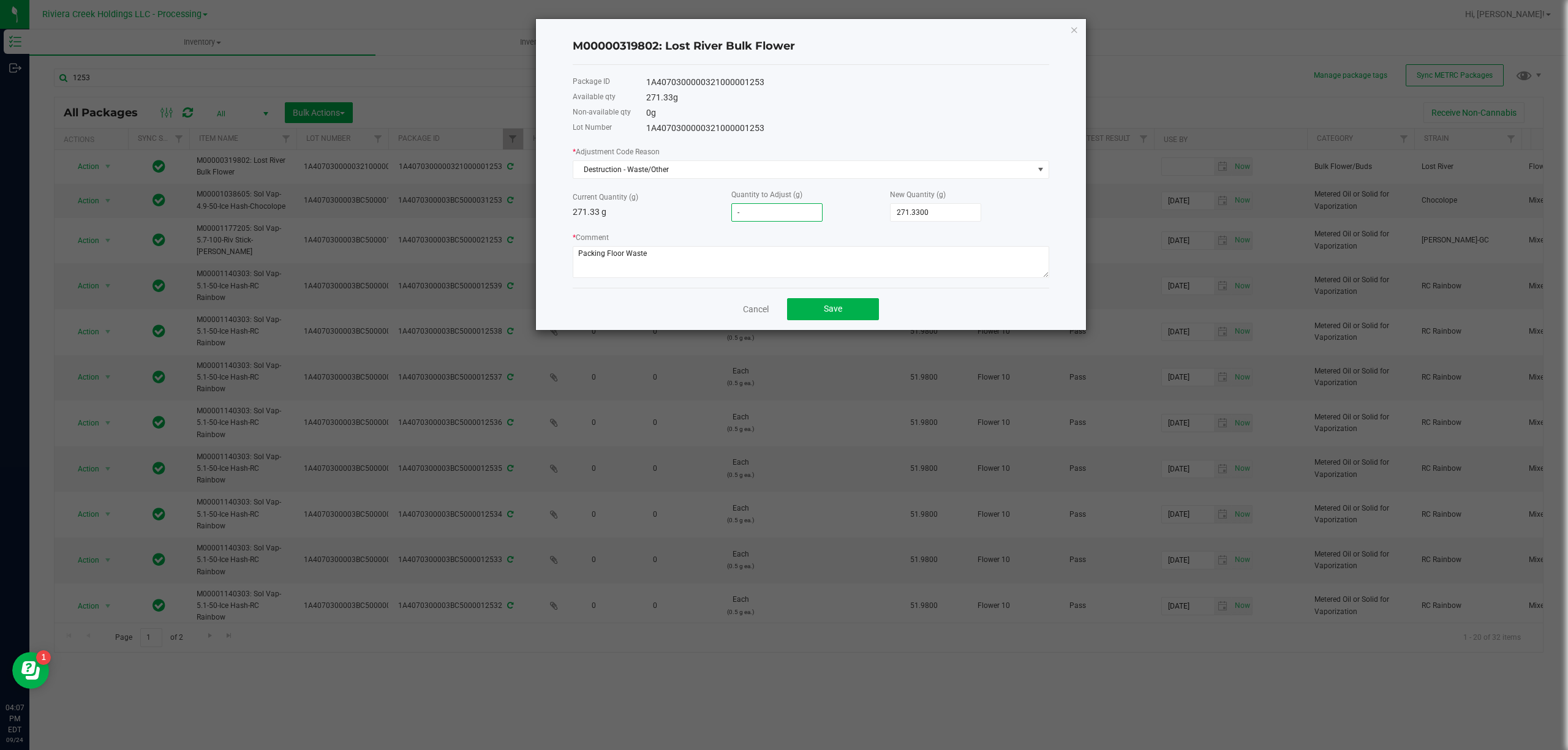
type input "270.3300"
type input "-13"
type input "258.3300"
type input "-13.8"
type input "257.5300"
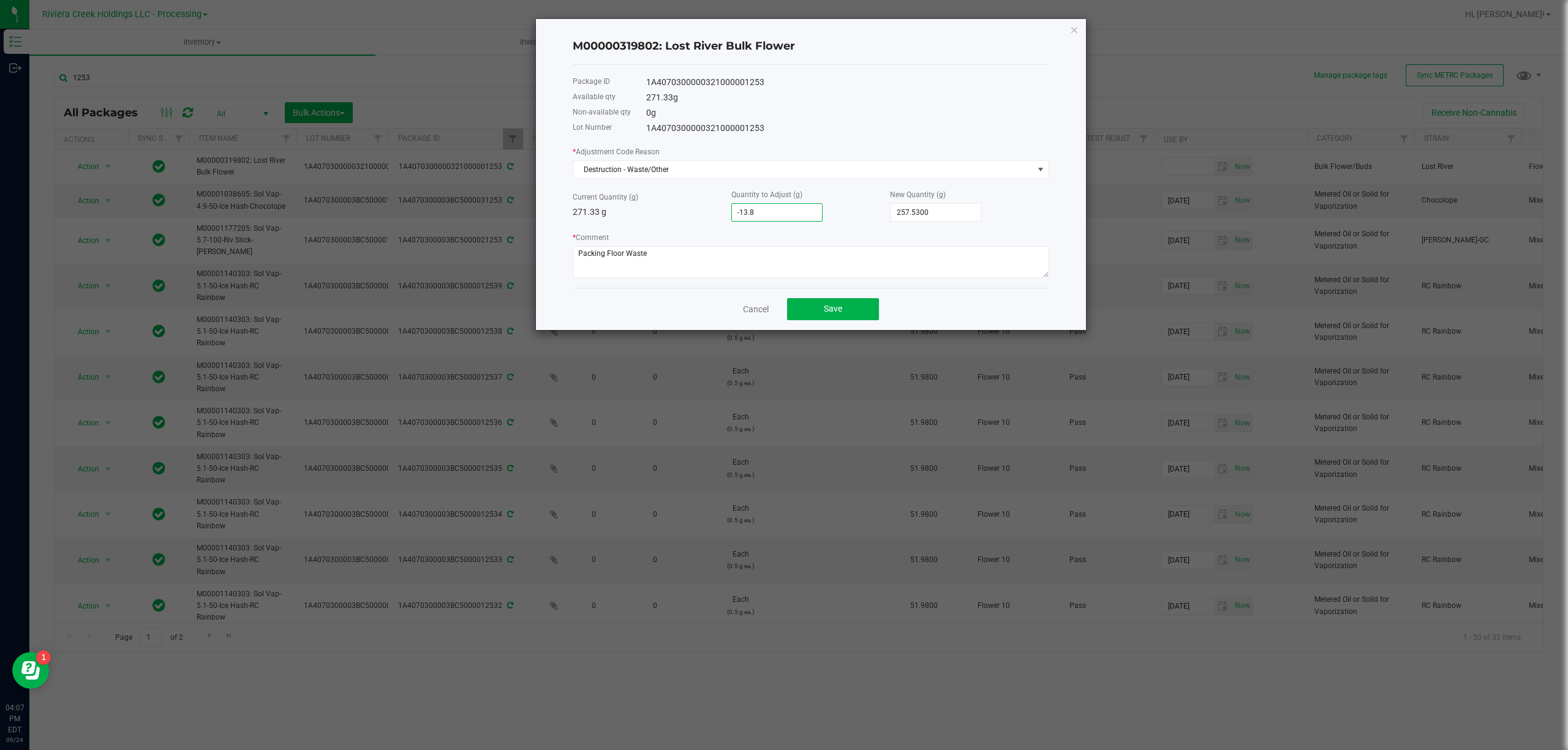
type input "-13.88"
type input "257.4500"
type input "-13.8800"
click at [848, 302] on button "Save" at bounding box center [833, 309] width 92 height 22
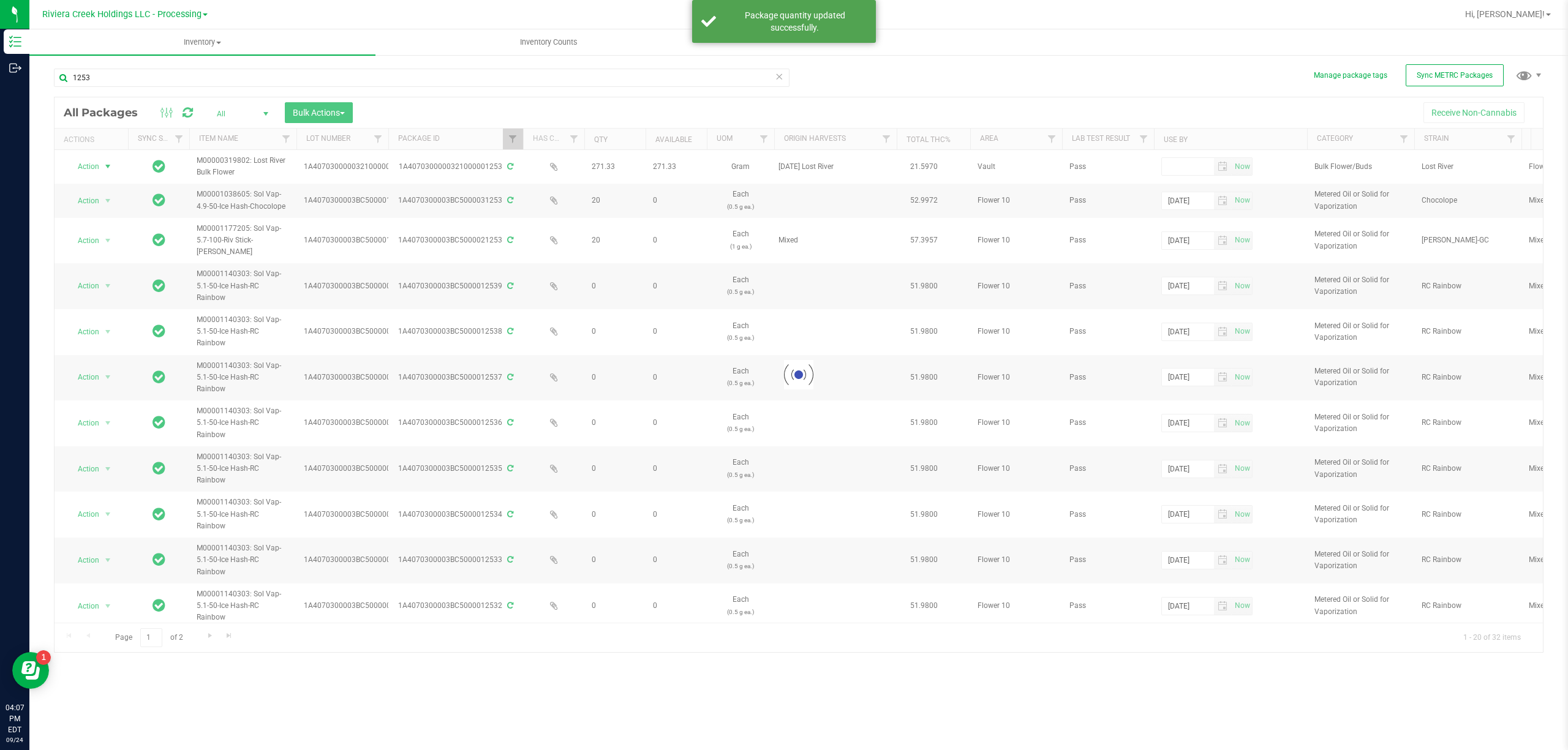
type input "1253"
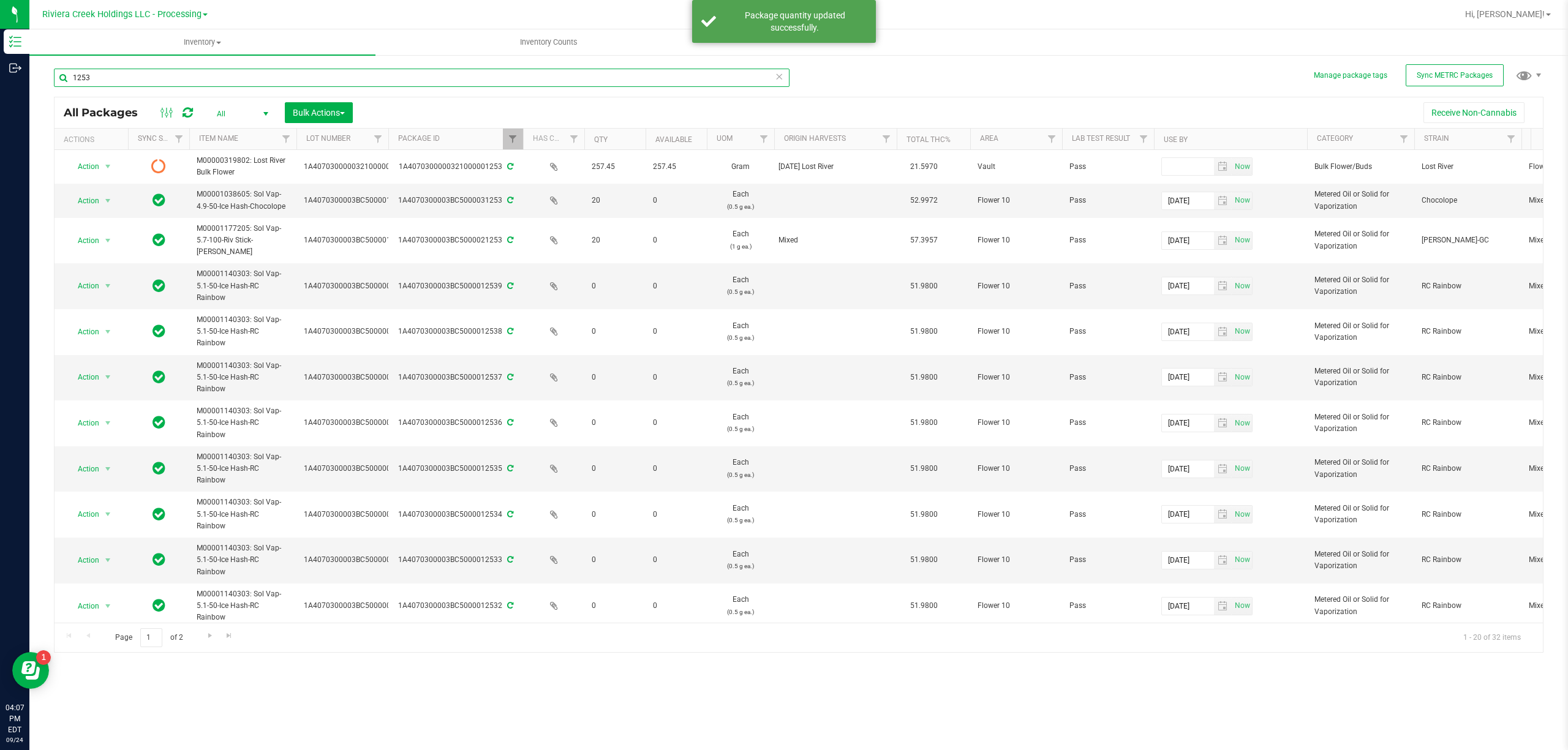
click at [299, 80] on input "1253" at bounding box center [421, 77] width 735 height 18
type input "1177"
click at [512, 133] on link "Filter" at bounding box center [513, 138] width 21 height 21
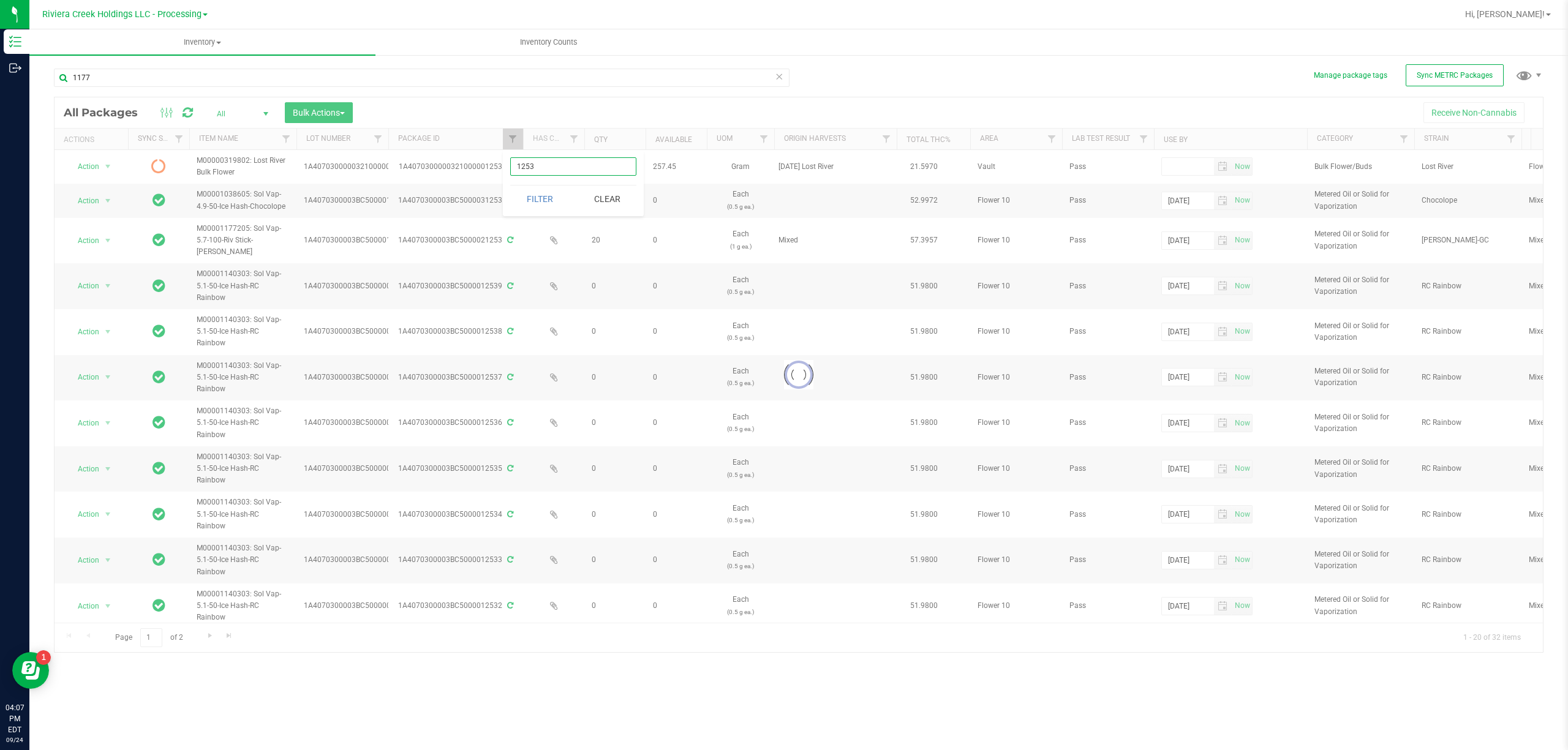
click at [542, 166] on input "1253" at bounding box center [573, 166] width 126 height 18
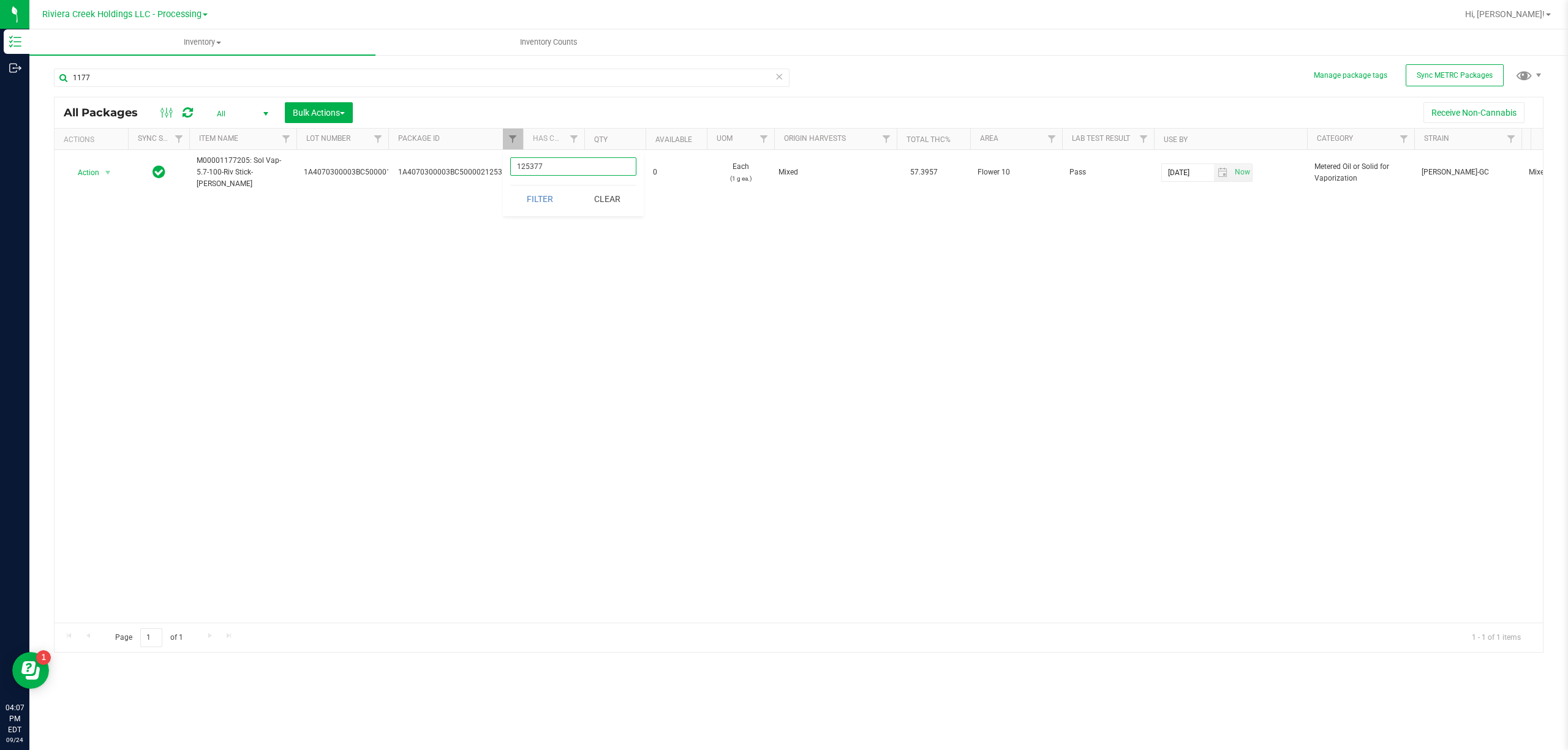
click at [580, 164] on input "125377" at bounding box center [573, 166] width 126 height 18
type input "1177"
click at [521, 192] on button "Filter" at bounding box center [539, 199] width 59 height 27
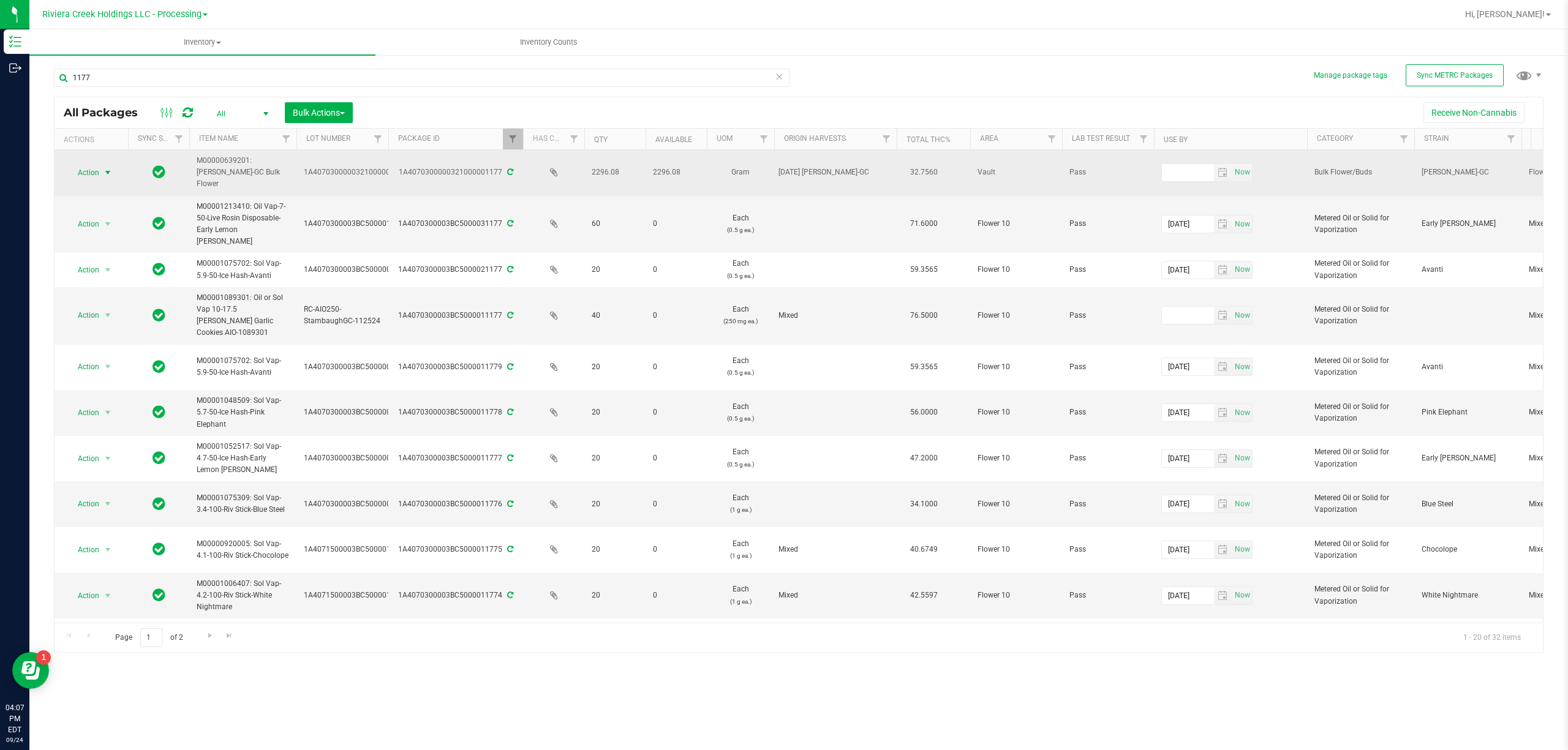
click at [79, 171] on span "Action" at bounding box center [83, 172] width 33 height 17
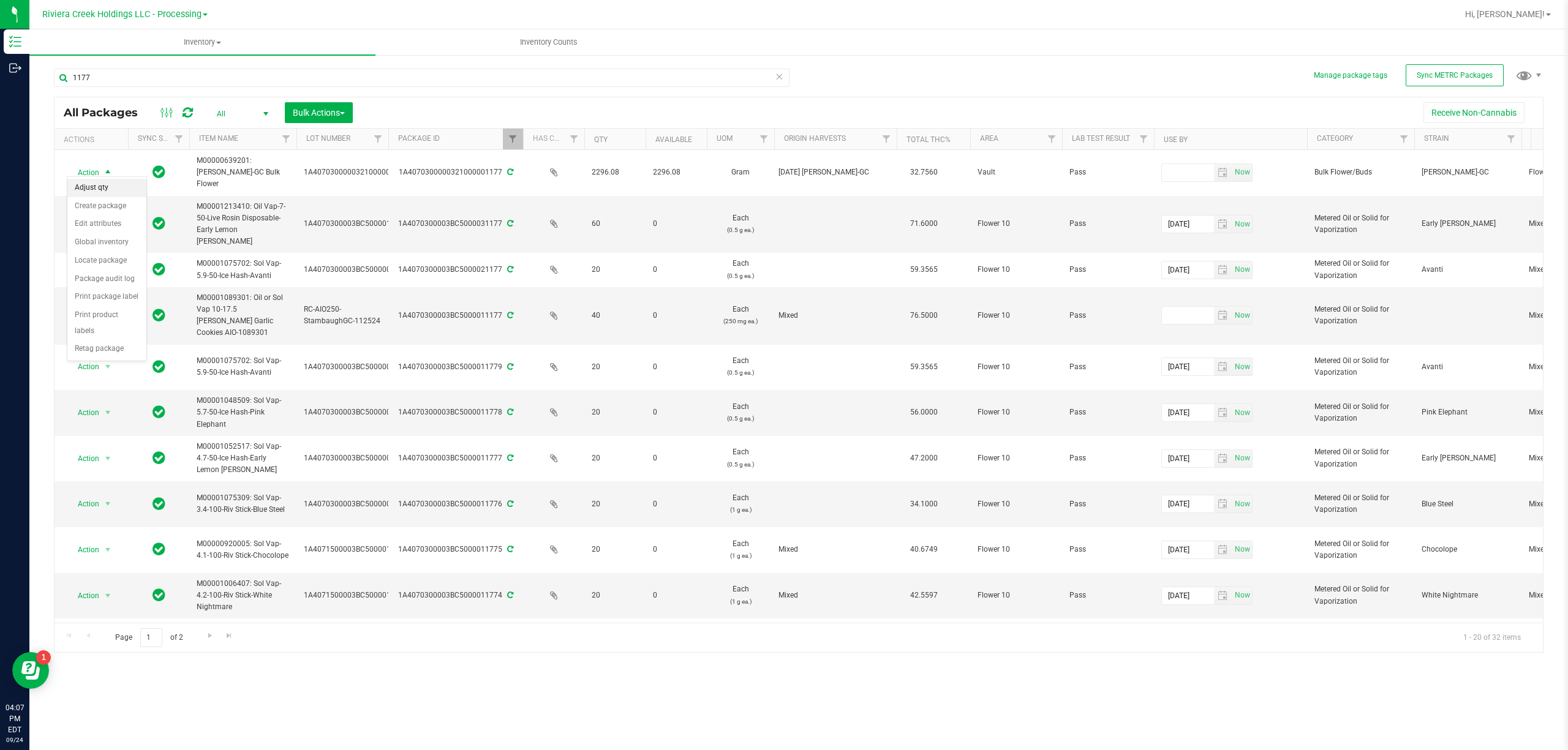
click at [96, 189] on li "Adjust qty" at bounding box center [107, 188] width 79 height 18
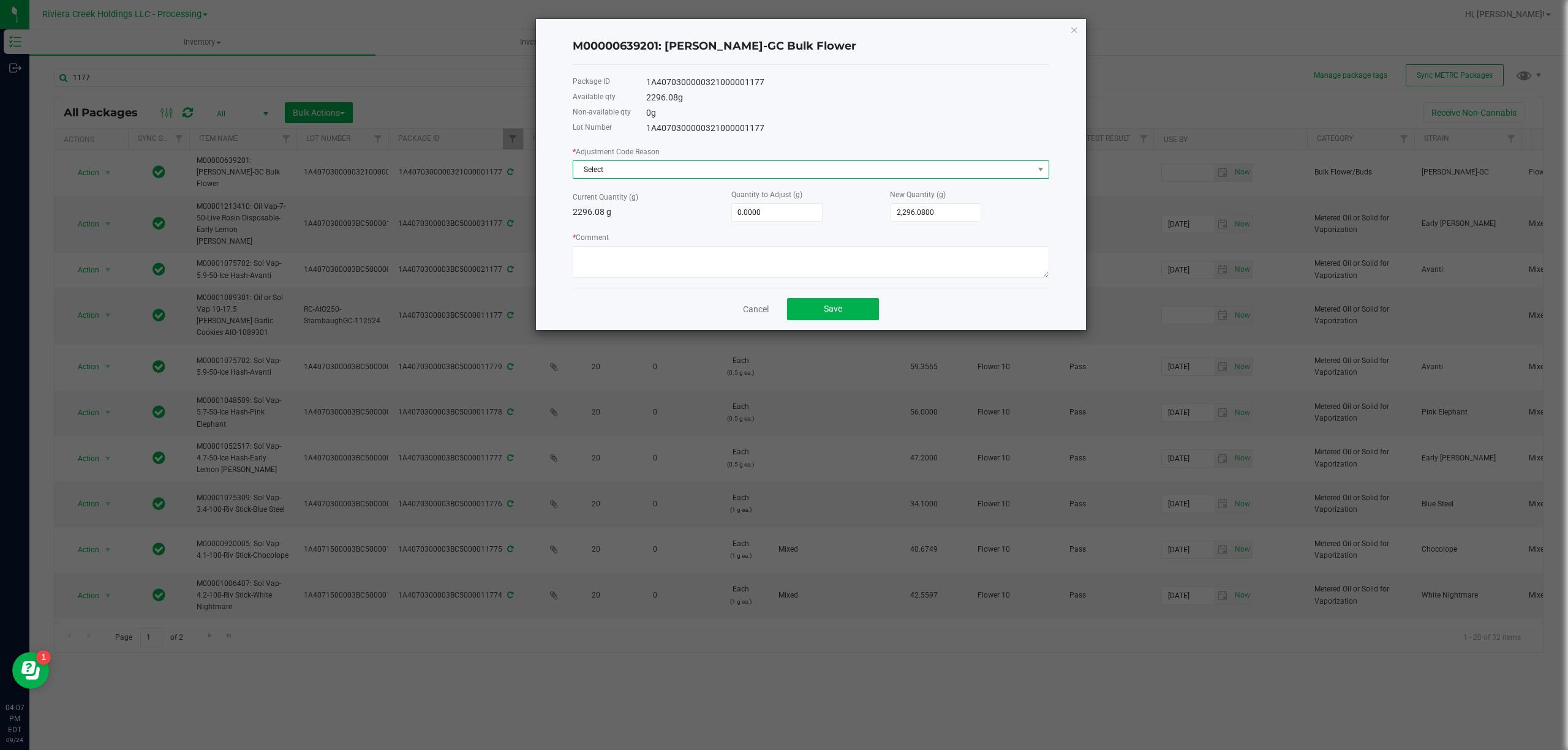
click at [719, 175] on span "Select" at bounding box center [804, 169] width 460 height 17
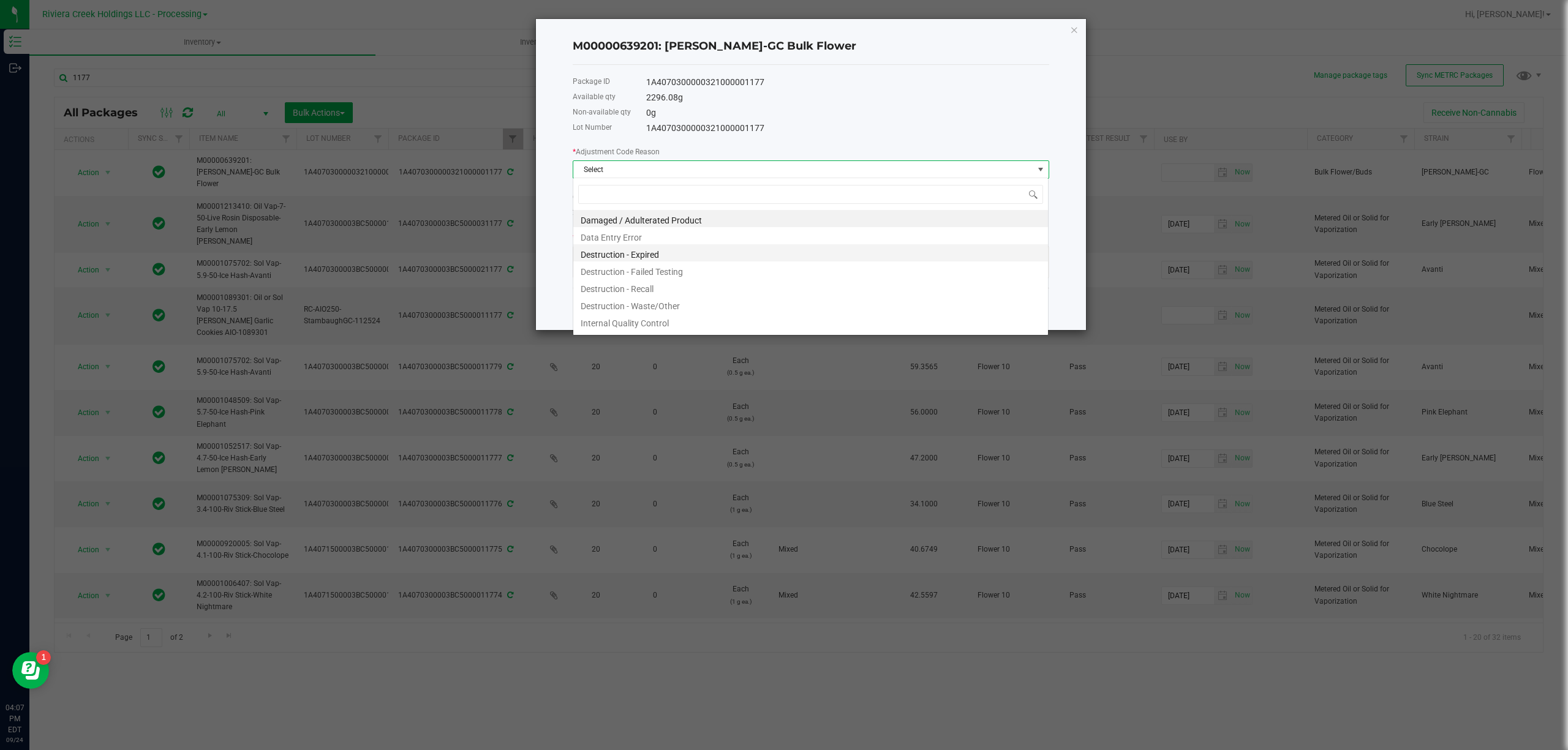
scroll to position [18, 476]
click at [668, 302] on li "Destruction - Waste/Other" at bounding box center [811, 304] width 475 height 17
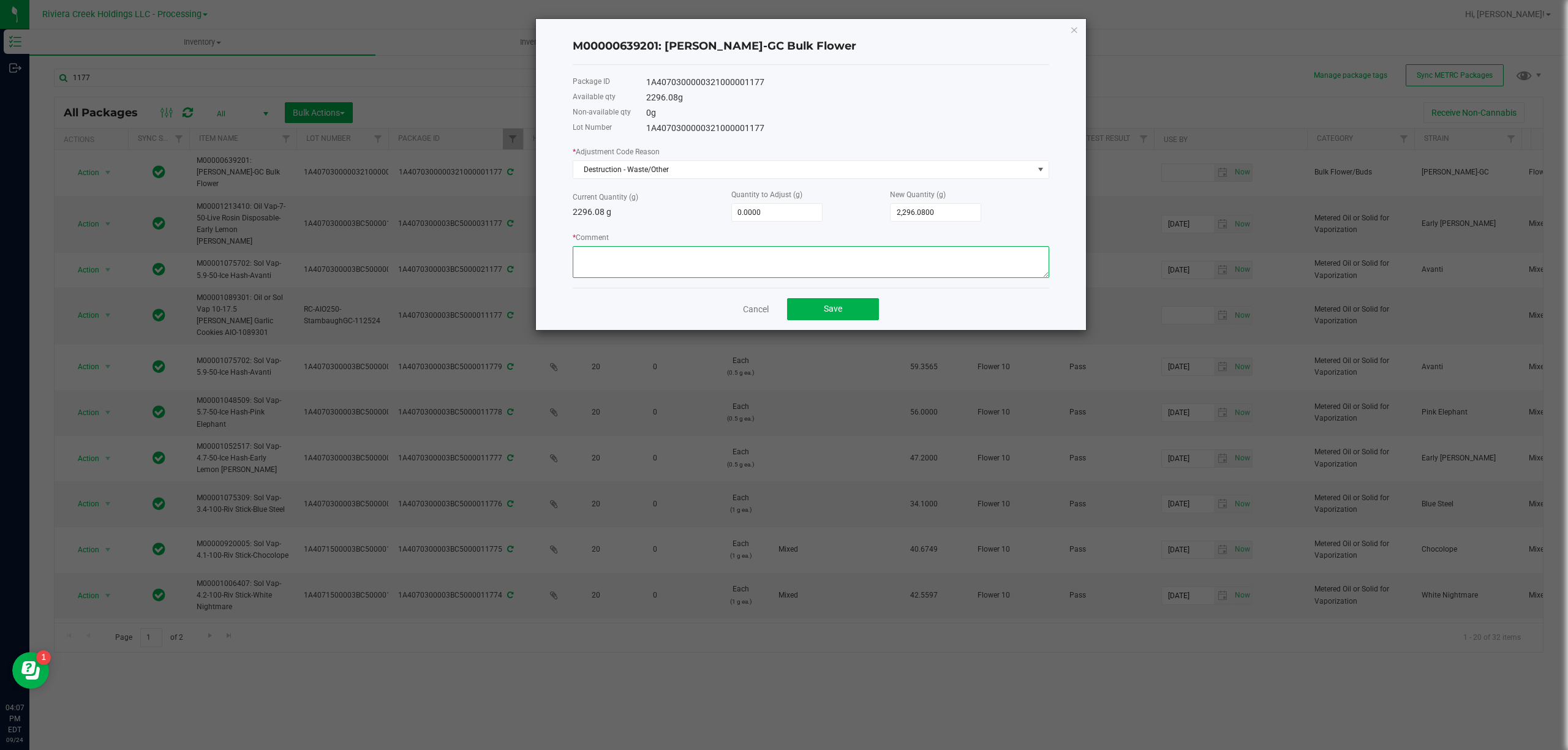
paste textarea "Packing Floor Waste"
type textarea "Packing Floor Waste"
click at [753, 209] on input "0" at bounding box center [777, 212] width 90 height 17
type input "-1"
type input "2,295.0800"
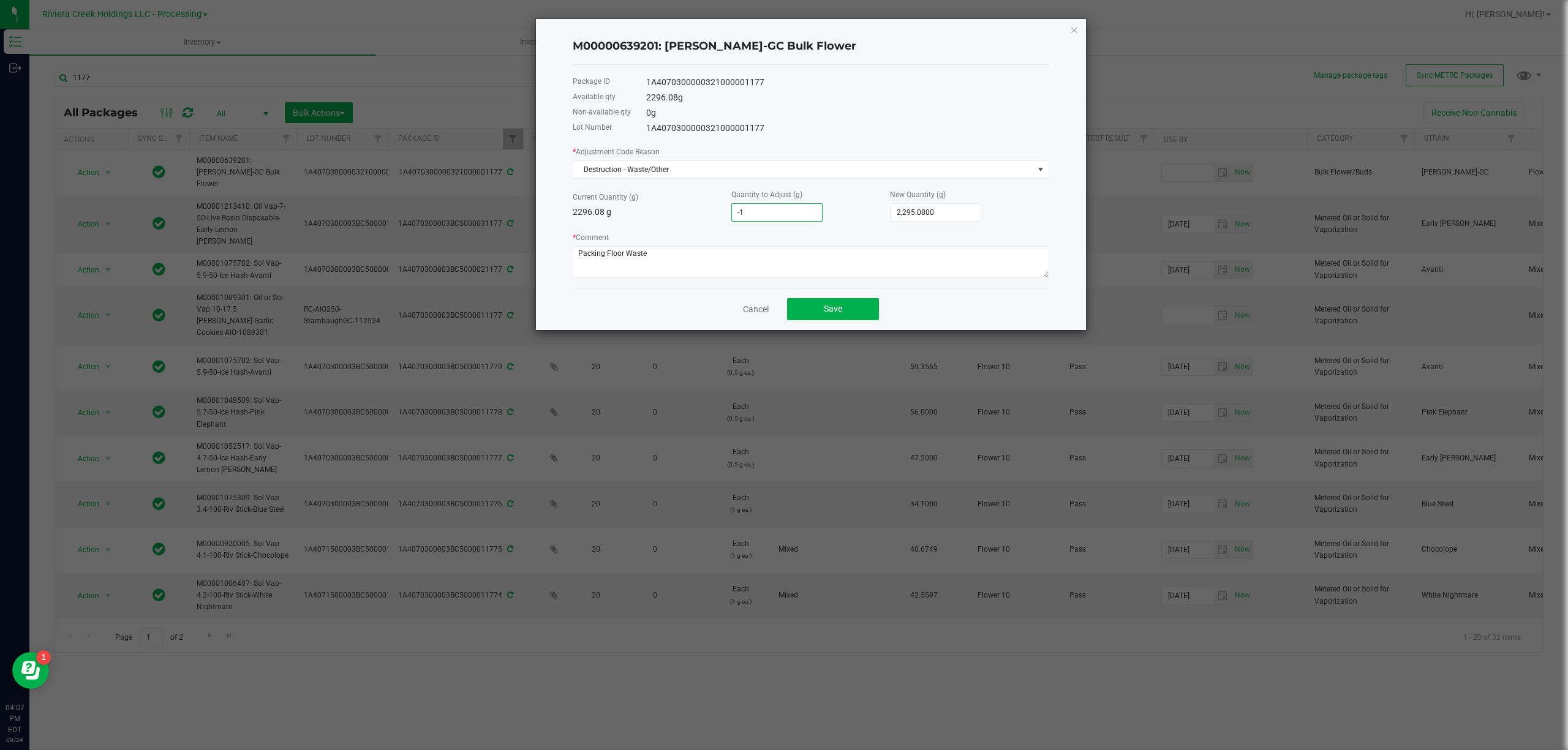
type input "-13"
type input "2,283.0800"
type input "-13.8"
type input "2,282.2800"
type input "-13.88"
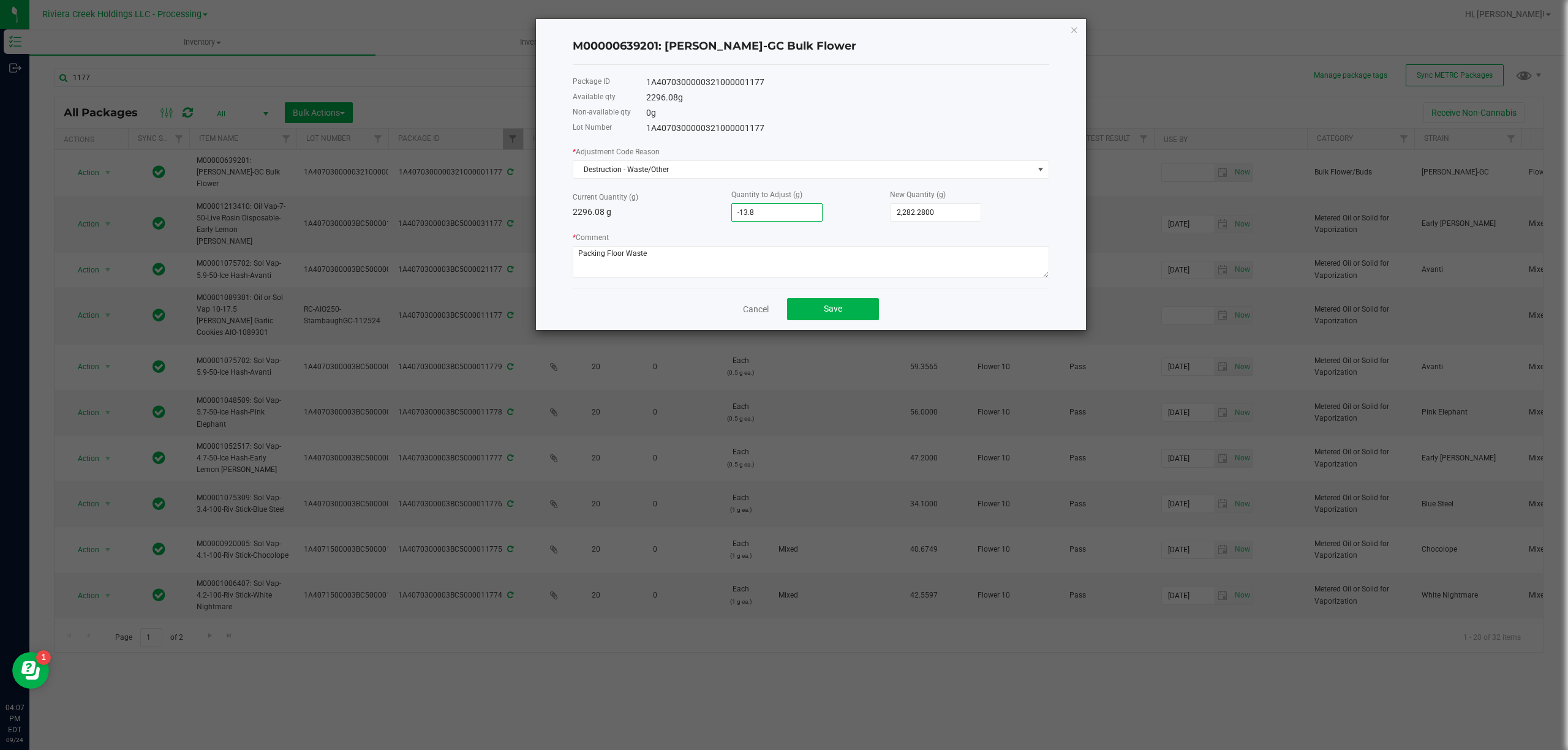
type input "2,282.2000"
type input "-13.8800"
click at [849, 312] on button "Save" at bounding box center [833, 309] width 92 height 22
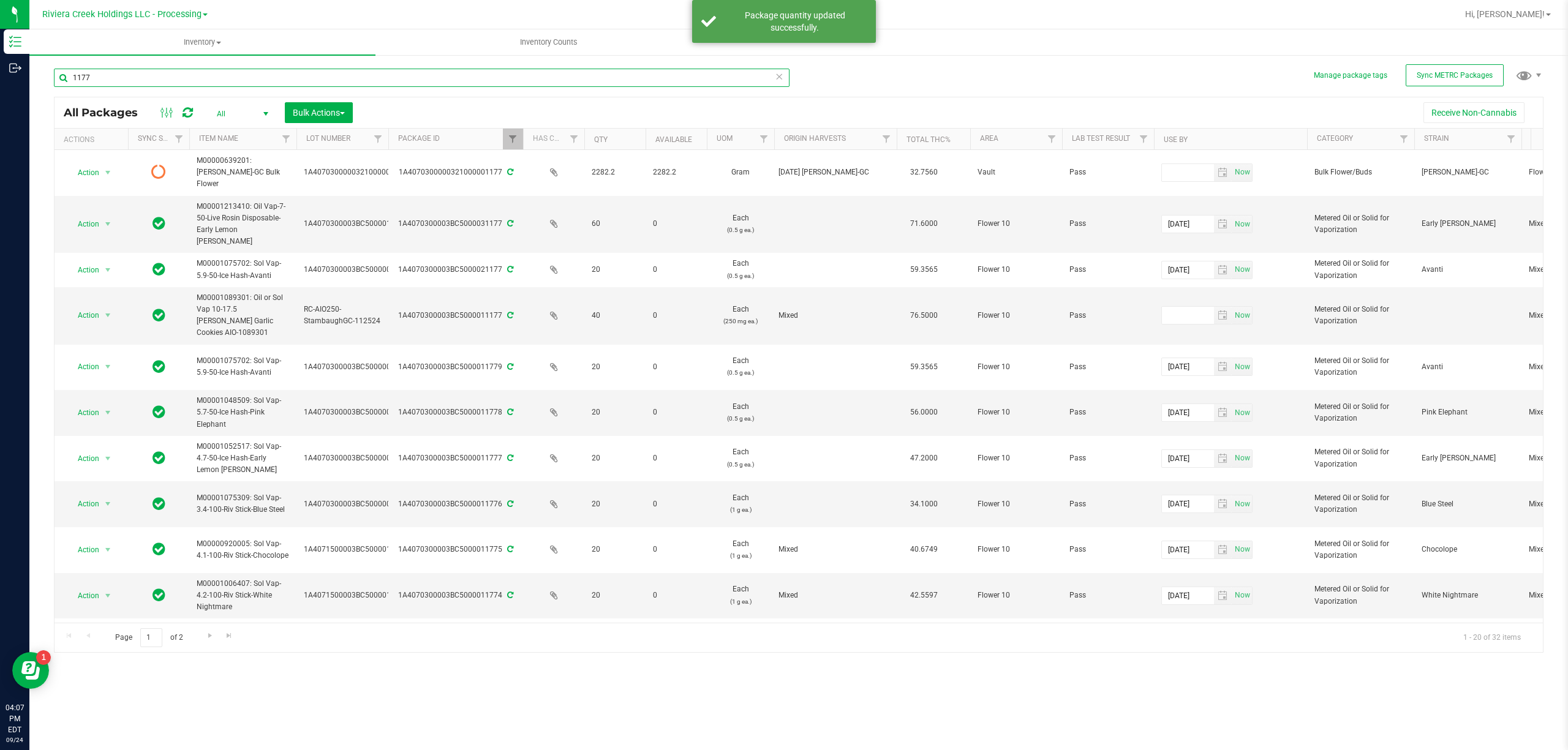
click at [115, 79] on input "1177" at bounding box center [421, 77] width 735 height 18
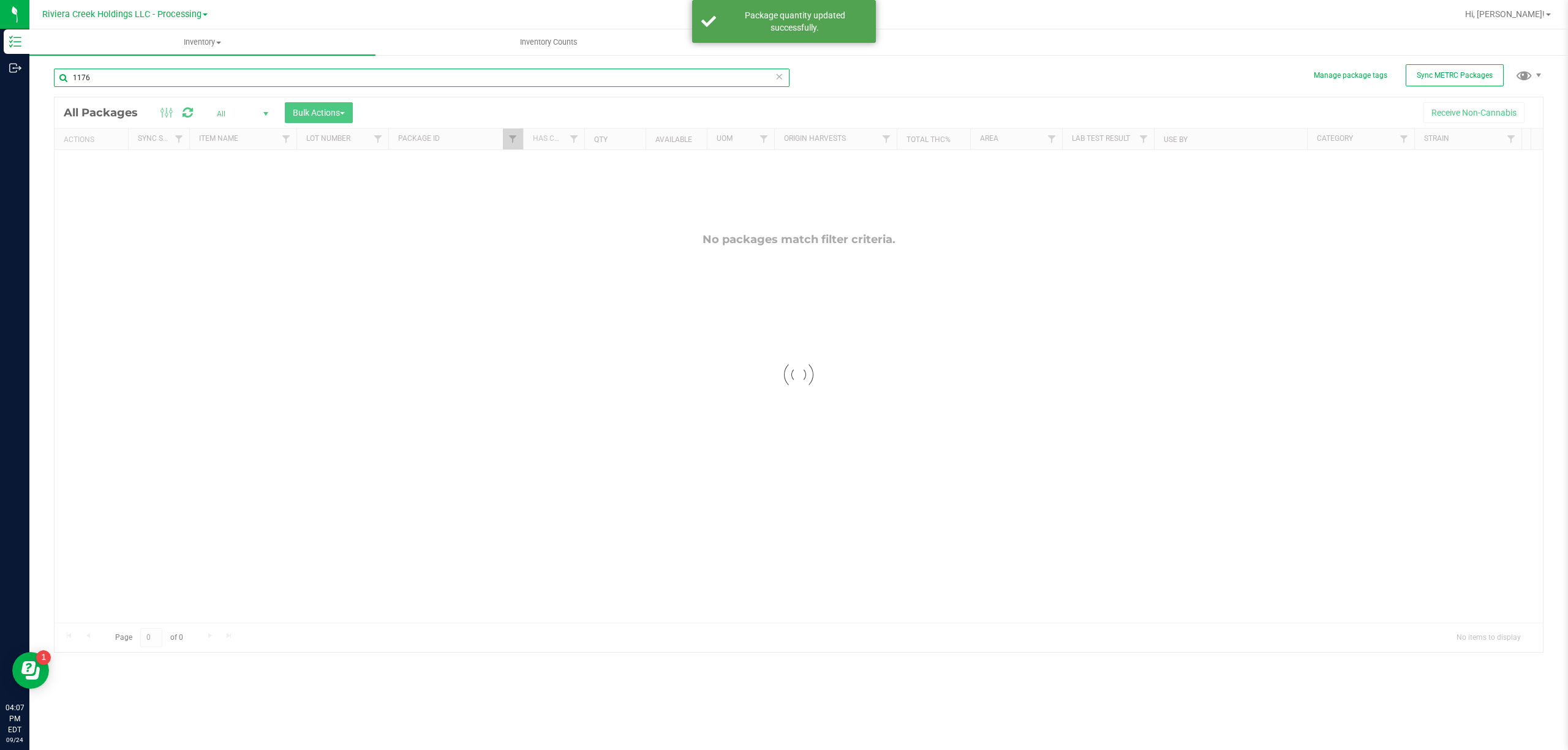
type input "1176"
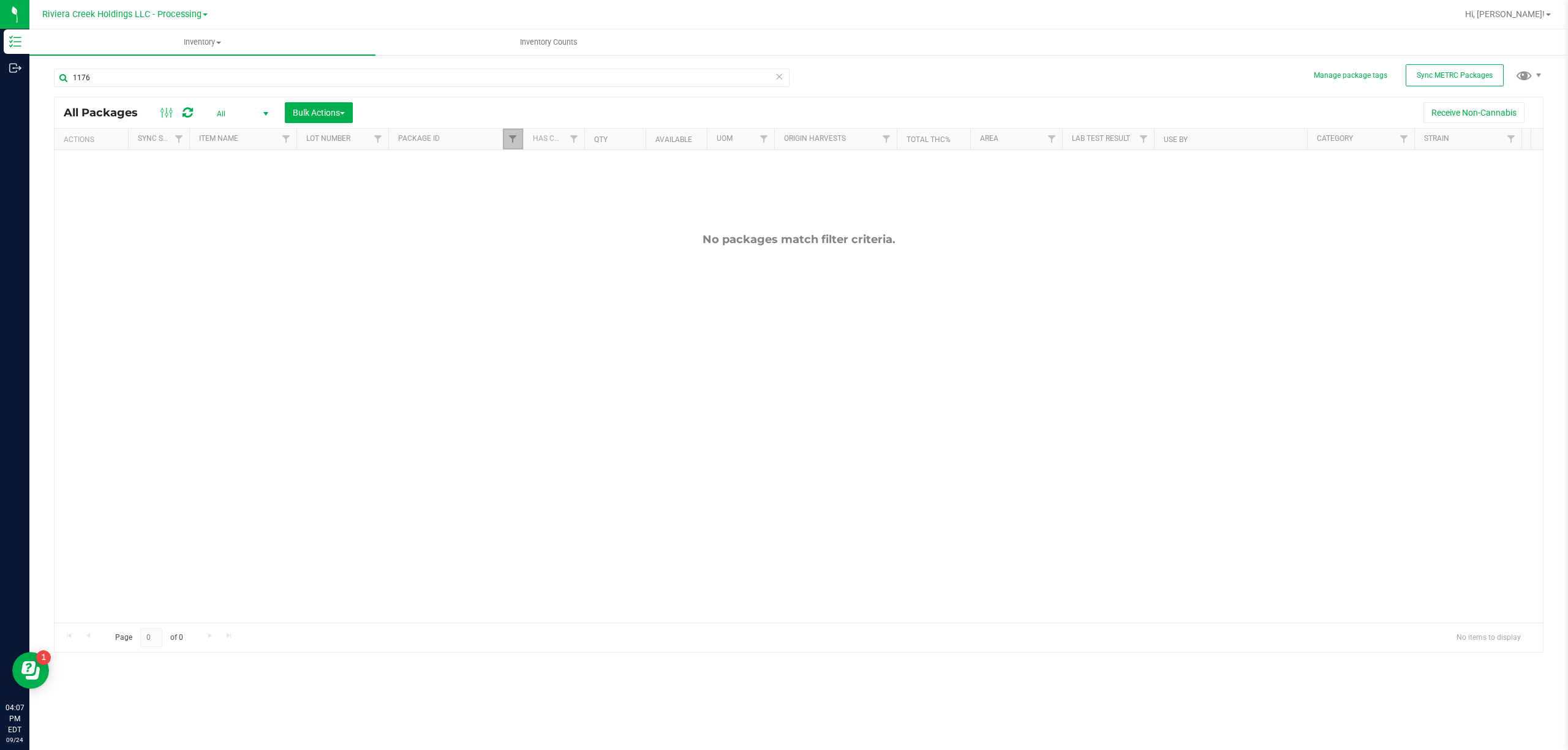
click at [513, 138] on span "Filter" at bounding box center [513, 139] width 10 height 10
type input "1176"
click at [561, 197] on button "Filter" at bounding box center [539, 199] width 59 height 27
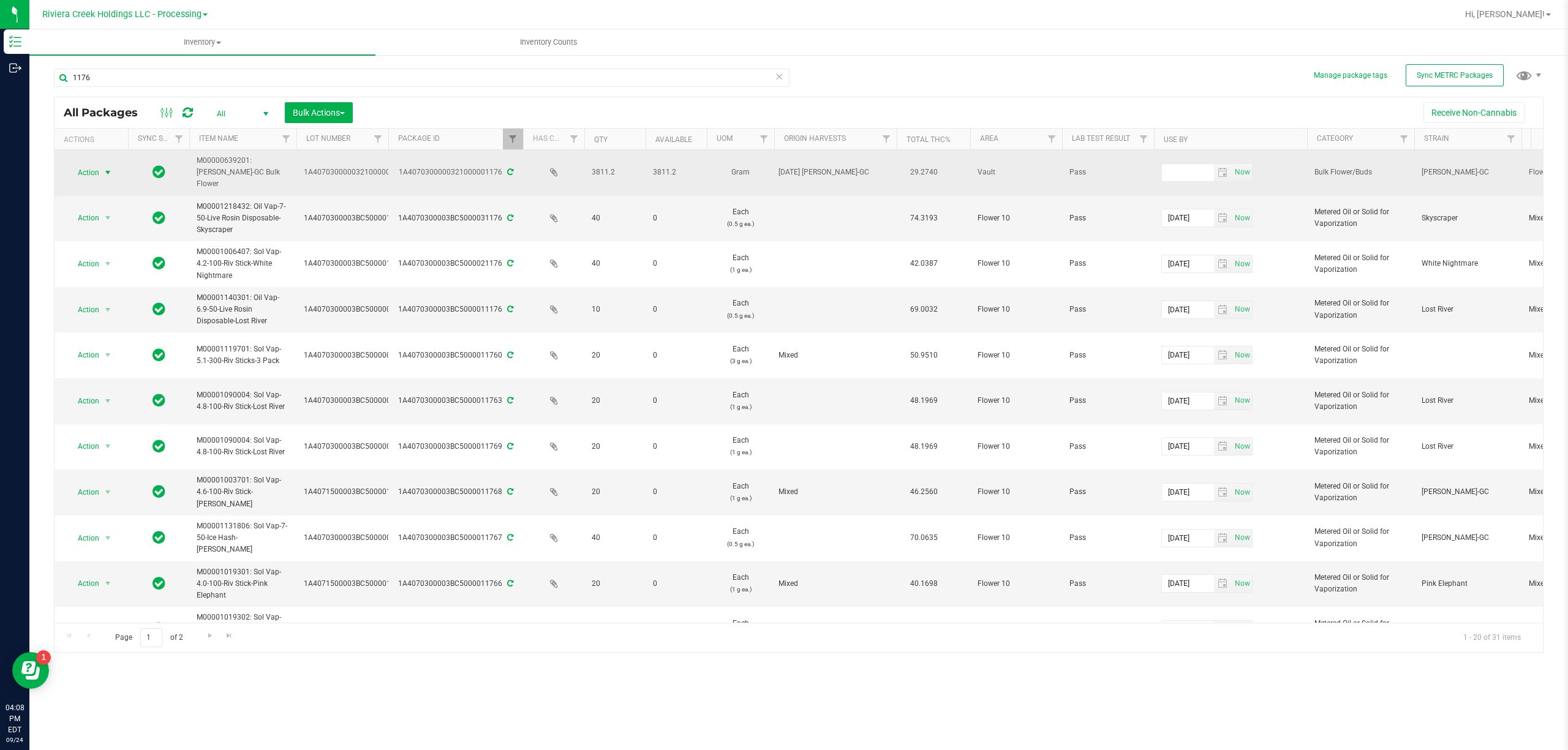
click at [81, 164] on span "Action" at bounding box center [83, 172] width 33 height 17
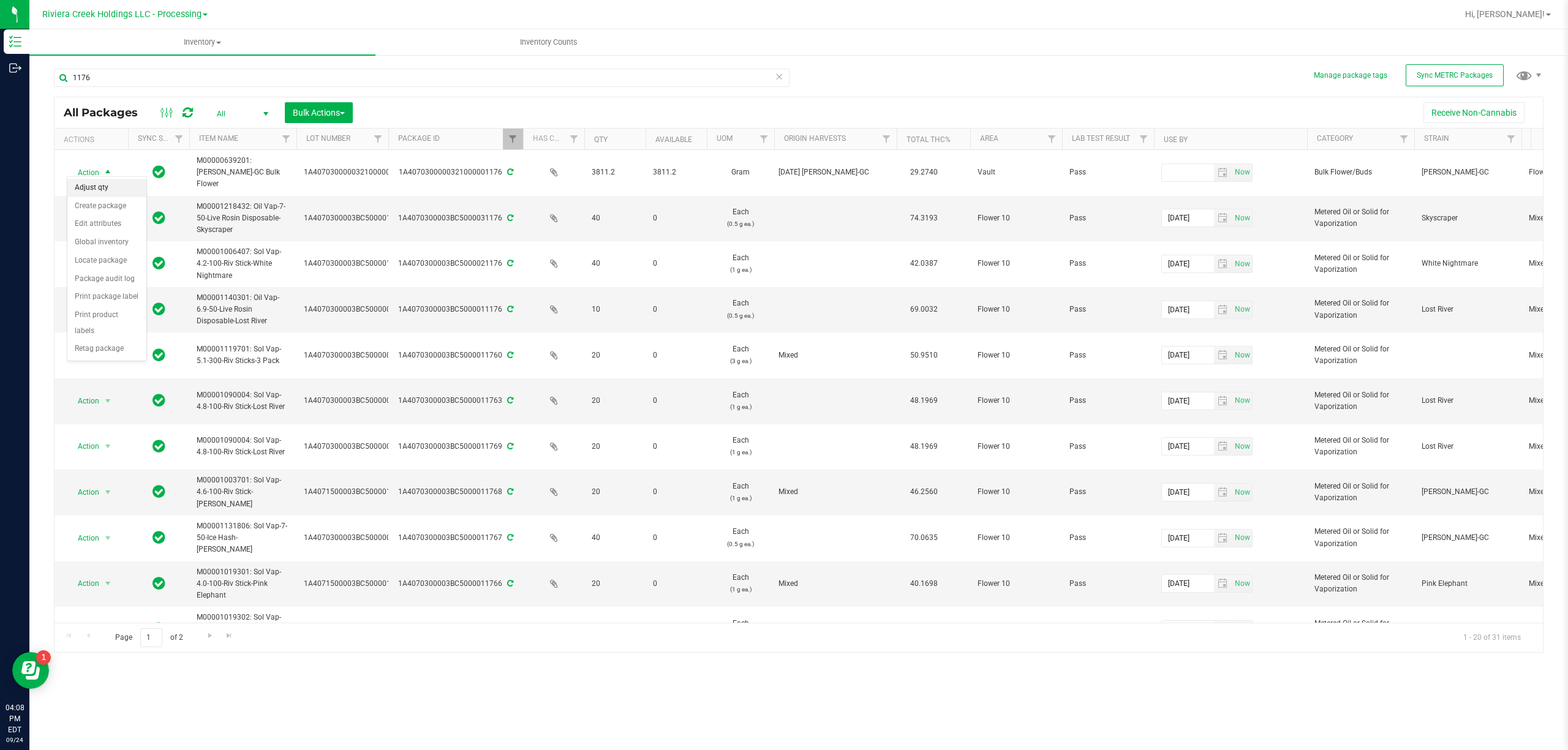
click at [92, 186] on li "Adjust qty" at bounding box center [107, 188] width 79 height 18
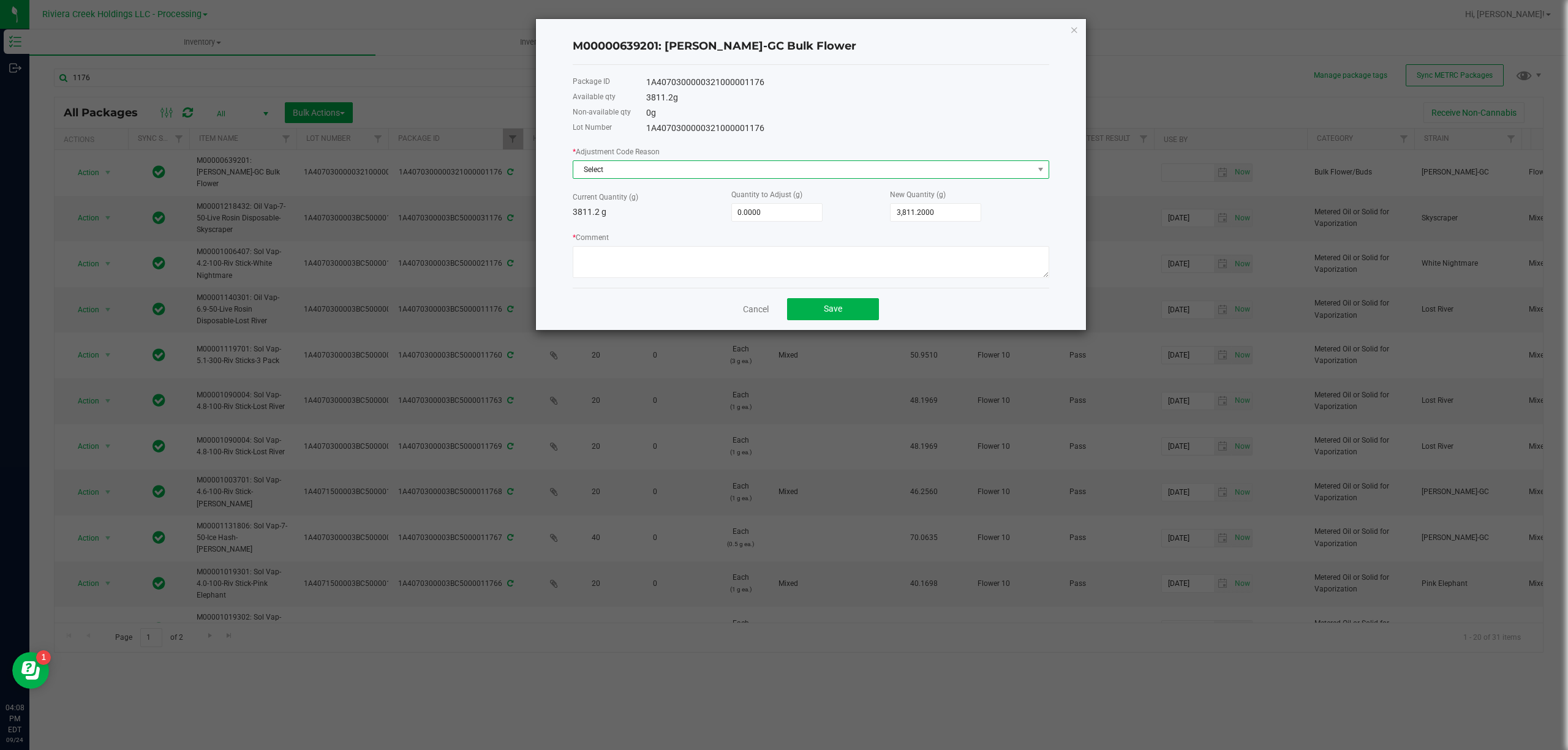
click at [594, 172] on span "Select" at bounding box center [804, 169] width 460 height 17
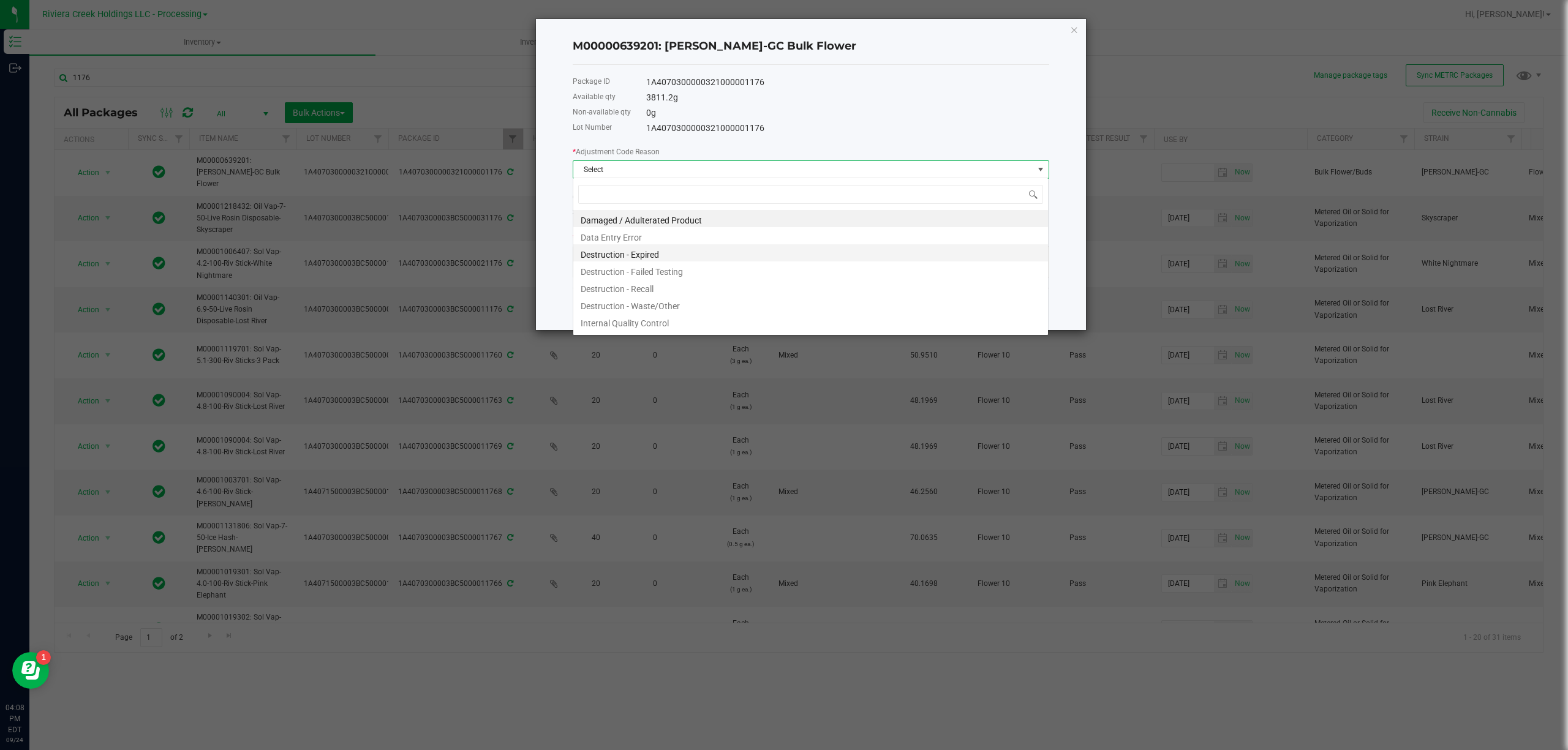
scroll to position [18, 476]
click at [672, 297] on li "Destruction - Waste/Other" at bounding box center [811, 304] width 475 height 17
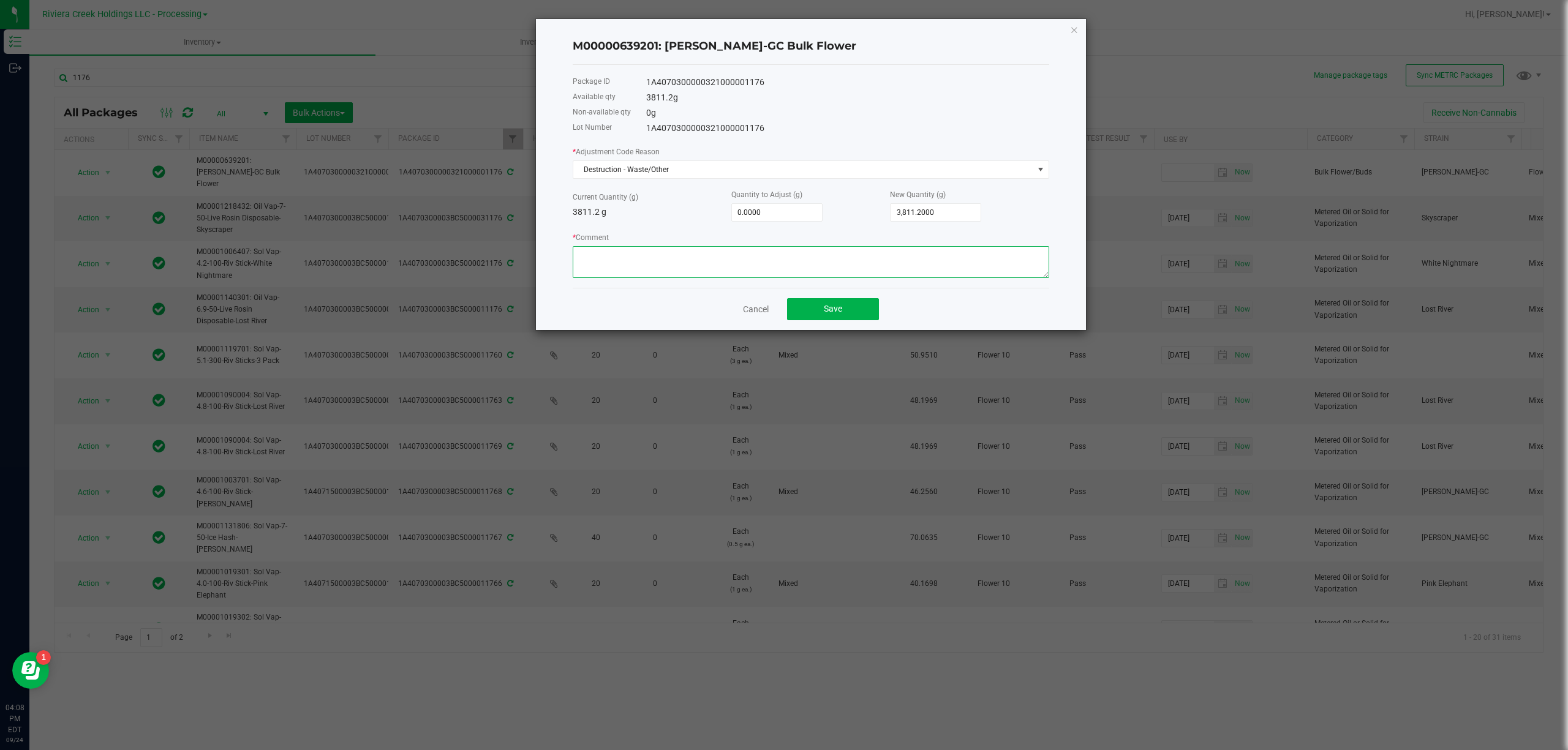
paste textarea "Packing Floor Waste"
type textarea "Packing Floor Waste"
click at [768, 204] on input "0" at bounding box center [777, 212] width 90 height 17
type input "-1"
type input "3,810.2000"
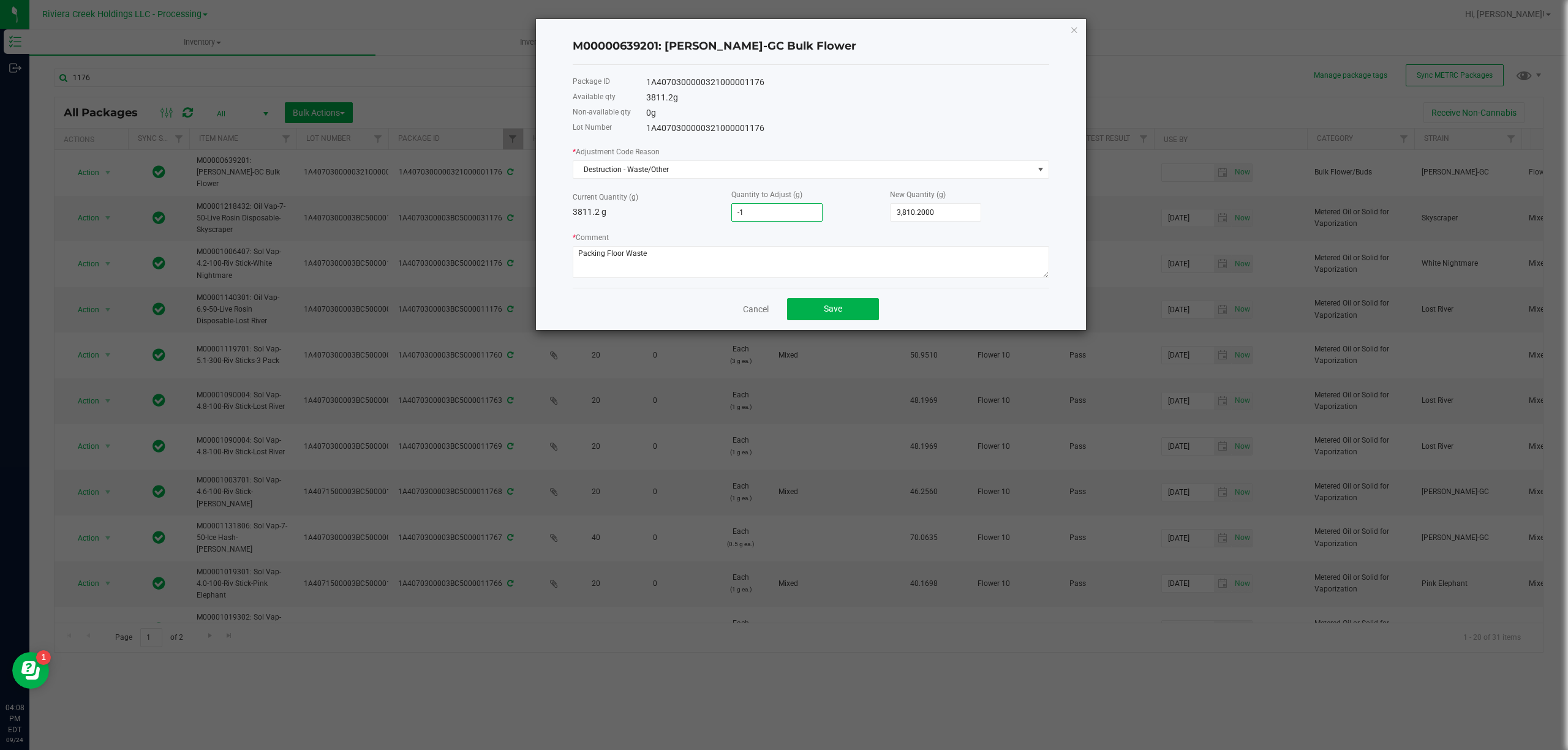
type input "-13"
type input "3,798.2000"
type input "-13.8"
type input "3,797.4000"
type input "-13.88"
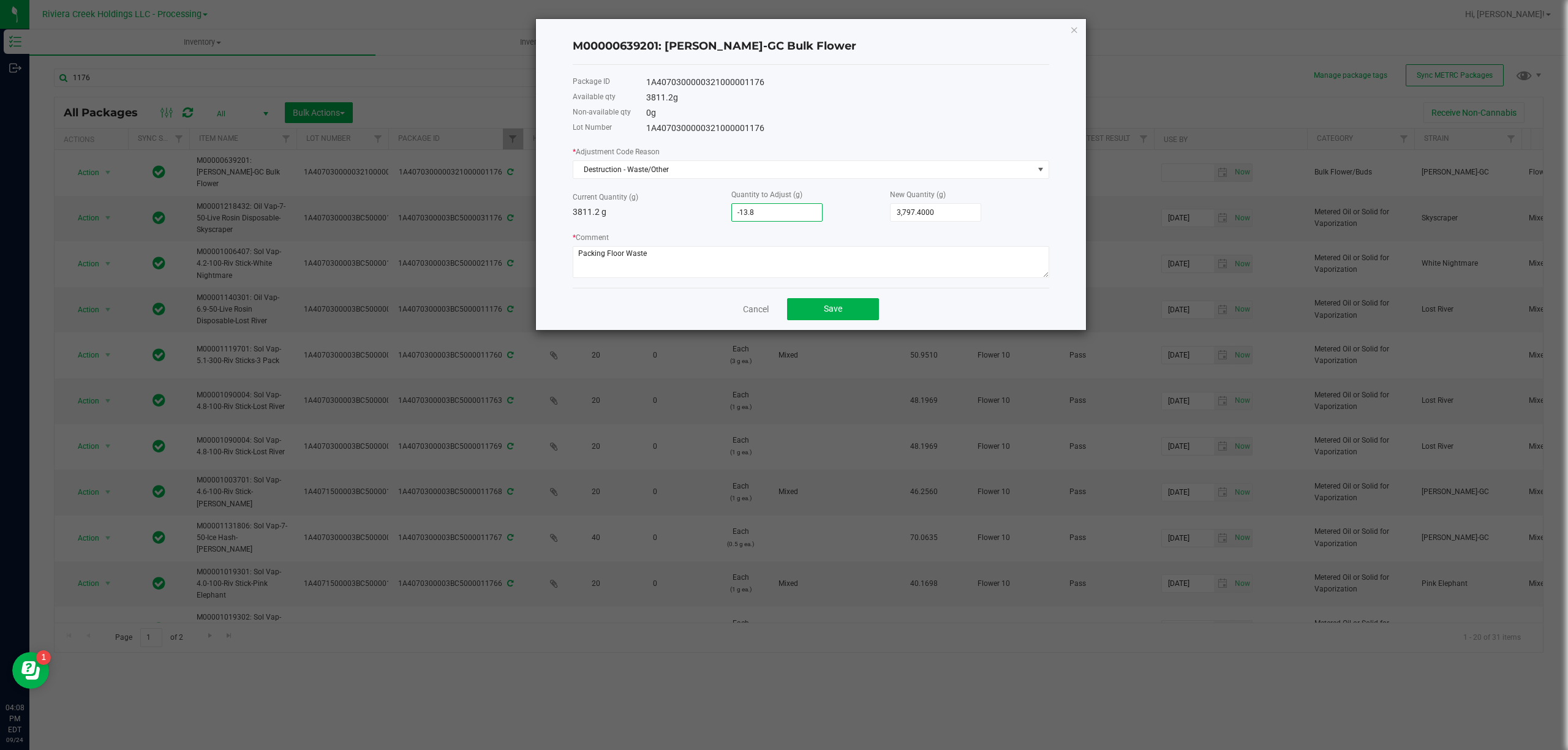
type input "3,797.3200"
type input "-13.8800"
click at [824, 309] on span "Save" at bounding box center [833, 309] width 18 height 10
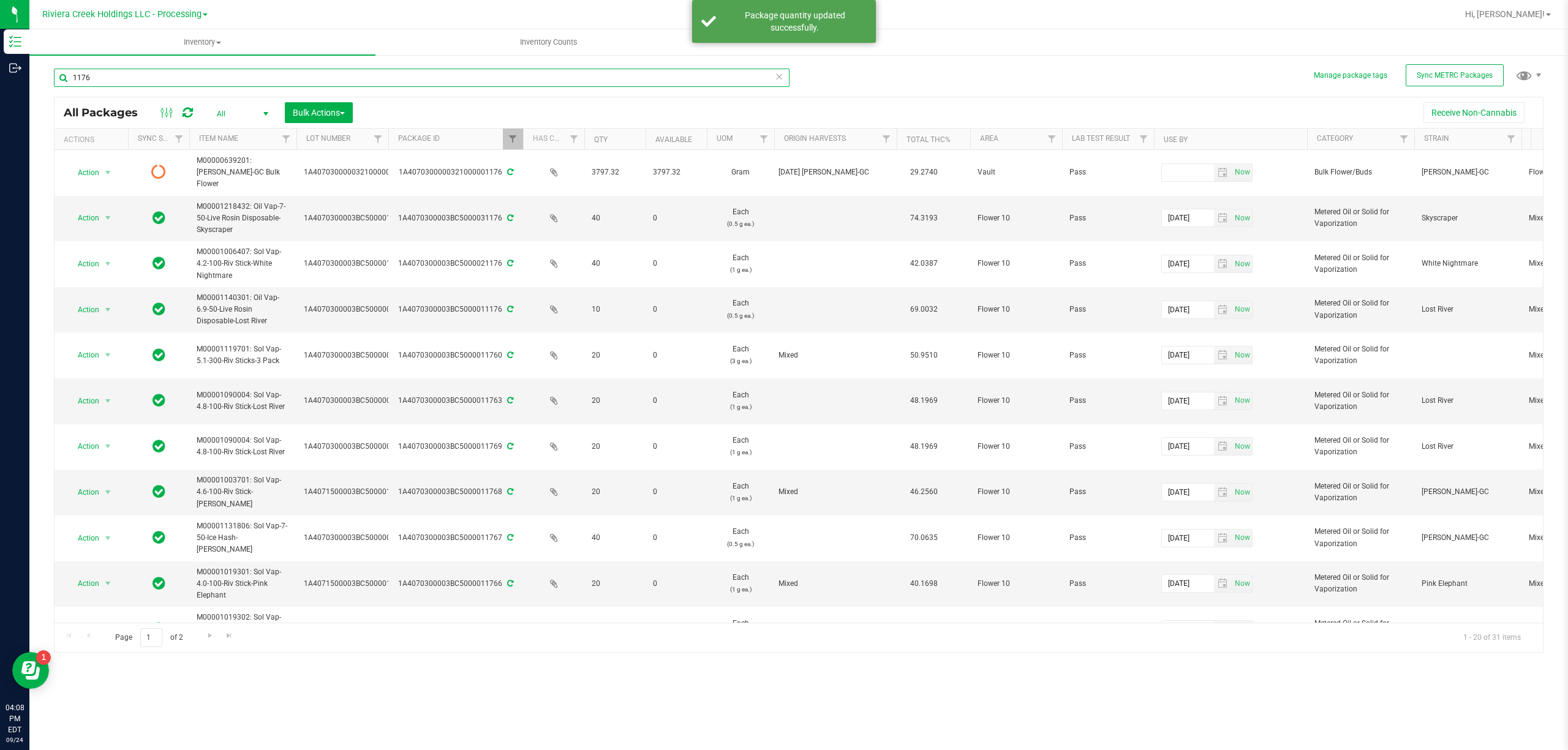
click at [211, 73] on input "1176" at bounding box center [421, 77] width 735 height 18
click at [209, 72] on input "1176" at bounding box center [421, 77] width 735 height 18
type input "00603"
type input "1176"
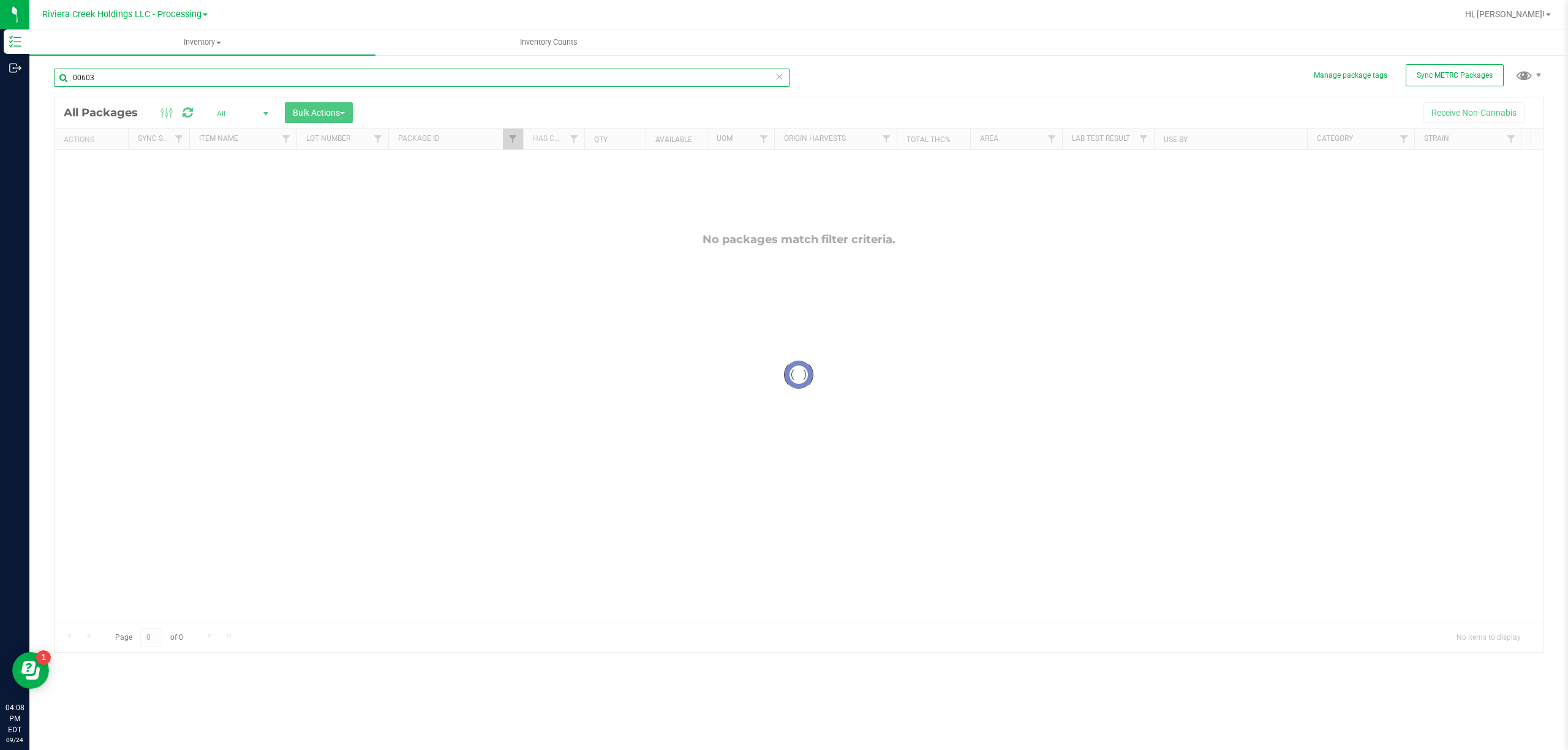
type input "00603"
click at [519, 138] on link "Filter" at bounding box center [513, 138] width 21 height 21
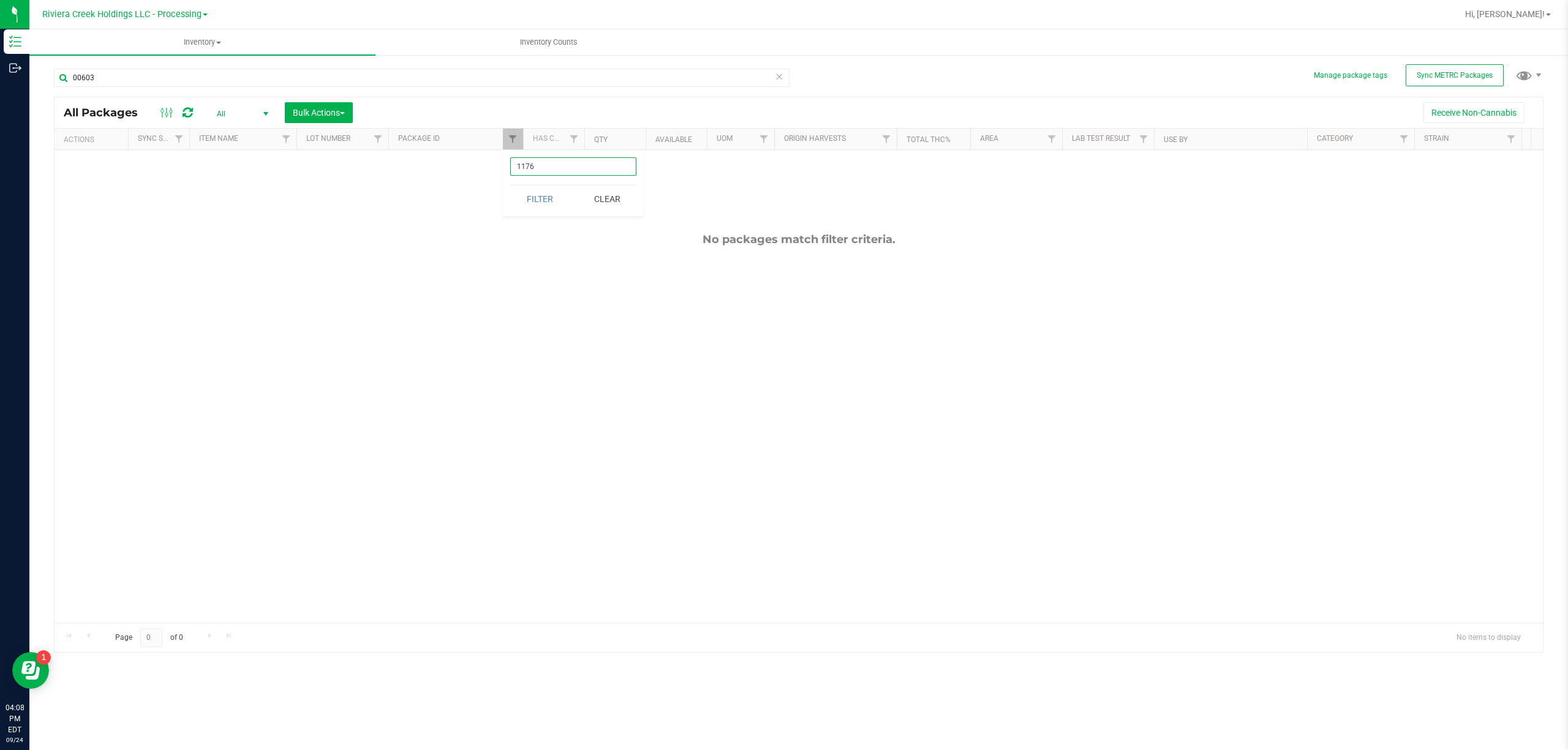
click at [533, 159] on input "1176" at bounding box center [573, 166] width 126 height 18
type input "00603"
click at [535, 202] on button "Filter" at bounding box center [539, 199] width 59 height 27
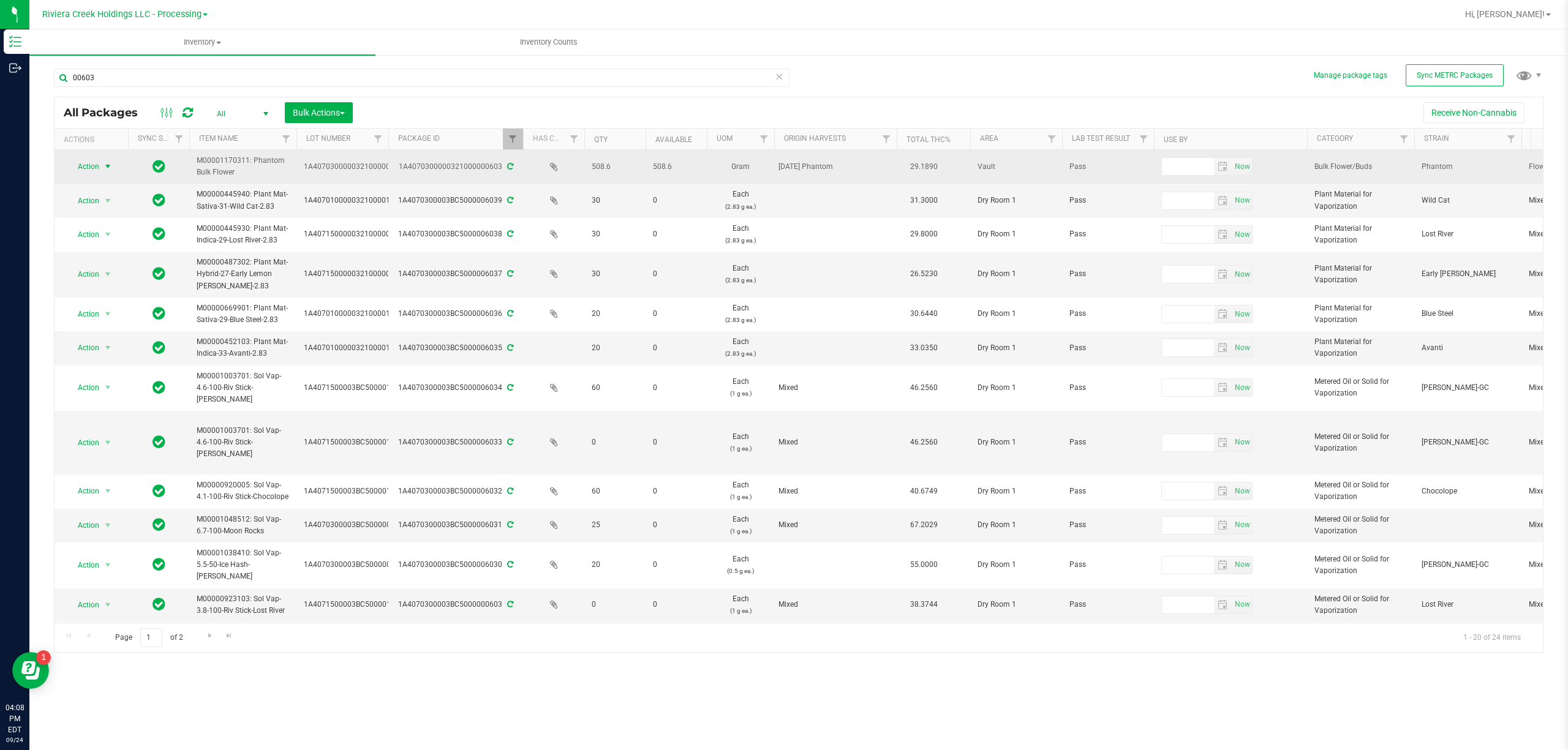
click at [101, 162] on span "select" at bounding box center [108, 166] width 16 height 17
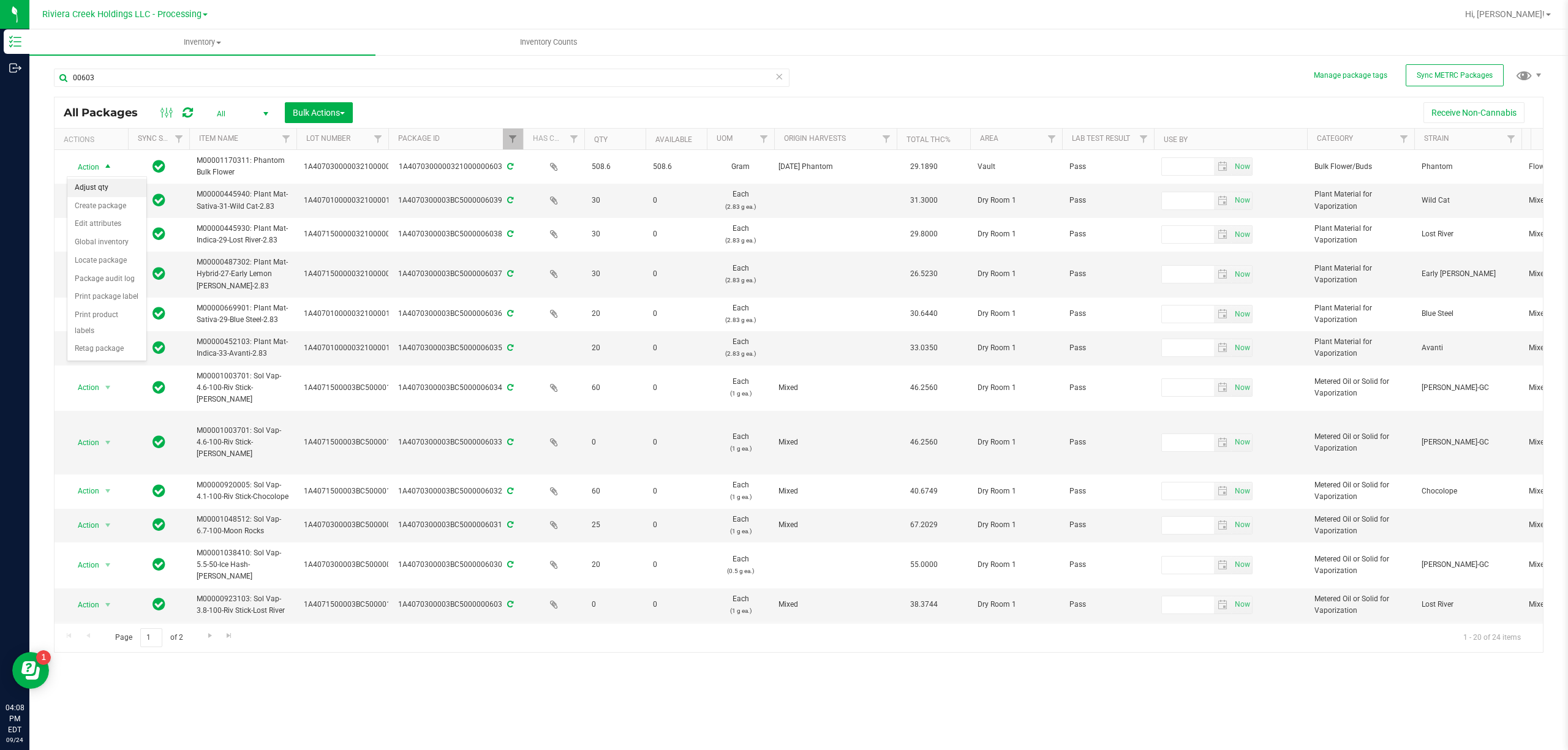
click at [130, 190] on li "Adjust qty" at bounding box center [107, 188] width 79 height 18
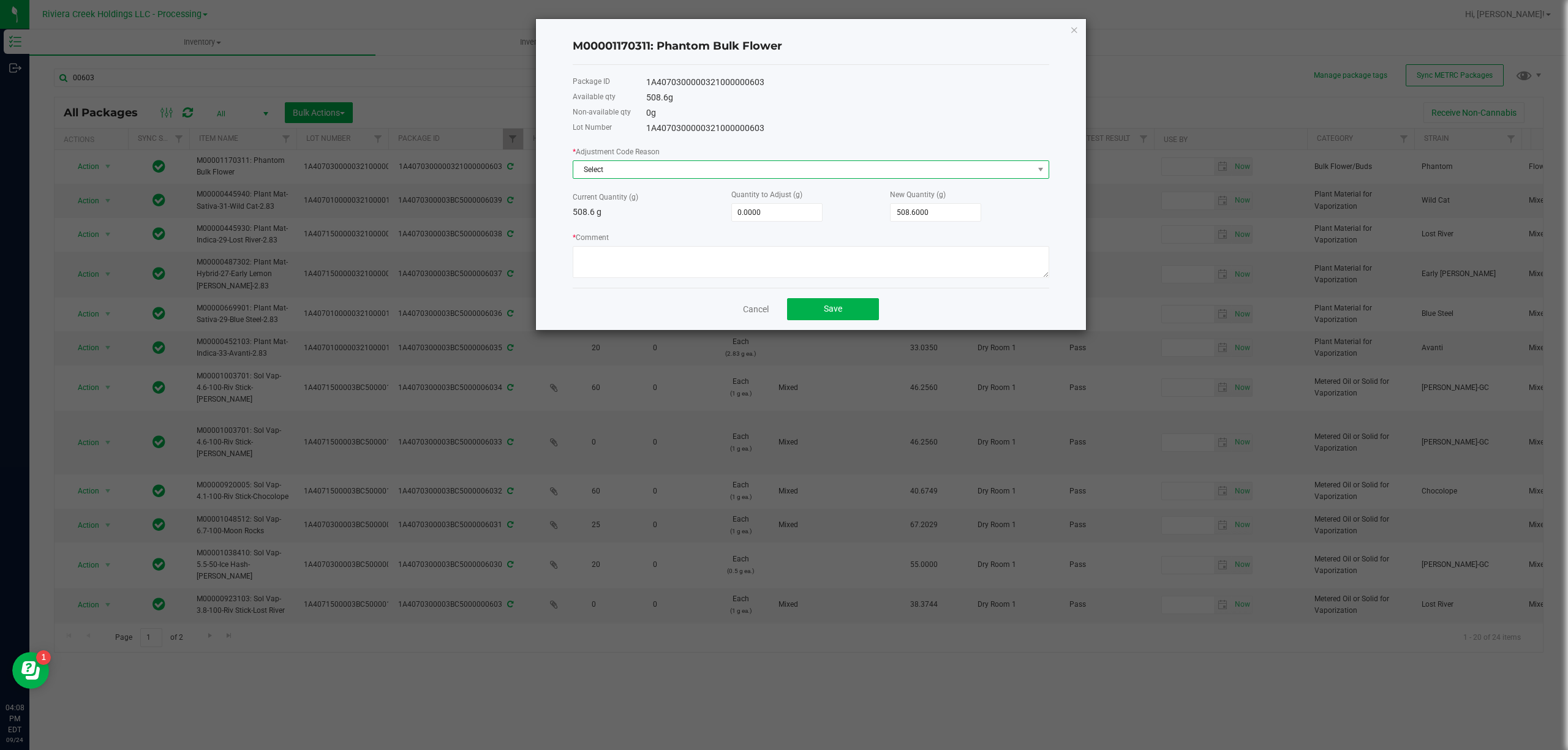
click at [650, 164] on span "Select" at bounding box center [804, 169] width 460 height 17
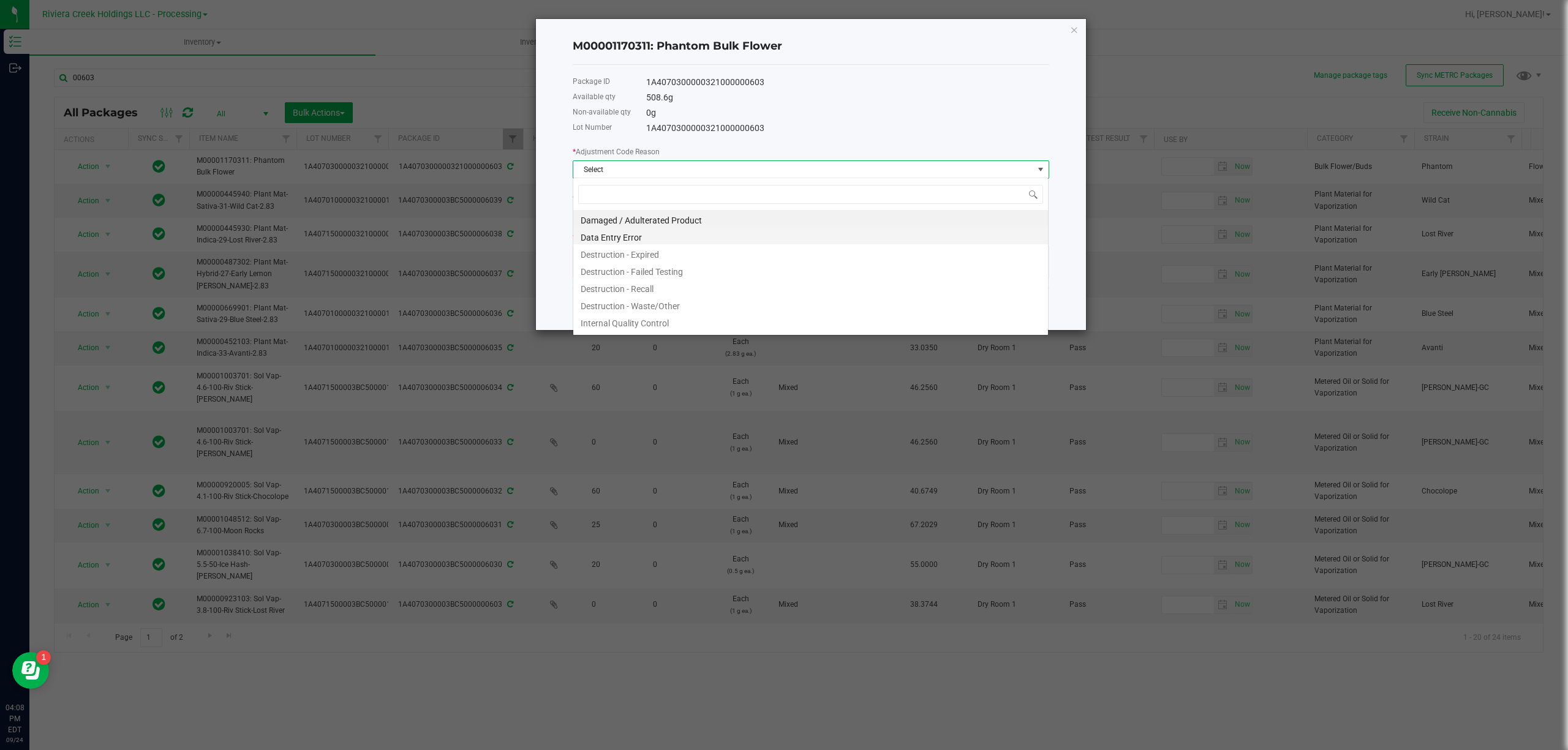
scroll to position [18, 476]
click at [674, 307] on li "Destruction - Waste/Other" at bounding box center [811, 304] width 475 height 17
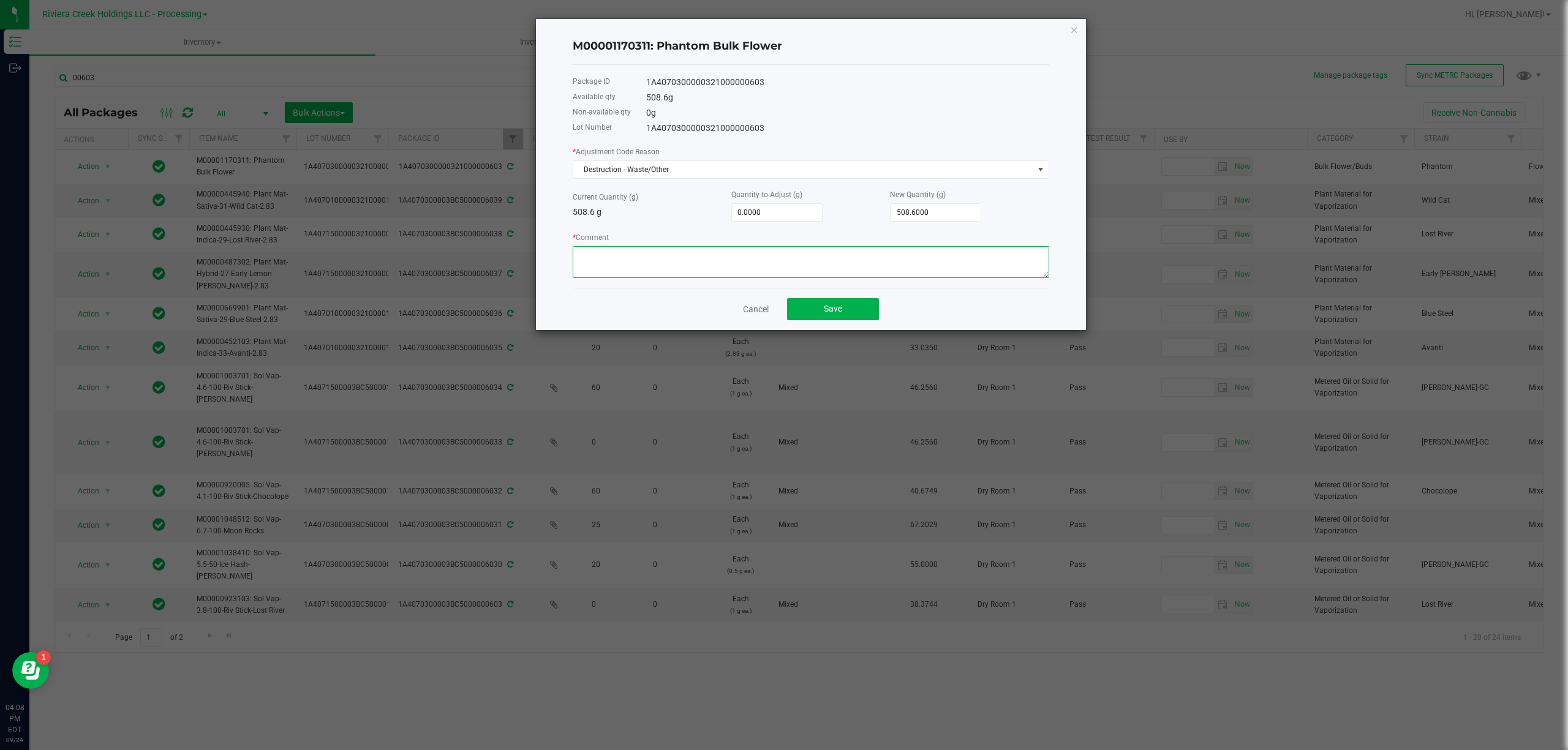
paste textarea "Packing Floor Waste"
type textarea "Packing Floor Waste"
click at [782, 204] on input "0" at bounding box center [777, 212] width 90 height 17
type input "-1"
type input "507.6000"
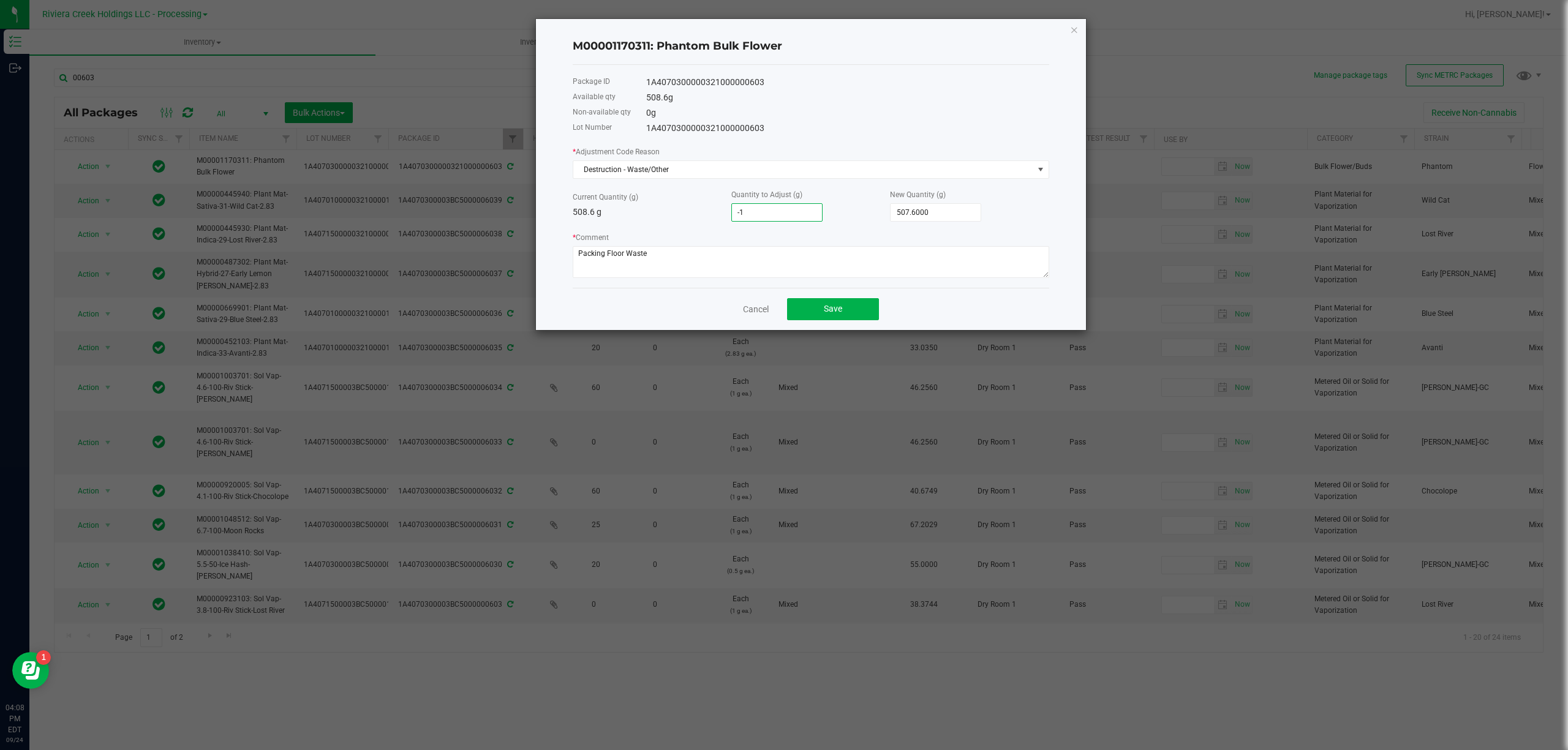
type input "-13"
type input "495.6000"
type input "-13.8"
type input "494.8000"
type input "-13.88"
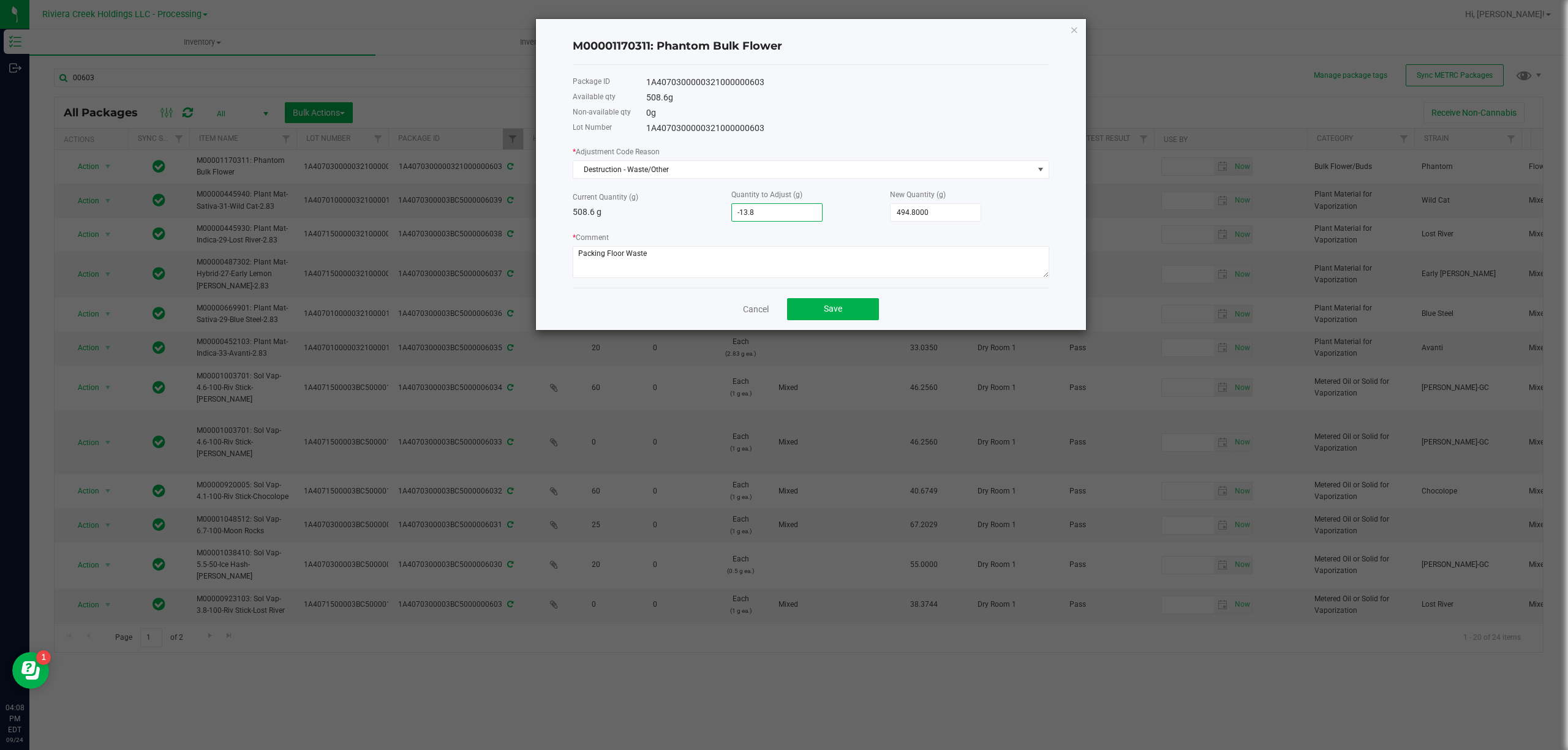
type input "494.7200"
type input "-13.8800"
click at [838, 304] on span "Save" at bounding box center [833, 309] width 18 height 10
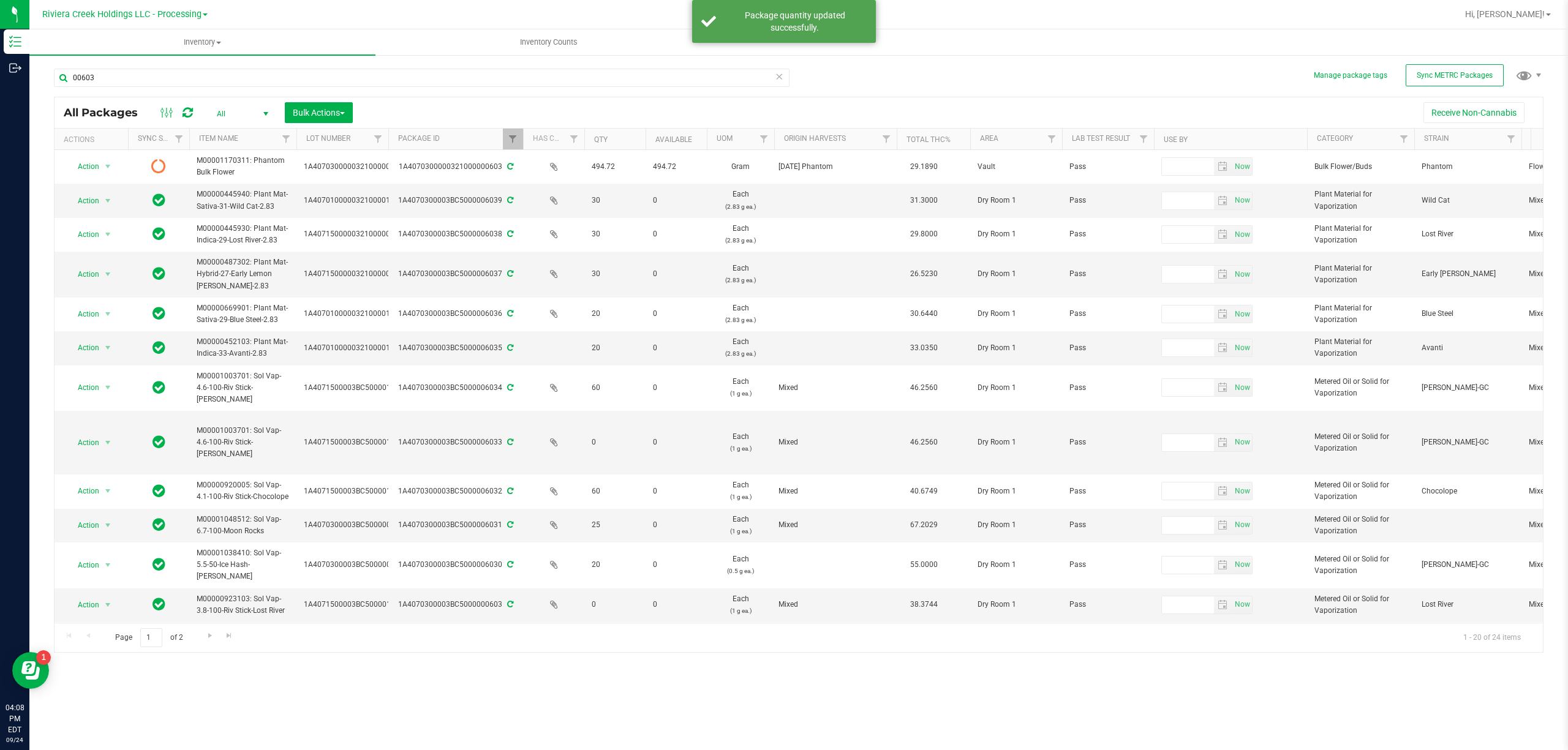
click at [524, 139] on div at bounding box center [523, 139] width 6 height 21
click at [517, 138] on span "Filter" at bounding box center [513, 139] width 10 height 10
click at [530, 164] on input "00603" at bounding box center [573, 166] width 126 height 18
click at [530, 163] on input "00603" at bounding box center [573, 166] width 126 height 18
type input "37026"
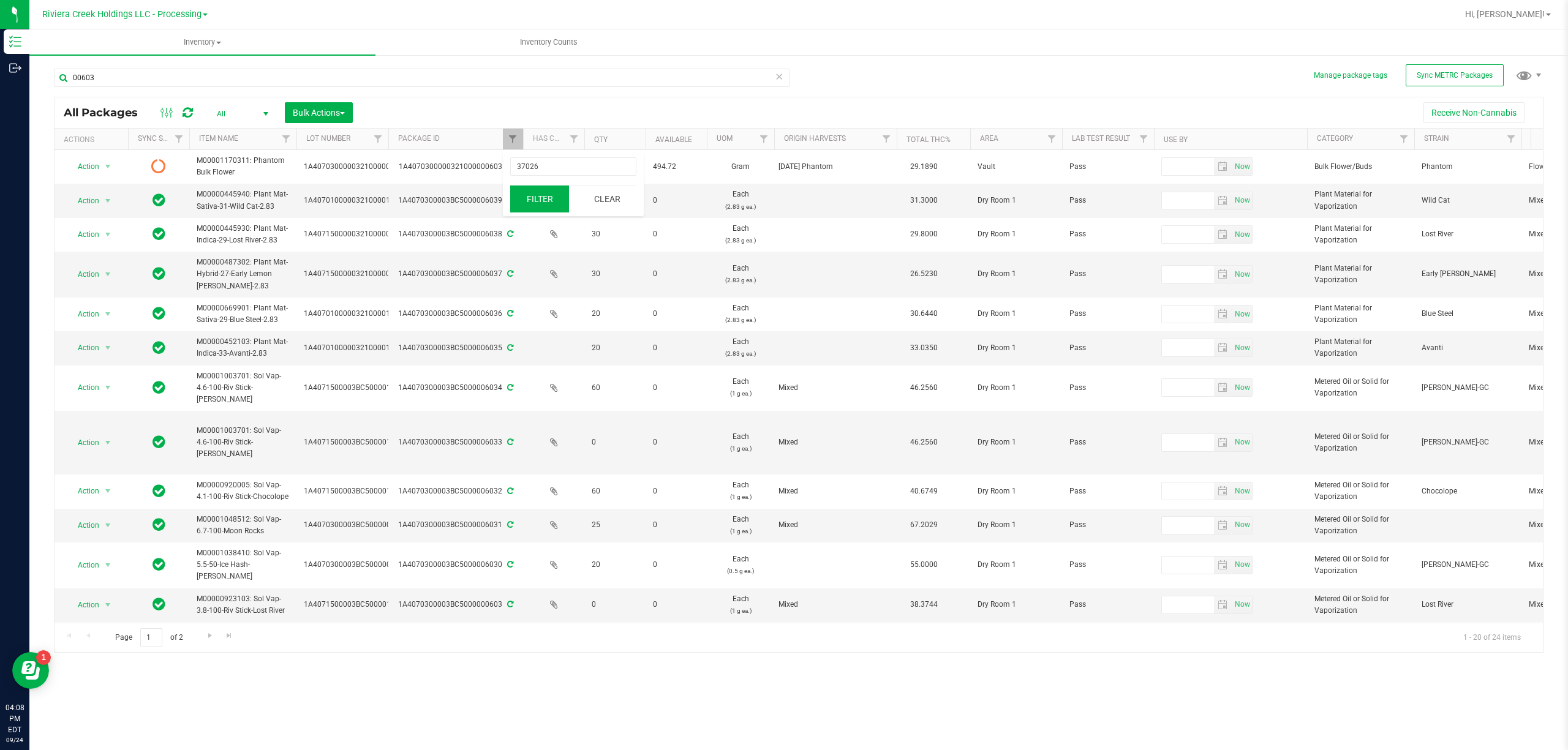
click at [532, 195] on button "Filter" at bounding box center [539, 199] width 59 height 27
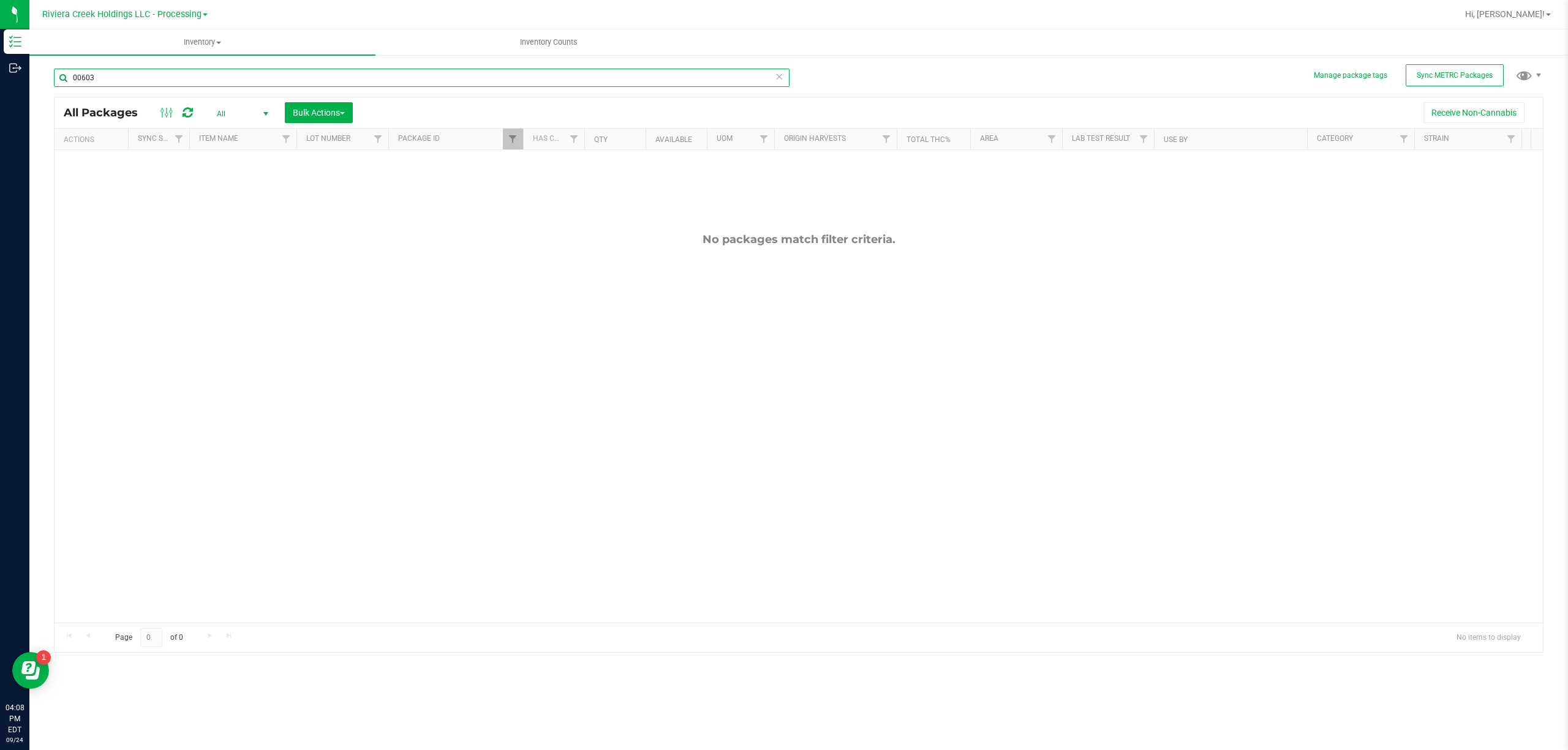
click at [226, 78] on input "00603" at bounding box center [421, 77] width 735 height 18
click at [223, 79] on input "00603" at bounding box center [421, 77] width 735 height 18
click at [222, 79] on input "00603" at bounding box center [421, 77] width 735 height 18
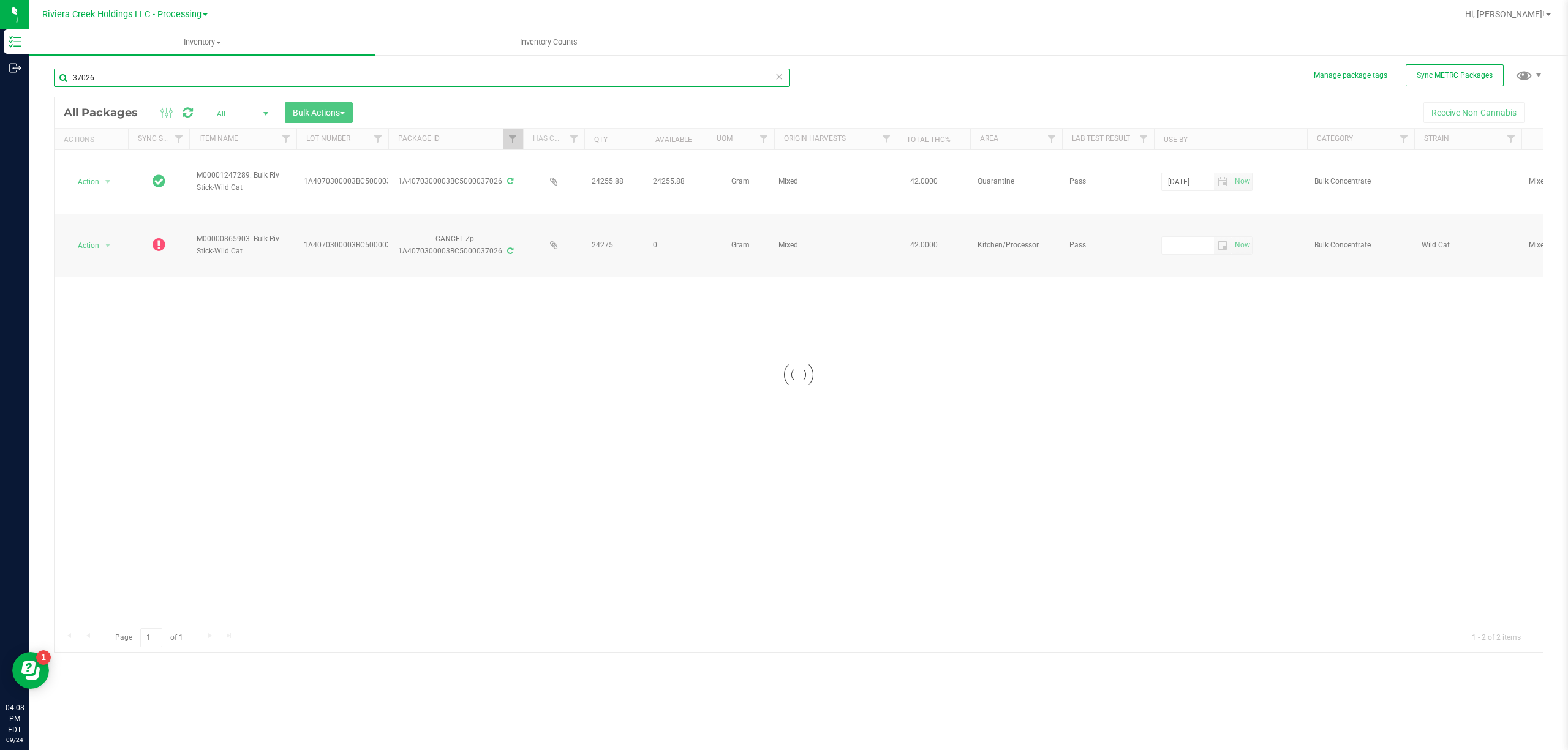
type input "37026"
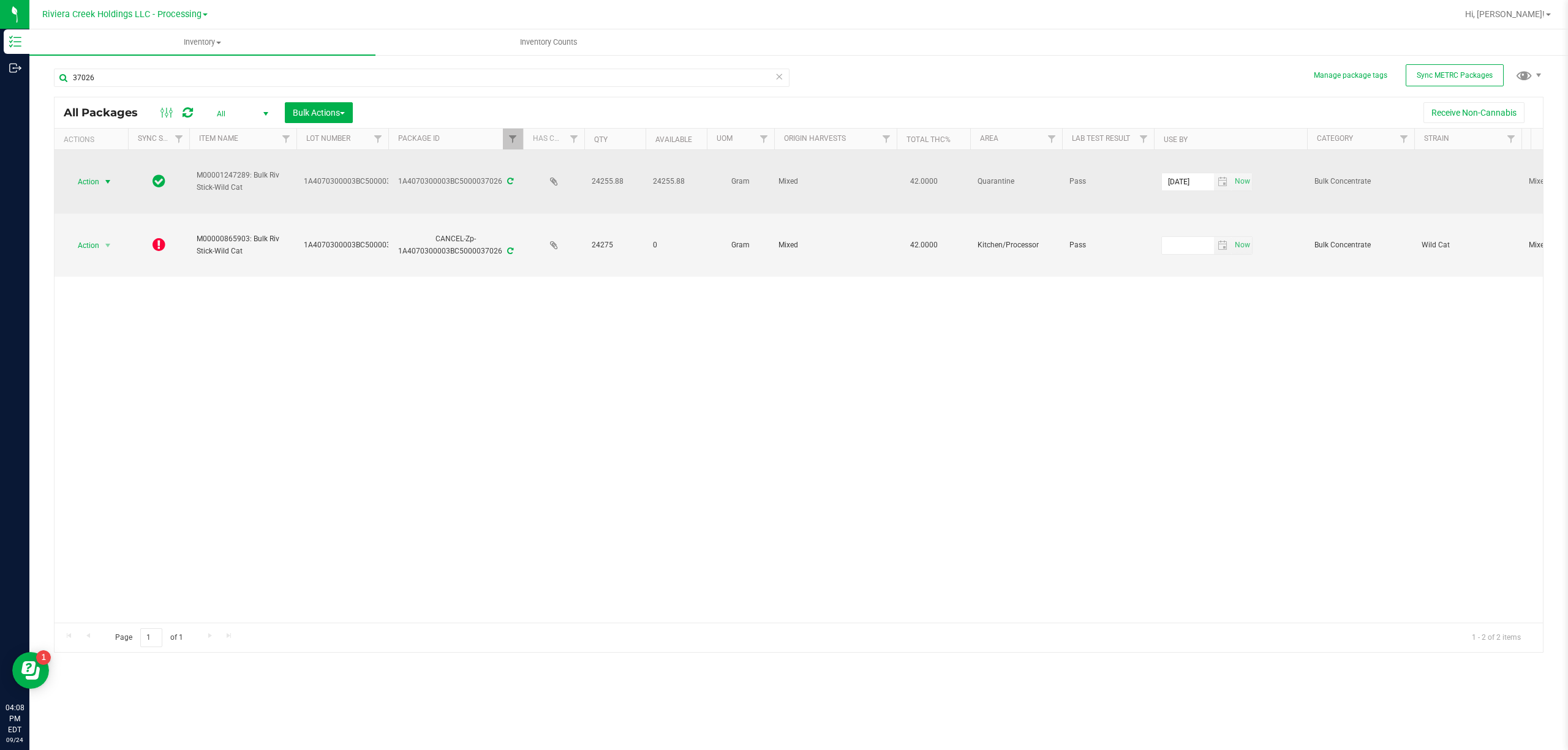
click at [101, 179] on span "select" at bounding box center [108, 181] width 16 height 17
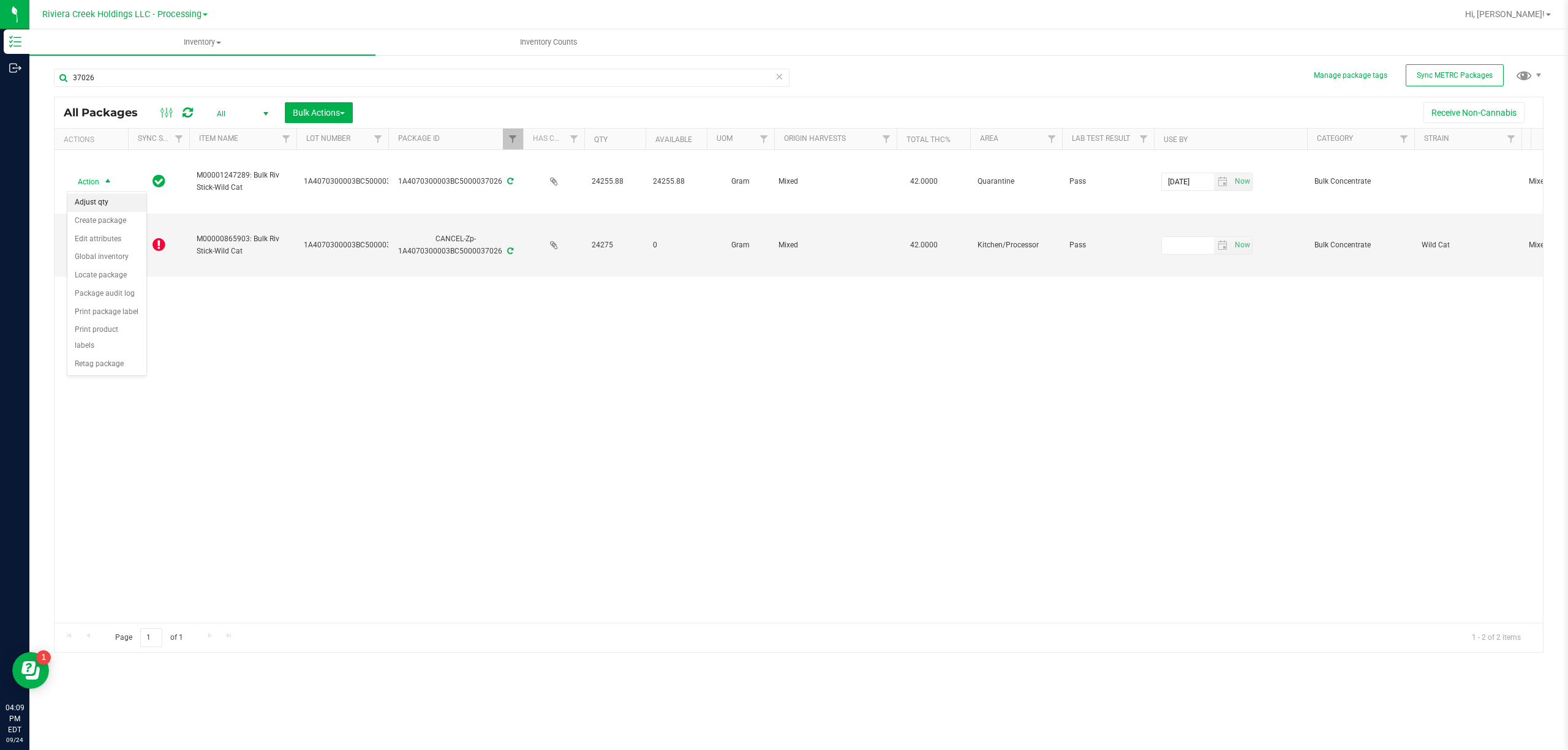
click at [109, 211] on li "Adjust qty" at bounding box center [107, 203] width 79 height 18
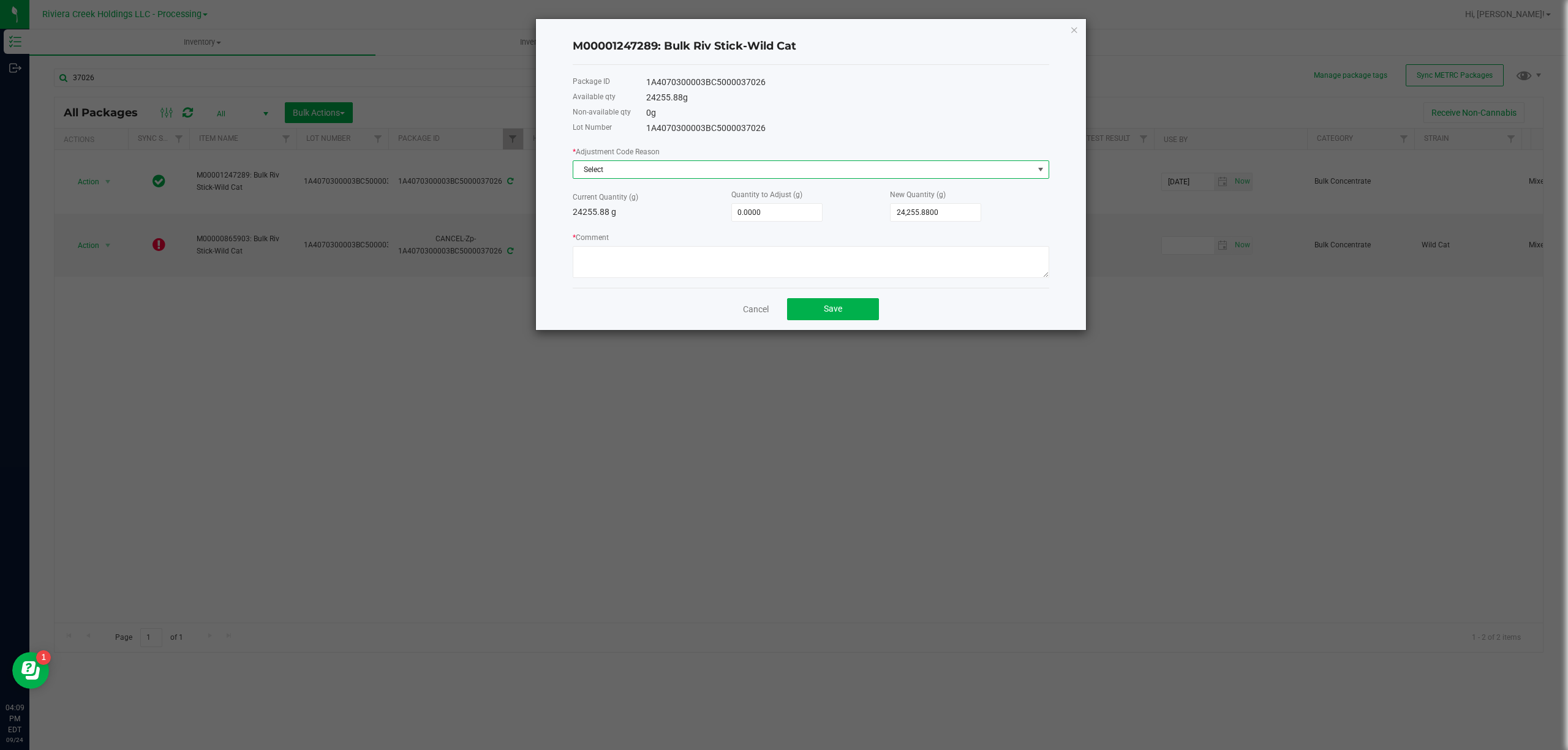
click at [617, 167] on span "Select" at bounding box center [804, 169] width 460 height 17
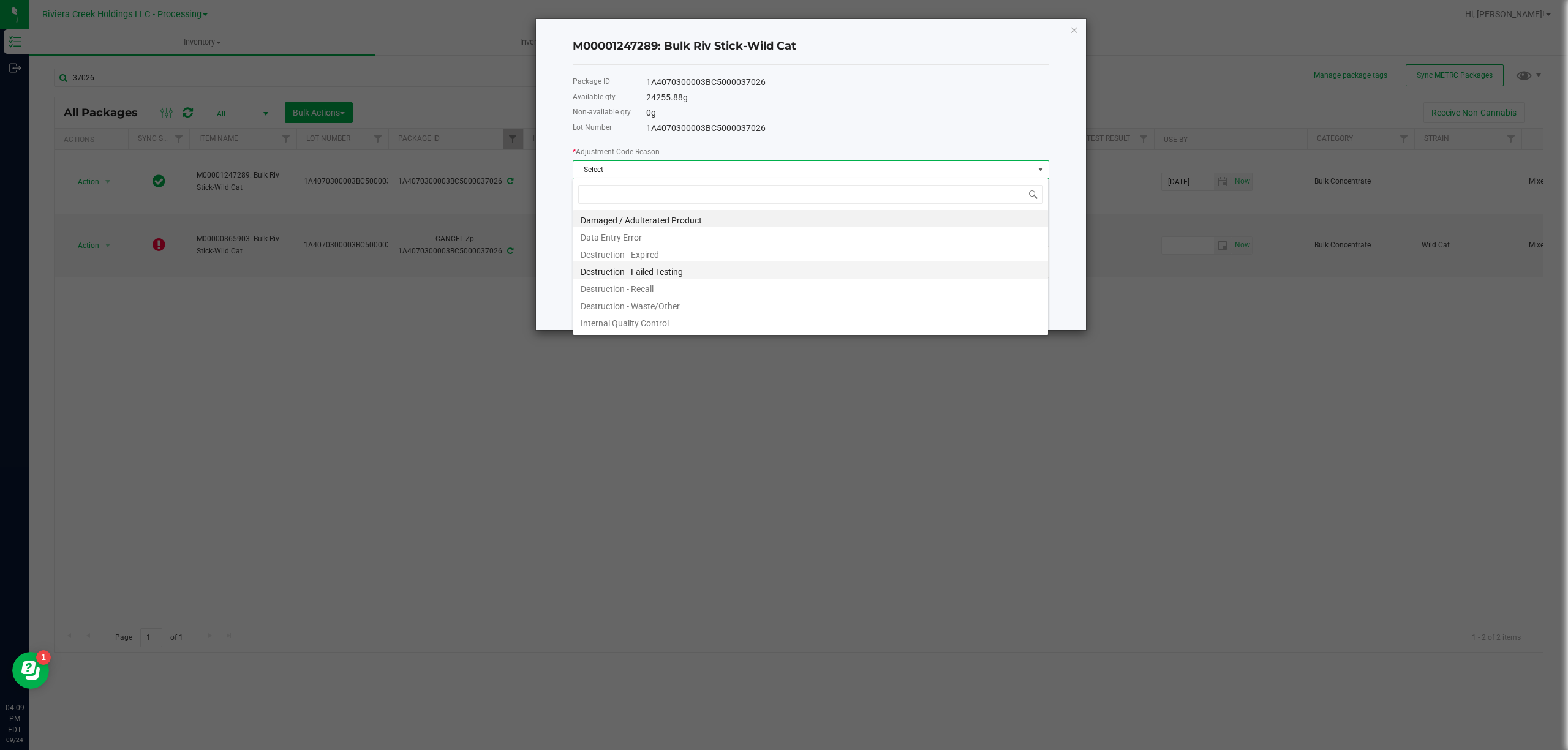
scroll to position [18, 476]
click at [681, 302] on li "Destruction - Waste/Other" at bounding box center [811, 304] width 475 height 17
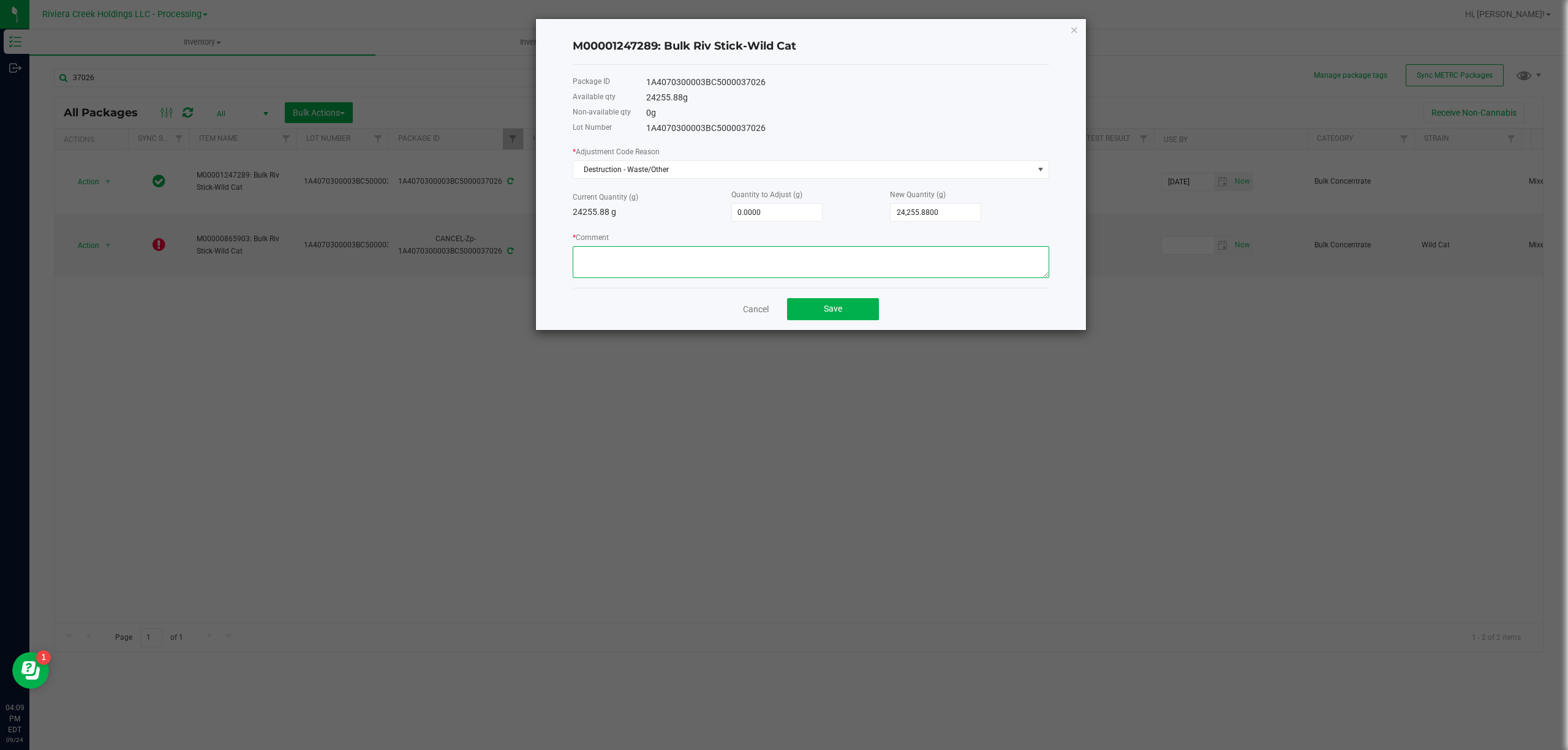
paste textarea "Packing Floor Waste"
type textarea "Packing Floor Waste"
click at [770, 211] on input "0" at bounding box center [777, 212] width 90 height 17
type input "-1"
type input "24,254.8800"
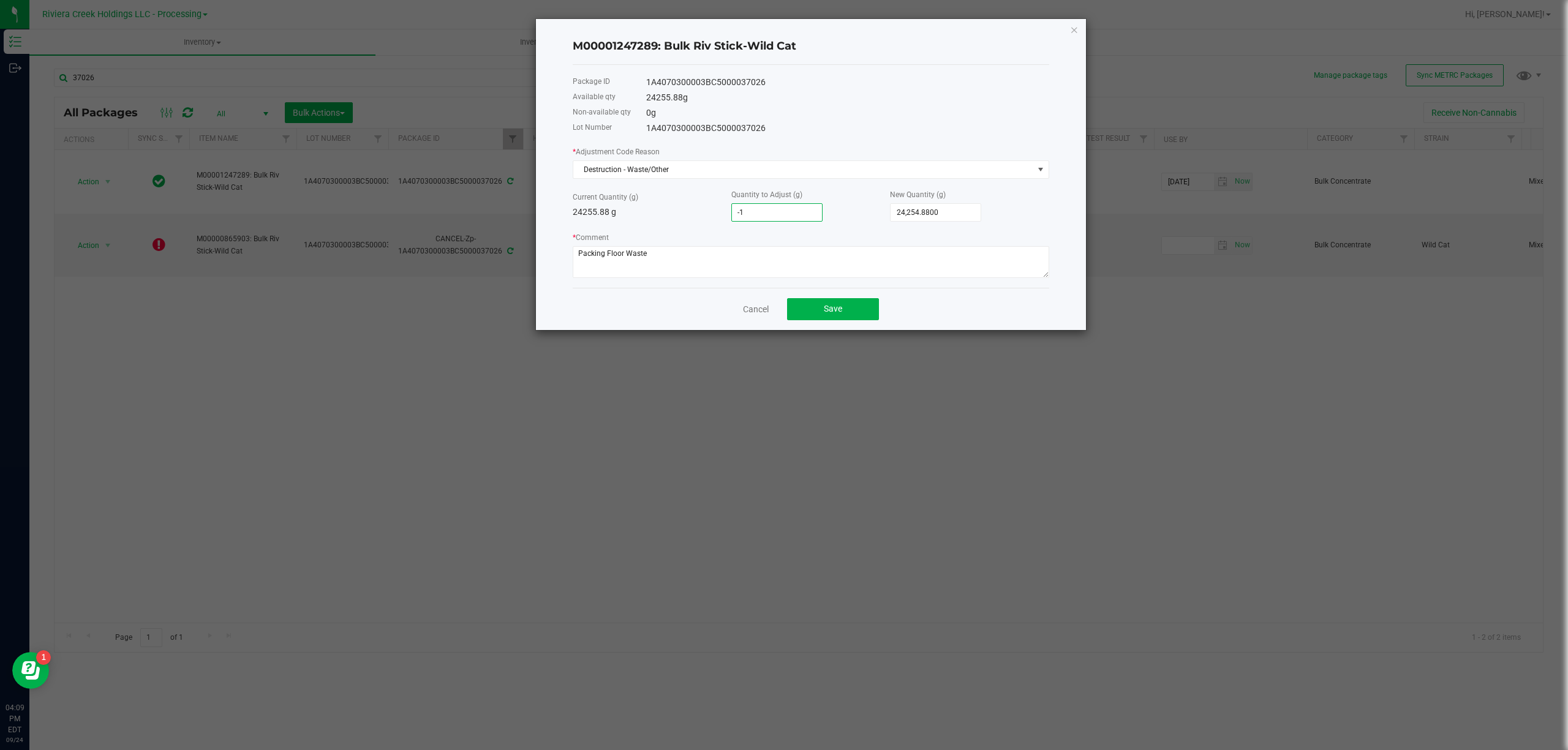
type input "-13"
type input "24,242.8800"
type input "-13.8"
type input "24,242.0800"
type input "-13.88"
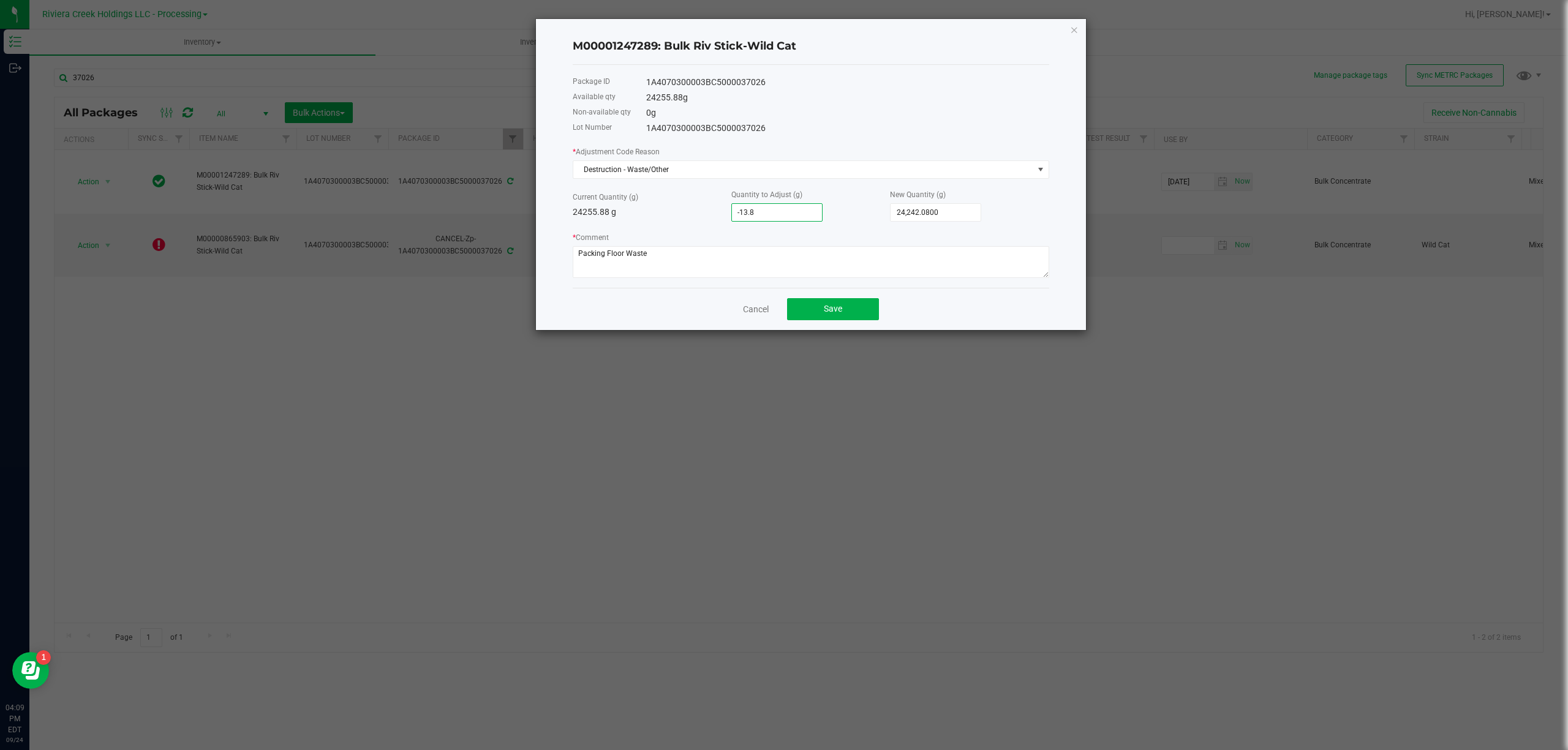
type input "24,242.0000"
type input "-13.8800"
click at [824, 313] on span "Save" at bounding box center [833, 309] width 18 height 10
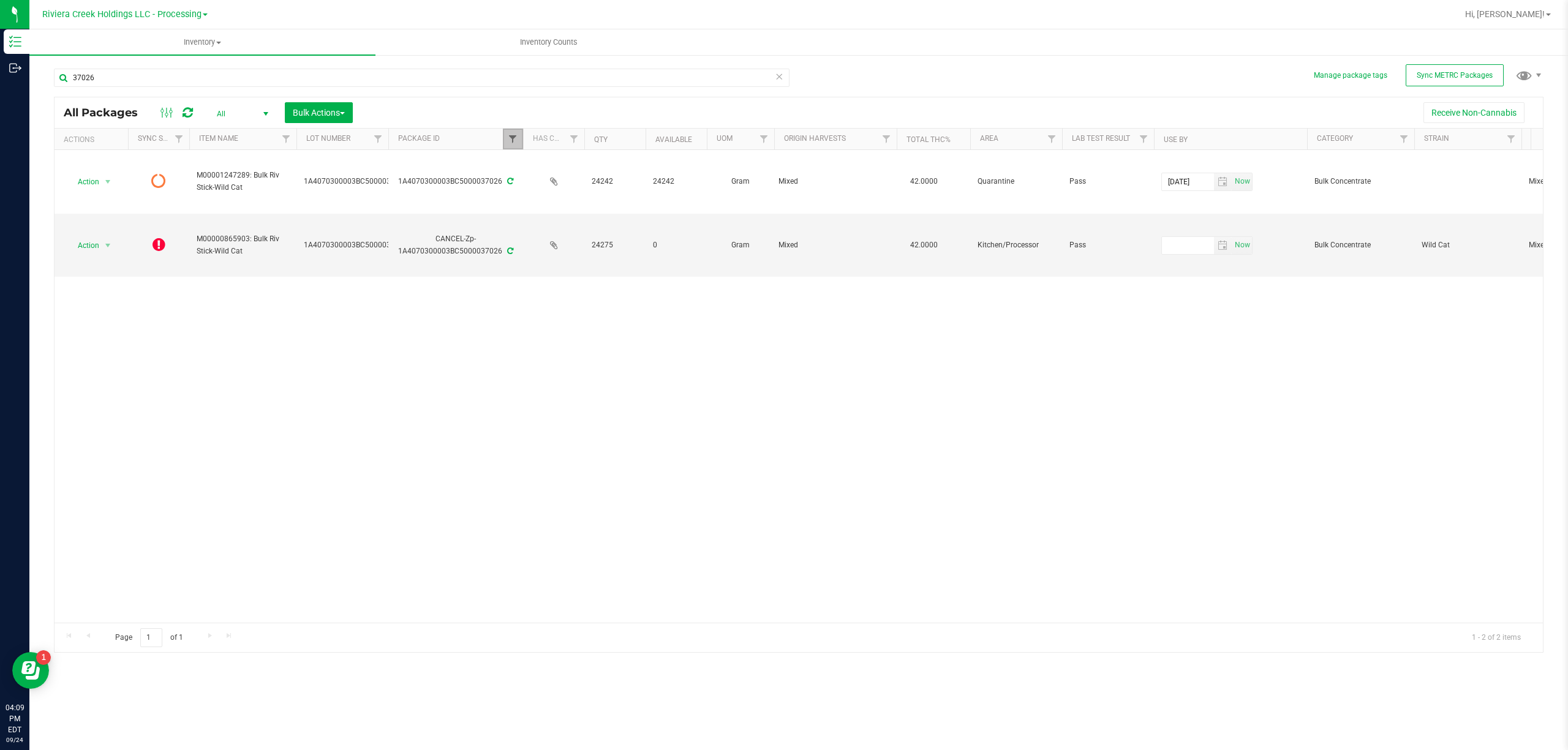
click at [511, 140] on span "Filter" at bounding box center [513, 139] width 10 height 10
click at [615, 195] on button "Clear" at bounding box center [607, 199] width 59 height 27
click at [779, 76] on icon at bounding box center [779, 76] width 8 height 15
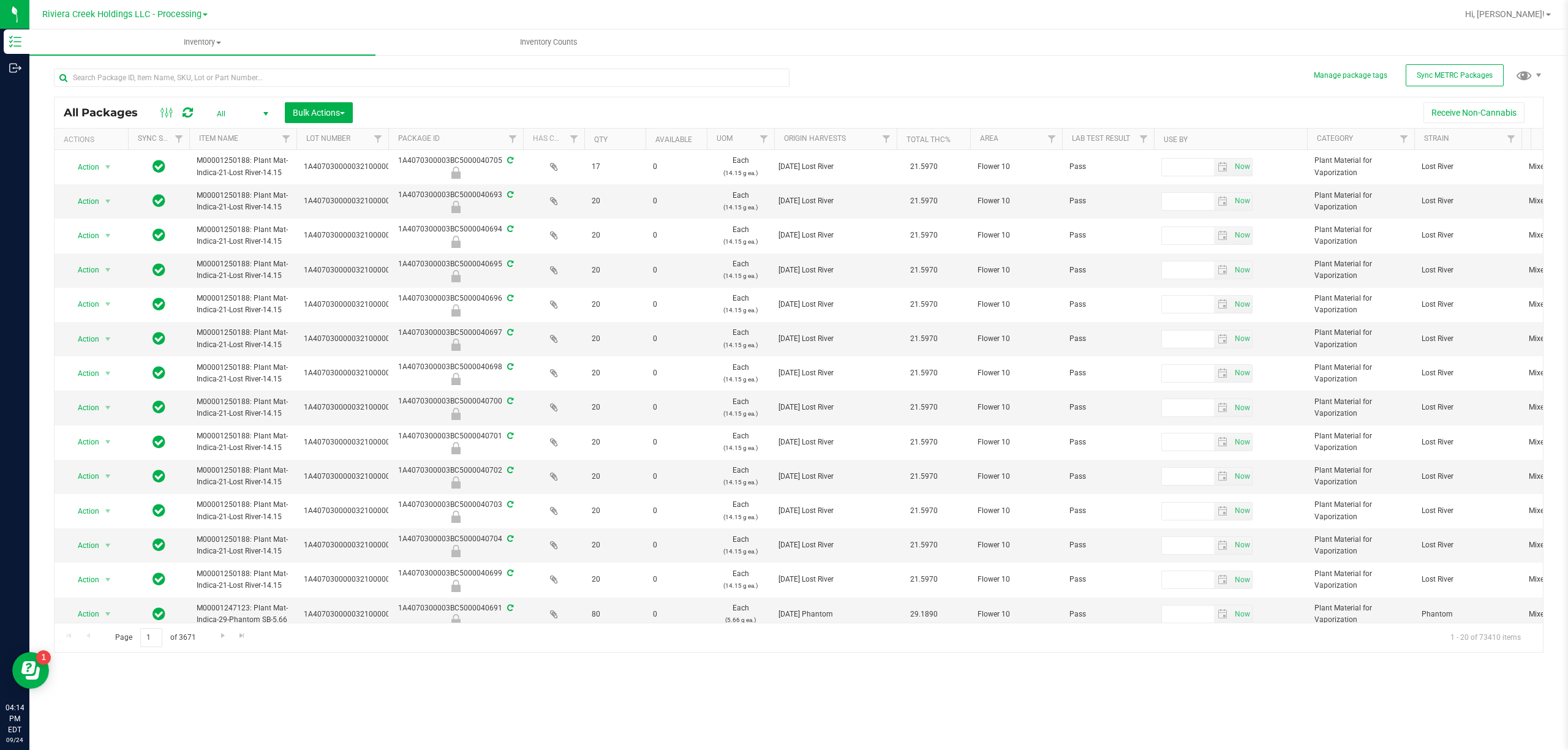
click at [1567, 21] on nav "Riviera Creek Holdings LLC - Processing Hi, Austin!" at bounding box center [799, 15] width 1539 height 30
click at [1535, 11] on span "Hi, [PERSON_NAME]!" at bounding box center [1505, 14] width 80 height 10
click at [1502, 123] on li "Sign Out" at bounding box center [1513, 130] width 92 height 22
